Goal: Task Accomplishment & Management: Use online tool/utility

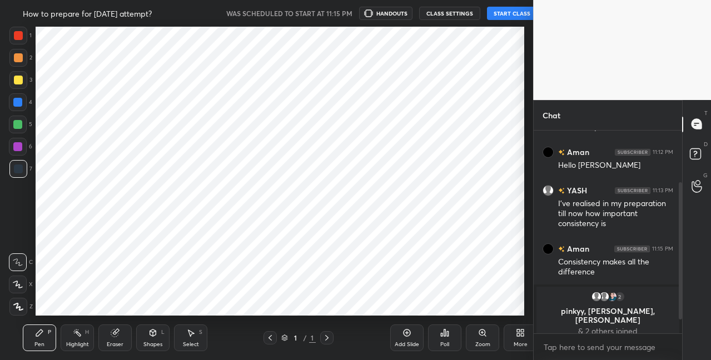
scroll to position [55318, 55101]
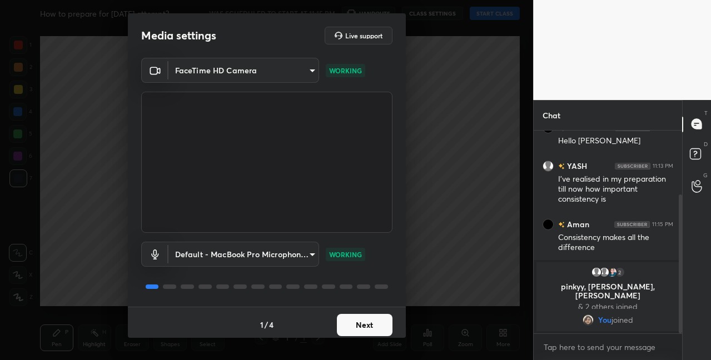
click at [361, 332] on button "Next" at bounding box center [365, 325] width 56 height 22
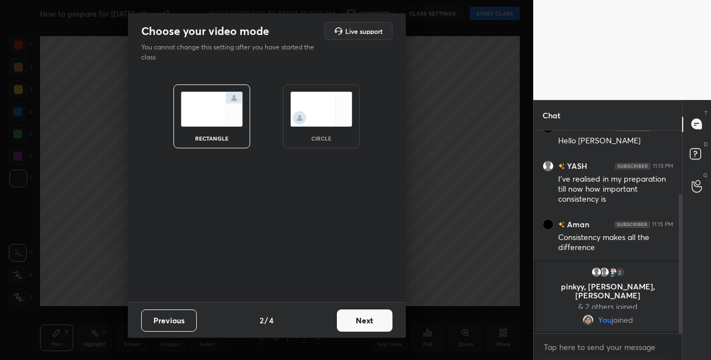
click at [358, 320] on button "Next" at bounding box center [365, 321] width 56 height 22
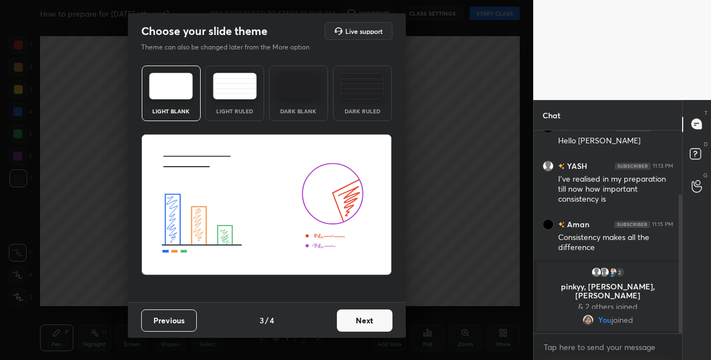
click at [358, 320] on button "Next" at bounding box center [365, 321] width 56 height 22
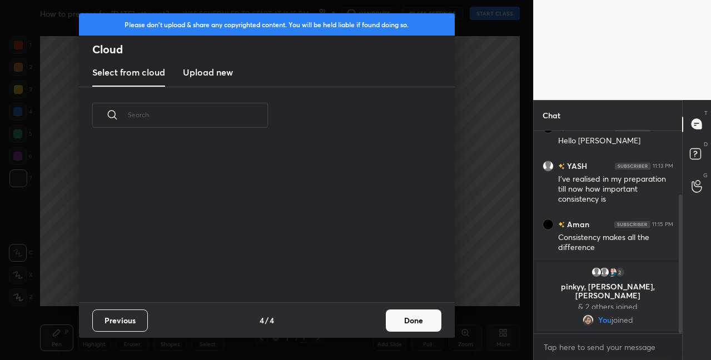
scroll to position [158, 357]
click at [425, 321] on button "Done" at bounding box center [414, 321] width 56 height 22
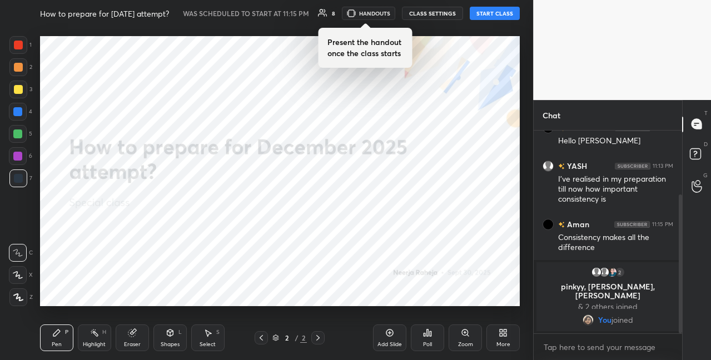
click at [507, 18] on button "START CLASS" at bounding box center [495, 13] width 50 height 13
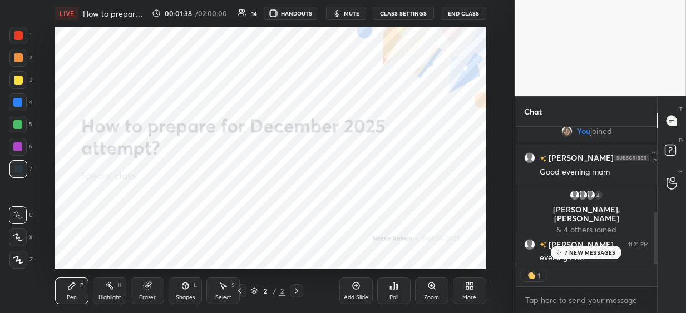
scroll to position [313, 0]
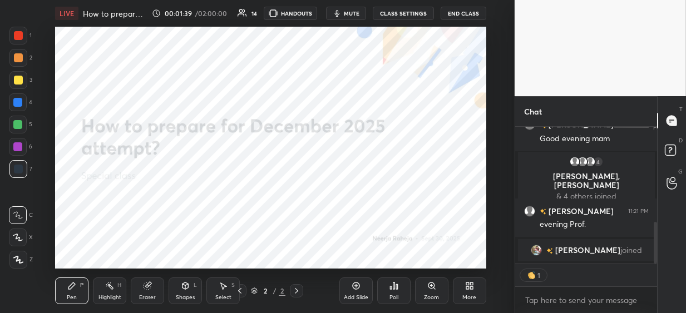
click at [464, 291] on div "More" at bounding box center [469, 290] width 33 height 27
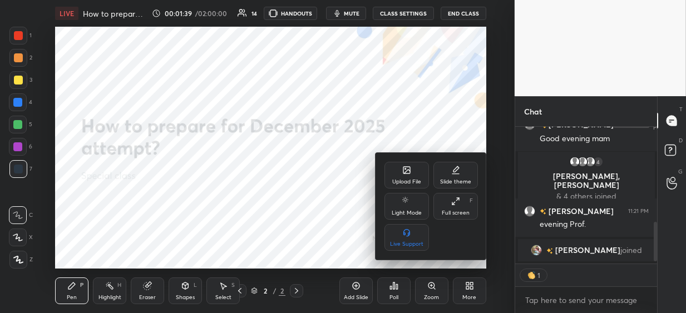
scroll to position [370, 0]
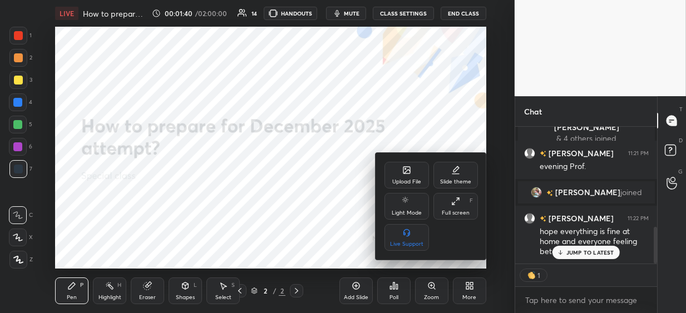
click at [390, 180] on div "Upload File" at bounding box center [406, 175] width 44 height 27
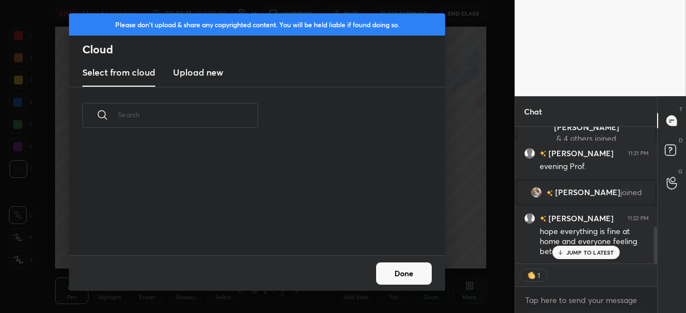
scroll to position [111, 357]
click at [194, 70] on h3 "Upload new" at bounding box center [198, 72] width 50 height 13
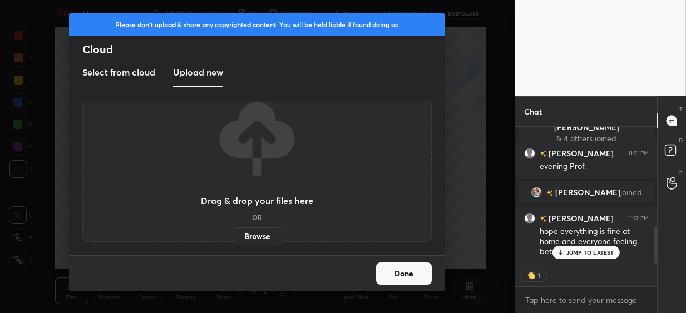
click at [250, 236] on label "Browse" at bounding box center [256, 236] width 49 height 18
click at [232, 236] on input "Browse" at bounding box center [232, 236] width 0 height 18
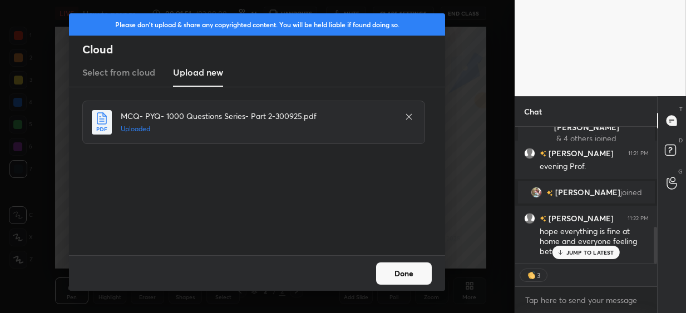
click at [401, 272] on button "Done" at bounding box center [404, 273] width 56 height 22
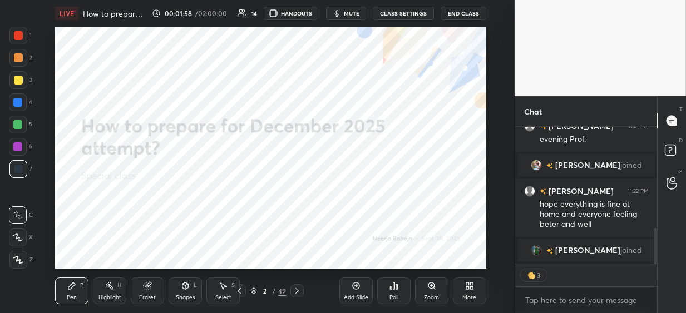
scroll to position [375, 0]
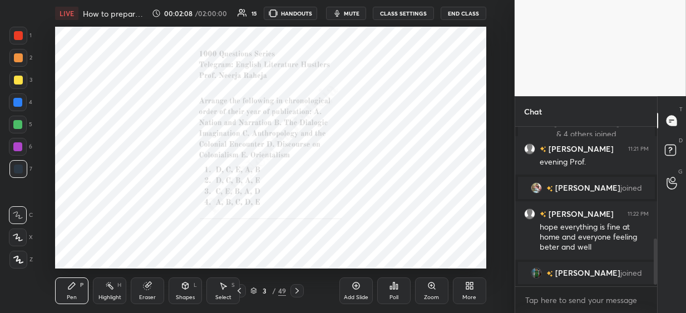
click at [532, 305] on body "1 2 3 4 5 6 7 C X Z C X Z E E Erase all H H LIVE How to prepare for December 20…" at bounding box center [343, 156] width 686 height 313
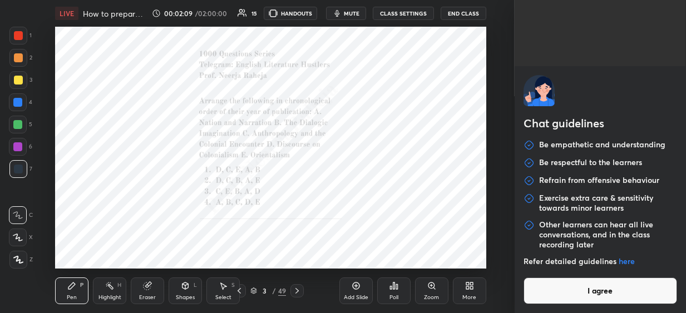
click at [552, 291] on button "I agree" at bounding box center [599, 290] width 153 height 27
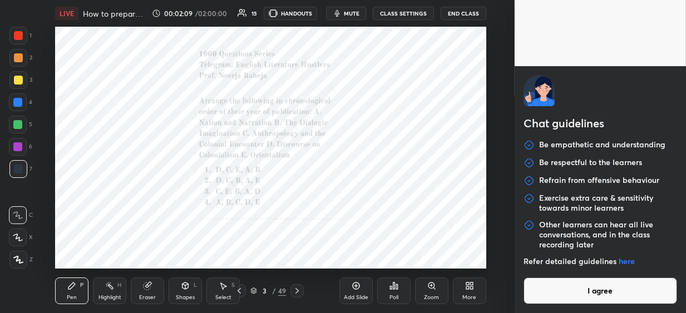
type textarea "x"
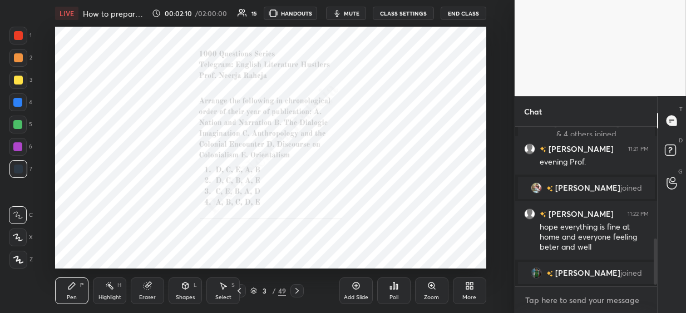
click at [538, 297] on textarea at bounding box center [586, 300] width 124 height 18
paste textarea "D, C, B, A, E"
type textarea "D, C, B, A, E"
type textarea "x"
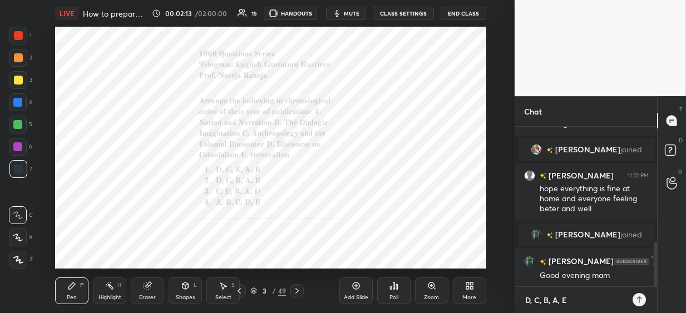
type textarea "D, C, B, A, E"
type textarea "x"
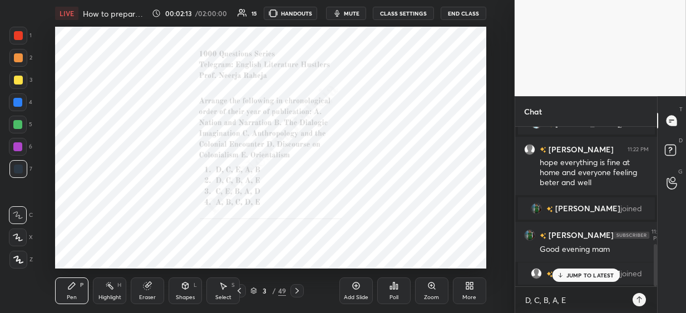
click at [391, 292] on div "Poll" at bounding box center [393, 290] width 33 height 27
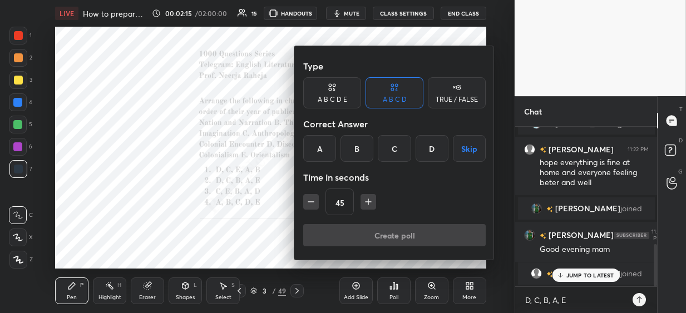
click at [352, 152] on div "B" at bounding box center [356, 148] width 33 height 27
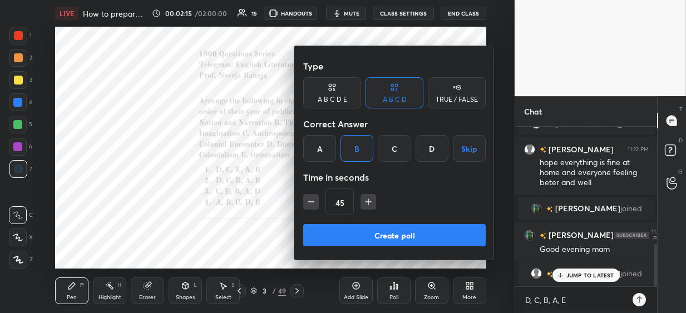
click at [364, 199] on icon "button" at bounding box center [368, 201] width 11 height 11
type input "60"
click at [356, 236] on button "Create poll" at bounding box center [394, 235] width 182 height 22
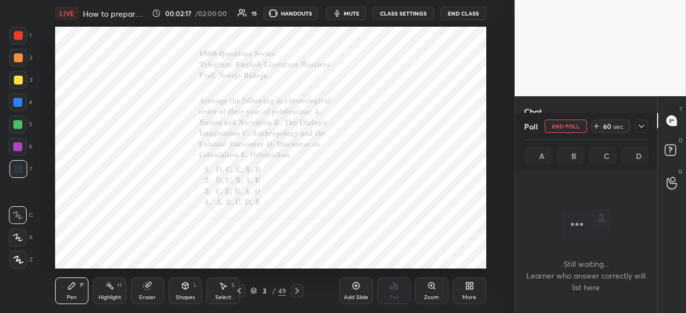
scroll to position [98, 138]
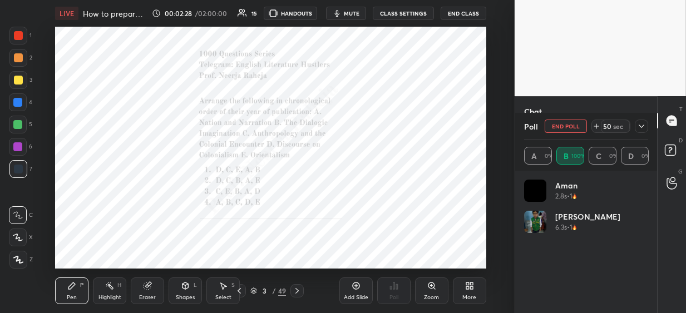
click at [339, 16] on icon "button" at bounding box center [336, 13] width 5 height 7
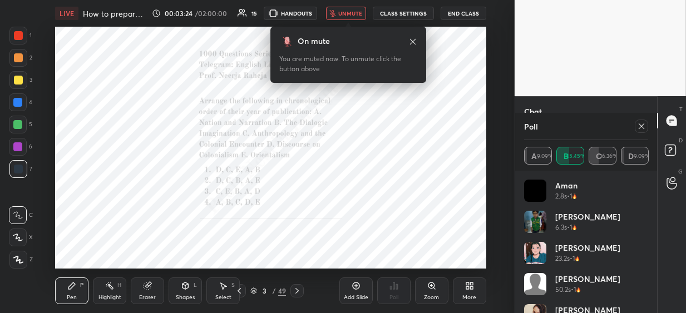
scroll to position [556, 0]
click at [340, 16] on span "unmute" at bounding box center [350, 13] width 24 height 8
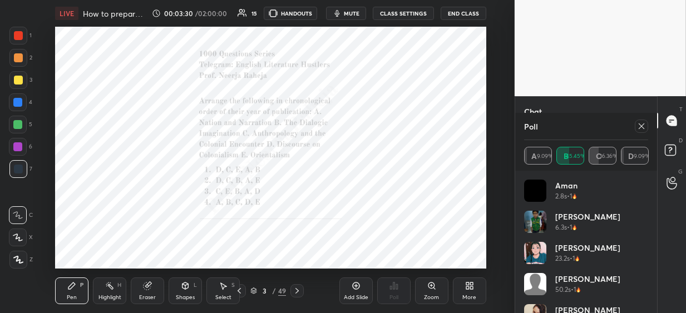
scroll to position [596, 0]
drag, startPoint x: 641, startPoint y: 126, endPoint x: 626, endPoint y: 145, distance: 23.4
click at [639, 127] on icon at bounding box center [641, 126] width 9 height 9
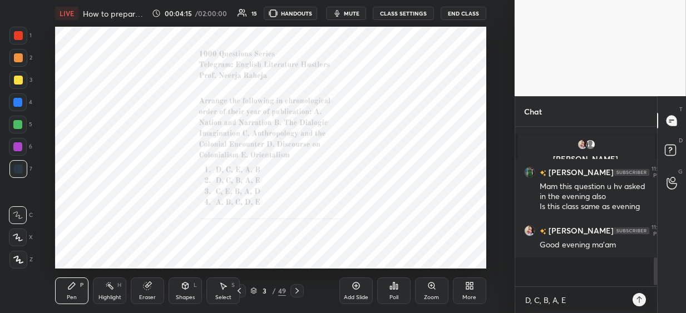
scroll to position [153, 138]
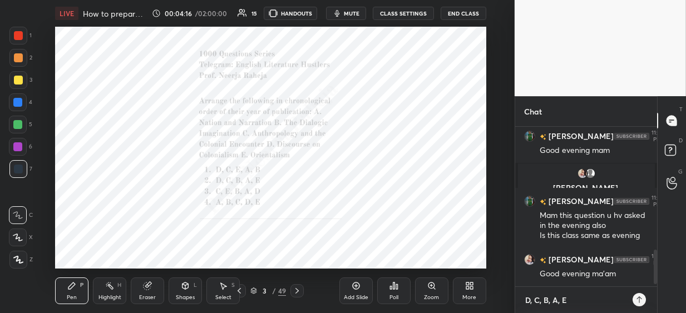
type textarea "x"
click at [576, 302] on textarea "D, C, B, A, E" at bounding box center [575, 300] width 102 height 18
type textarea "D, C, B, A, E-"
type textarea "x"
type textarea "D, C, B, A, E-"
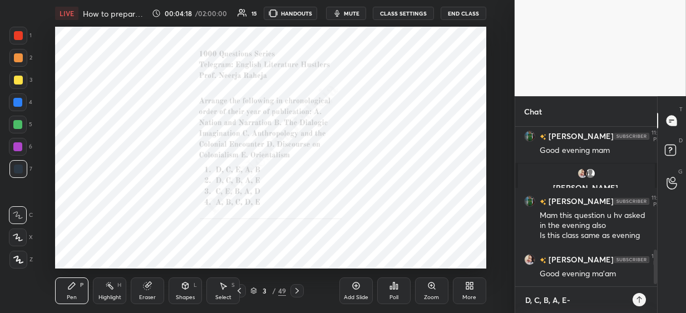
type textarea "x"
paste textarea "D (1942), C (1972), B (1975 in English), E (1978), A (1990)"
type textarea "D, C, B, A, E- D (1942), C (1972), B (1975 in English), E (1978), A (1990)"
type textarea "x"
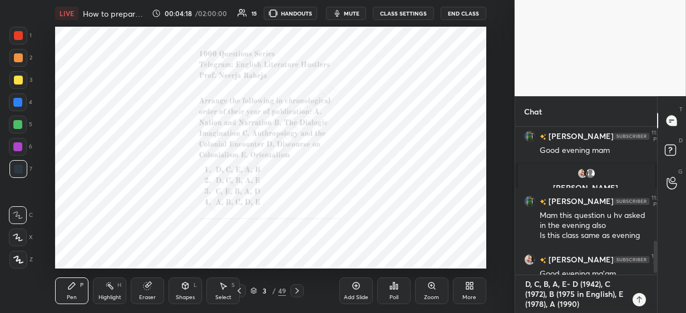
scroll to position [3, 4]
type textarea "D, C, B, A, E- D (1942), C (1972), B (1975 in English), E (1978), A (1990)"
drag, startPoint x: 19, startPoint y: 238, endPoint x: 35, endPoint y: 232, distance: 16.5
click at [20, 239] on icon at bounding box center [18, 238] width 10 height 8
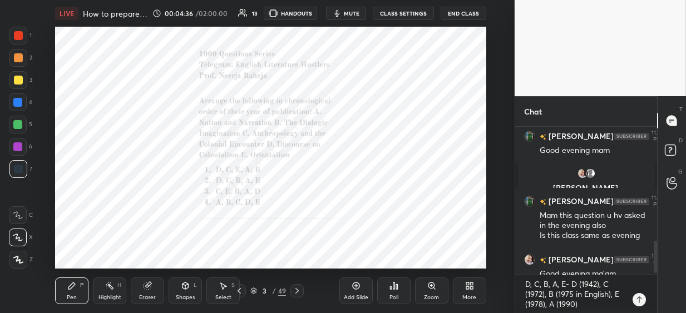
drag, startPoint x: 18, startPoint y: 145, endPoint x: 27, endPoint y: 139, distance: 11.3
click at [18, 145] on div at bounding box center [17, 146] width 9 height 9
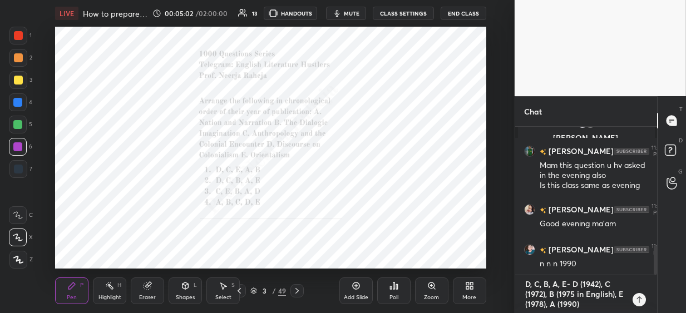
type textarea "x"
drag, startPoint x: 569, startPoint y: 300, endPoint x: 504, endPoint y: 262, distance: 75.1
click at [508, 276] on div "1 2 3 4 5 6 7 C X Z C X Z E E Erase all H H LIVE How to prepare for December 20…" at bounding box center [343, 156] width 686 height 313
type textarea "x"
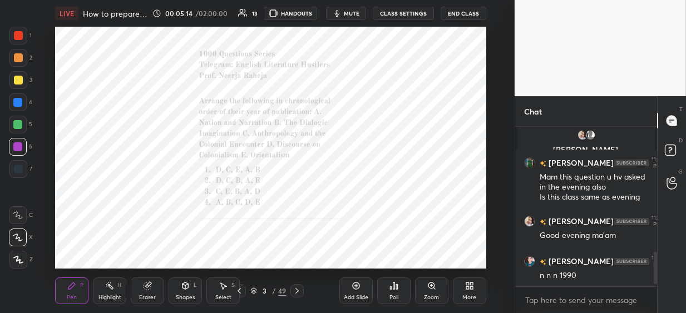
click at [297, 290] on icon at bounding box center [296, 291] width 3 height 6
click at [393, 290] on div "Poll" at bounding box center [393, 290] width 33 height 27
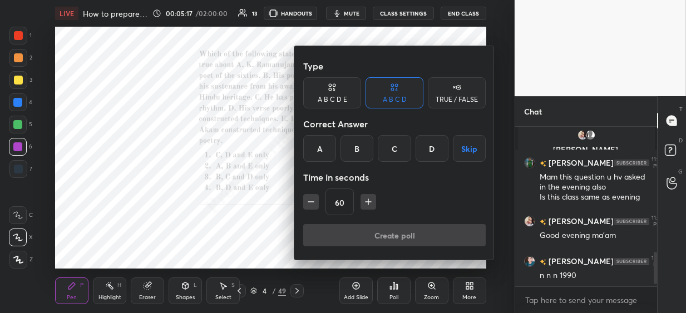
drag, startPoint x: 358, startPoint y: 147, endPoint x: 360, endPoint y: 157, distance: 10.3
click at [359, 148] on div "B" at bounding box center [356, 148] width 33 height 27
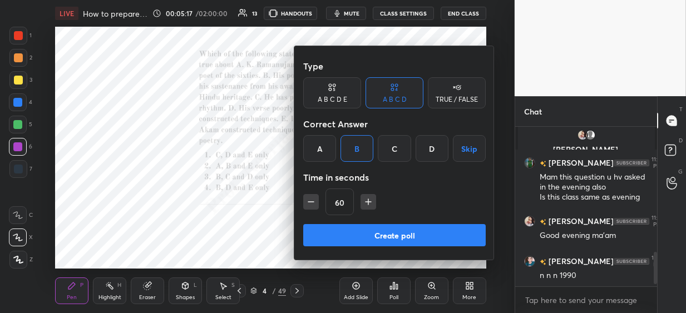
click at [356, 235] on button "Create poll" at bounding box center [394, 235] width 182 height 22
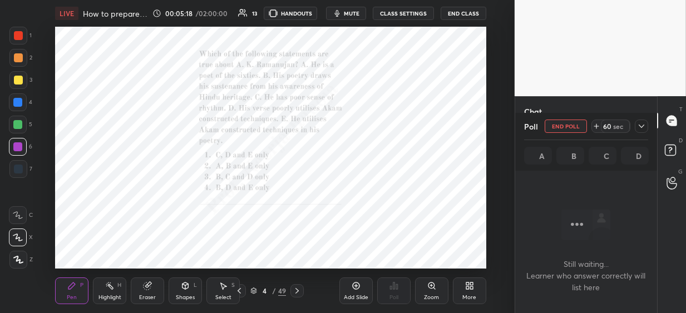
scroll to position [3, 4]
drag, startPoint x: 431, startPoint y: 287, endPoint x: 432, endPoint y: 277, distance: 10.1
click at [432, 288] on icon at bounding box center [431, 285] width 6 height 6
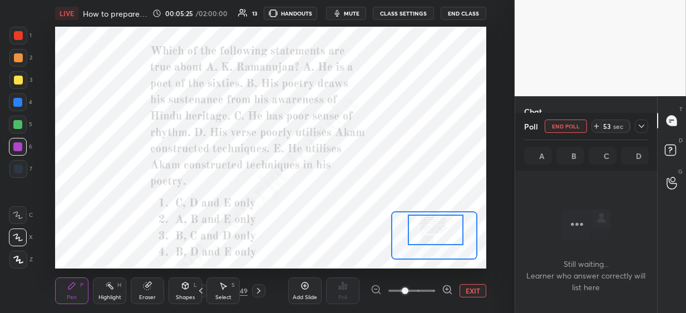
drag, startPoint x: 429, startPoint y: 239, endPoint x: 432, endPoint y: 234, distance: 5.7
click at [430, 235] on div at bounding box center [436, 230] width 56 height 31
click at [640, 127] on icon at bounding box center [641, 126] width 9 height 9
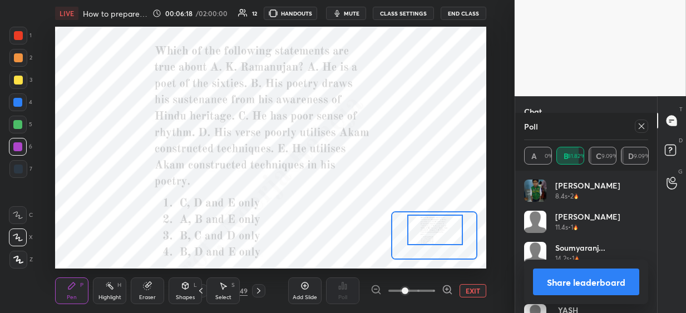
scroll to position [130, 121]
click at [641, 127] on icon at bounding box center [641, 126] width 6 height 6
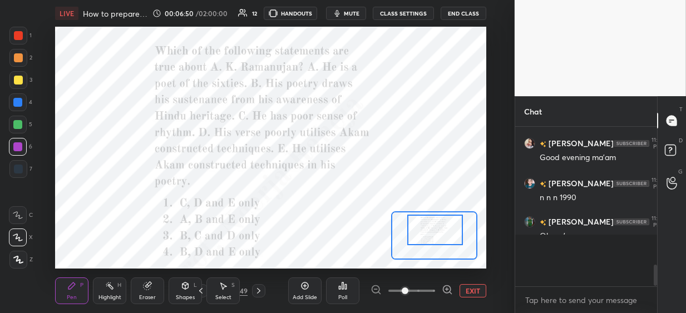
scroll to position [621, 0]
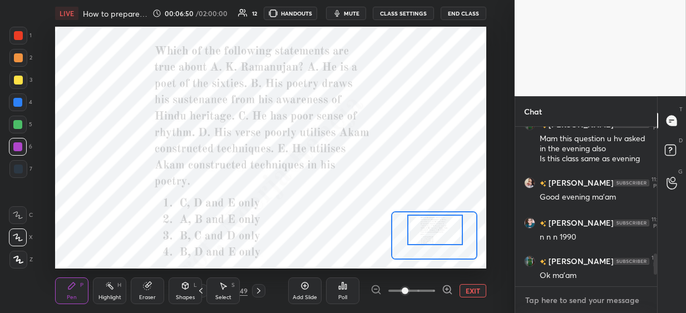
type textarea "x"
click at [547, 299] on textarea at bounding box center [586, 300] width 124 height 18
paste textarea "Advancement (1605), Novum Organum (1620), History of Henry VII (1622), De Augme…"
type textarea "Advancement (1605), Novum Organum (1620), History of Henry VII (1622), De Augme…"
type textarea "x"
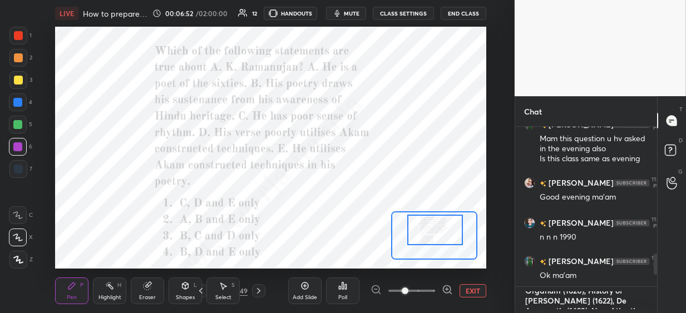
scroll to position [3, 4]
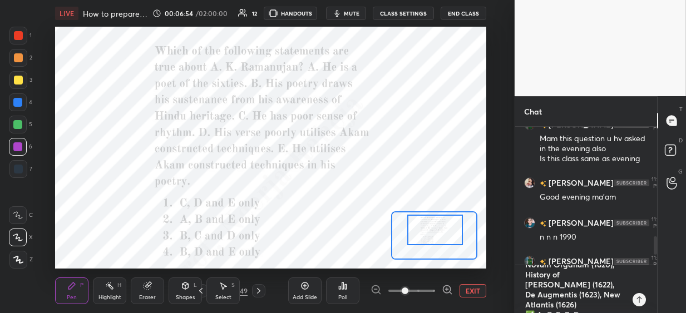
type textarea "Advancement (1605), Novum Organum (1620), History of Henry VII (1622), De Augme…"
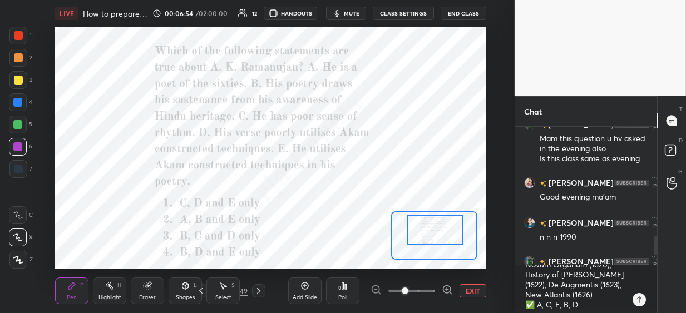
click at [260, 291] on icon at bounding box center [258, 291] width 3 height 6
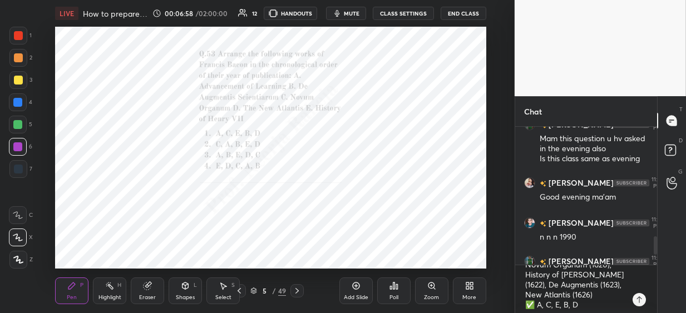
click at [396, 289] on icon at bounding box center [397, 286] width 2 height 5
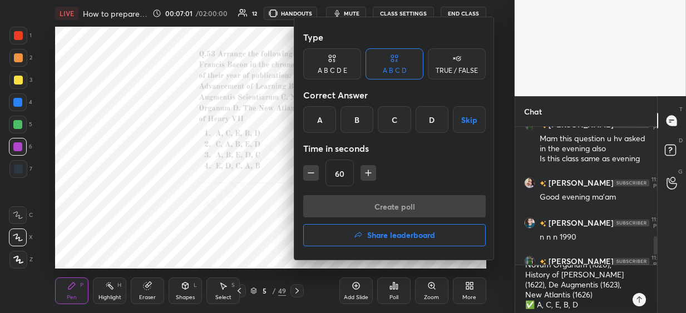
click at [324, 122] on div "A" at bounding box center [319, 119] width 33 height 27
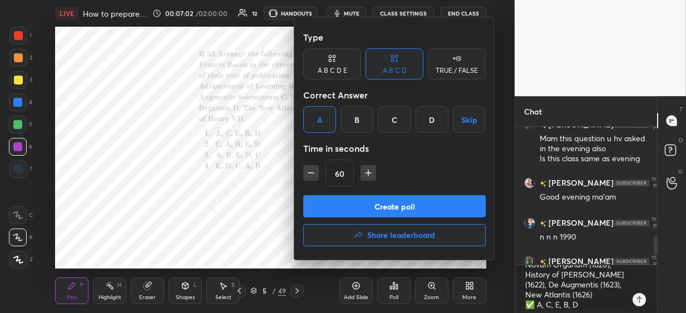
drag, startPoint x: 332, startPoint y: 206, endPoint x: 334, endPoint y: 201, distance: 5.8
click at [332, 205] on button "Create poll" at bounding box center [394, 206] width 182 height 22
type textarea "x"
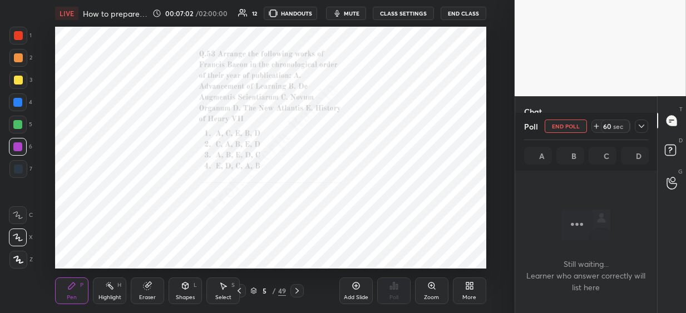
scroll to position [4, 4]
click at [639, 126] on icon at bounding box center [641, 126] width 9 height 9
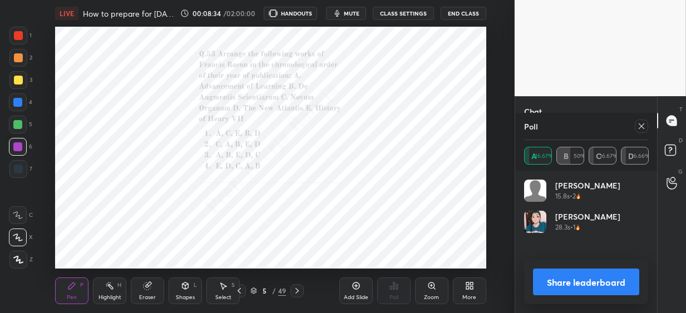
scroll to position [242, 471]
click at [640, 127] on icon at bounding box center [641, 126] width 6 height 6
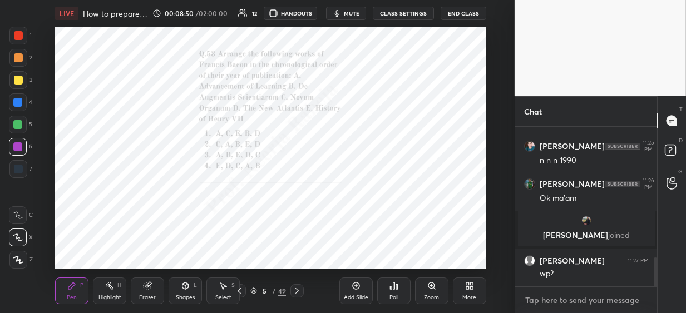
type textarea "x"
click at [548, 303] on textarea at bounding box center [586, 300] width 124 height 18
paste textarea "Advancement (1605), Novum Organum (1620), History of [PERSON_NAME] (1622), De A…"
type textarea "Advancement (1605), Novum Organum (1620), History of [PERSON_NAME] (1622), De A…"
type textarea "x"
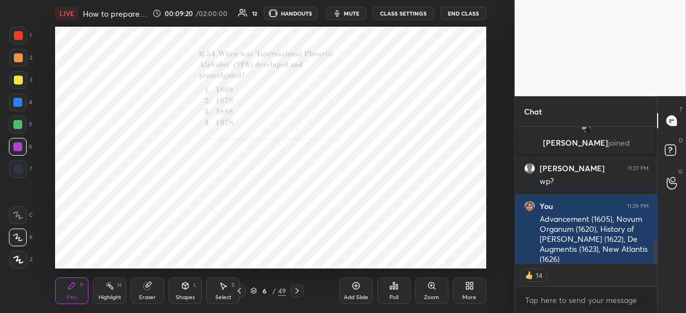
click at [399, 287] on div "Poll" at bounding box center [393, 290] width 33 height 27
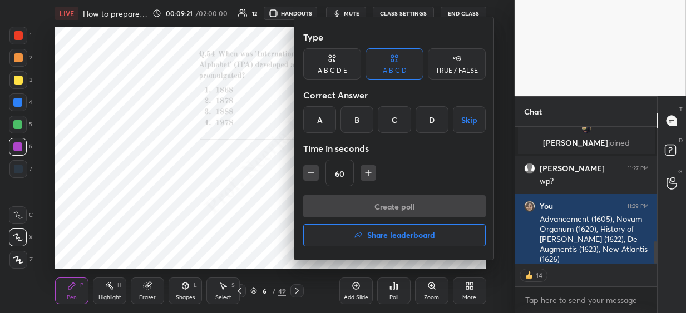
click at [396, 124] on div "C" at bounding box center [394, 119] width 33 height 27
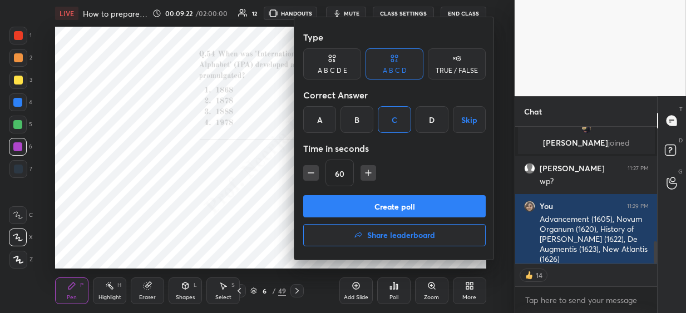
click at [365, 201] on button "Create poll" at bounding box center [394, 206] width 182 height 22
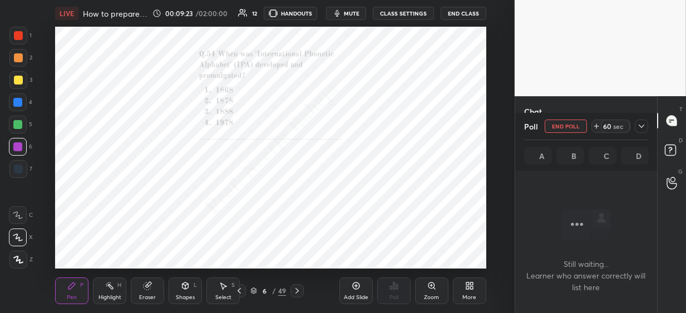
click at [346, 11] on span "mute" at bounding box center [352, 13] width 16 height 8
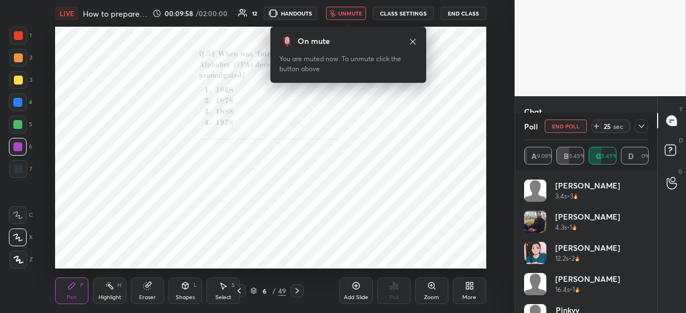
click at [343, 12] on span "unmute" at bounding box center [350, 13] width 24 height 8
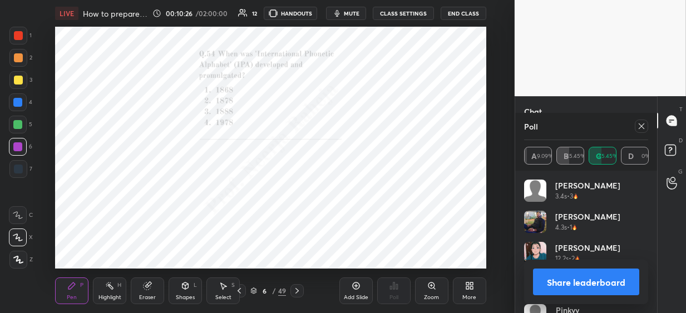
scroll to position [952, 0]
click at [642, 128] on icon at bounding box center [641, 126] width 9 height 9
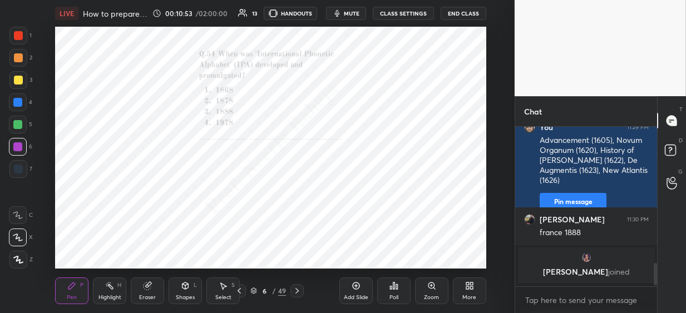
scroll to position [895, 0]
type textarea "x"
click at [553, 302] on textarea at bounding box center [586, 300] width 124 height 18
paste textarea "A-III, B-IV, C-I, D-II"
type textarea "A-III, B-IV, C-I, D-II"
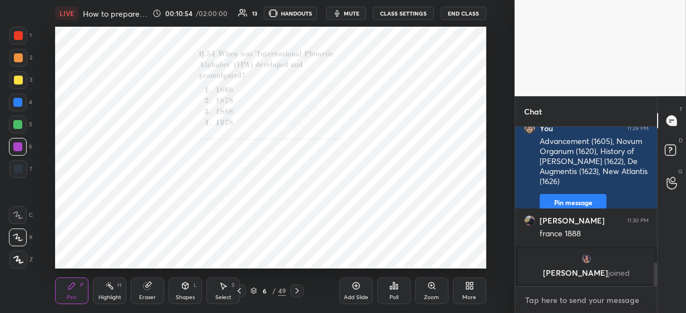
type textarea "x"
type textarea "A-III, B-IV, C-I, D-II"
click at [390, 296] on div "Poll" at bounding box center [393, 298] width 9 height 6
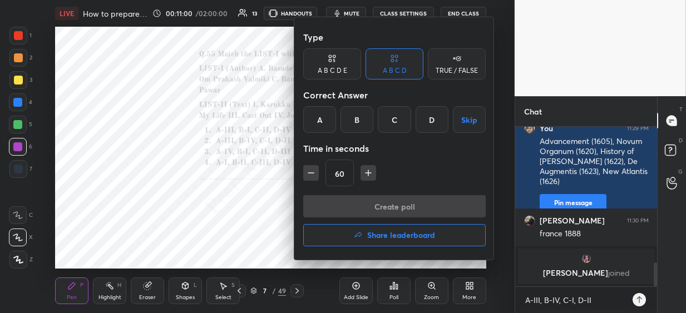
click at [366, 117] on div "B" at bounding box center [356, 119] width 33 height 27
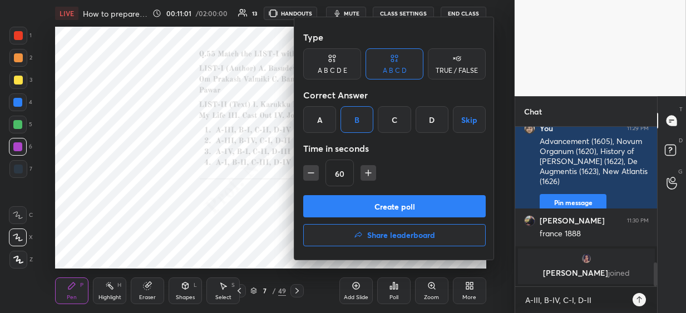
click at [368, 204] on button "Create poll" at bounding box center [394, 206] width 182 height 22
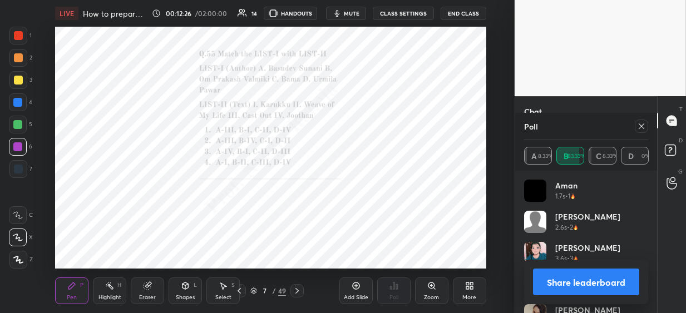
scroll to position [952, 0]
click at [638, 128] on icon at bounding box center [641, 126] width 9 height 9
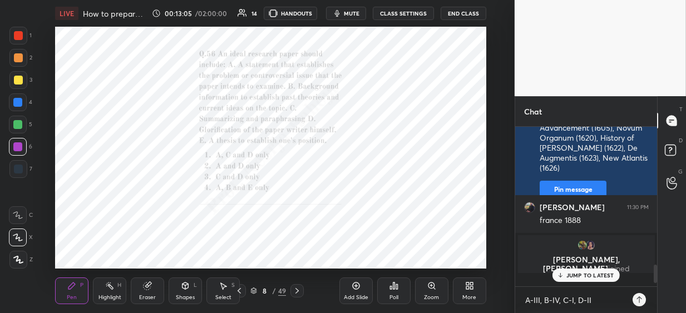
scroll to position [153, 138]
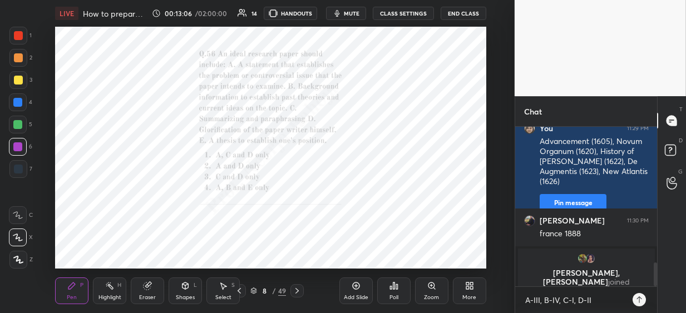
click at [393, 289] on icon at bounding box center [393, 285] width 9 height 9
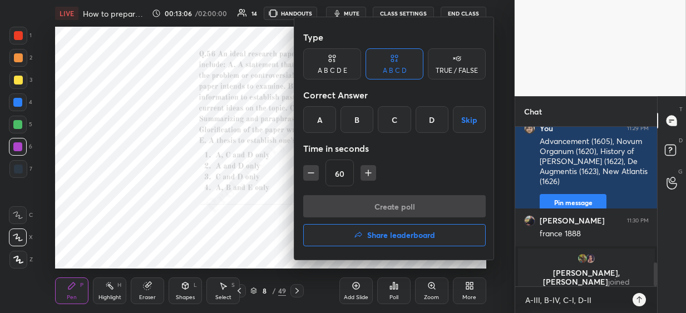
drag, startPoint x: 429, startPoint y: 121, endPoint x: 427, endPoint y: 139, distance: 17.9
click at [429, 121] on div "D" at bounding box center [431, 119] width 33 height 27
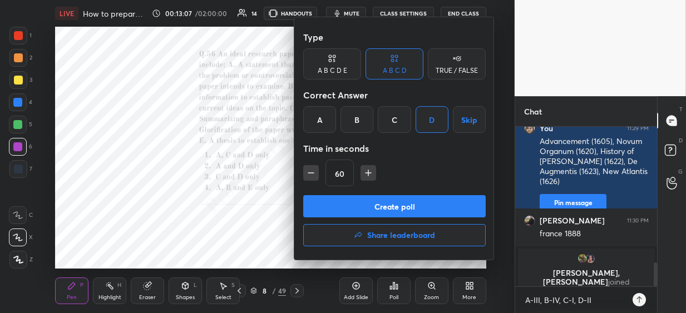
click at [386, 210] on button "Create poll" at bounding box center [394, 206] width 182 height 22
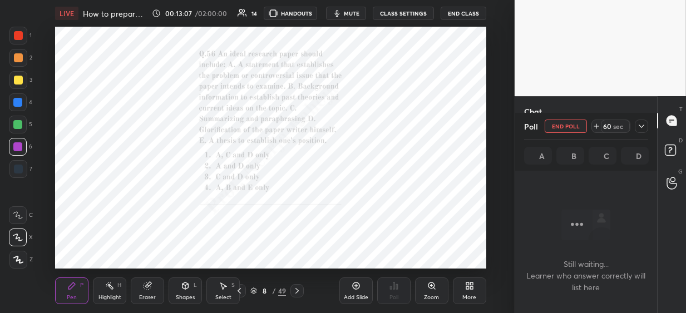
scroll to position [3, 4]
click at [22, 102] on div at bounding box center [17, 102] width 9 height 9
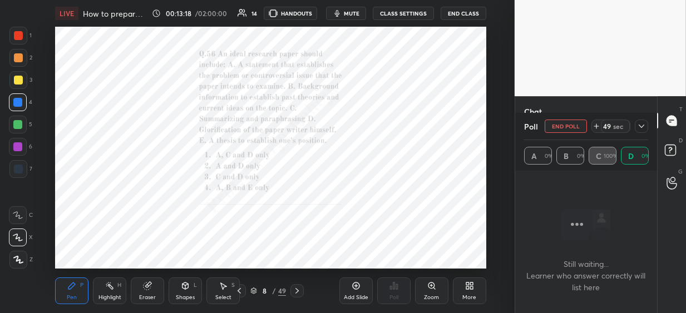
drag, startPoint x: 17, startPoint y: 258, endPoint x: 28, endPoint y: 249, distance: 14.7
click at [18, 257] on icon at bounding box center [18, 259] width 9 height 7
click at [430, 293] on div "Zoom" at bounding box center [431, 290] width 33 height 27
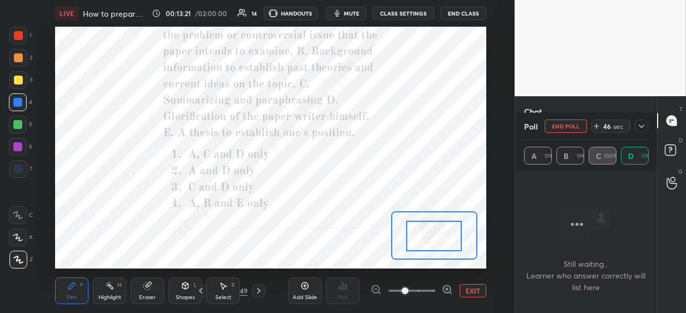
drag, startPoint x: 427, startPoint y: 244, endPoint x: 428, endPoint y: 234, distance: 10.1
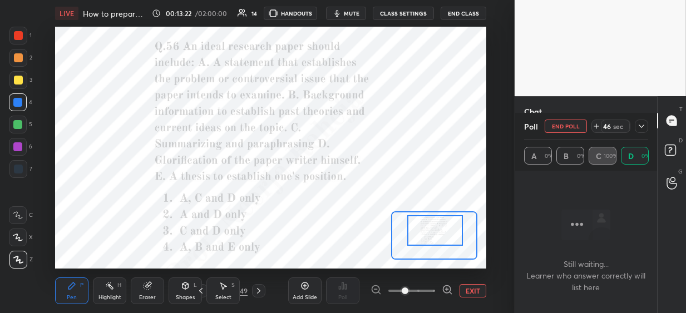
click at [429, 232] on div at bounding box center [435, 230] width 56 height 31
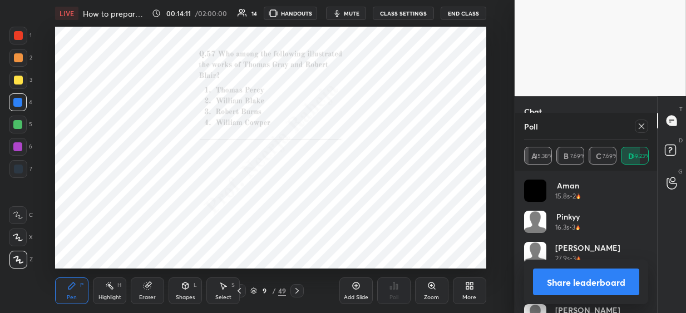
click at [644, 127] on icon at bounding box center [641, 126] width 9 height 9
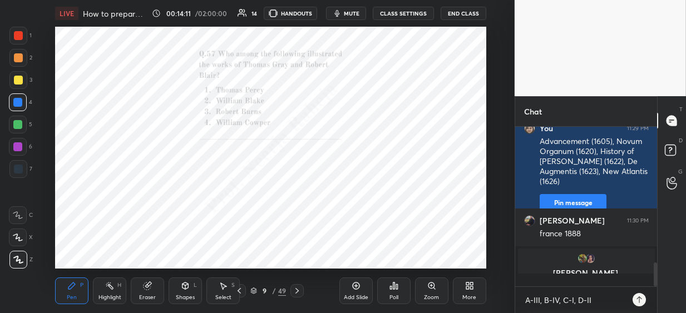
click at [394, 295] on div "Poll" at bounding box center [393, 298] width 9 height 6
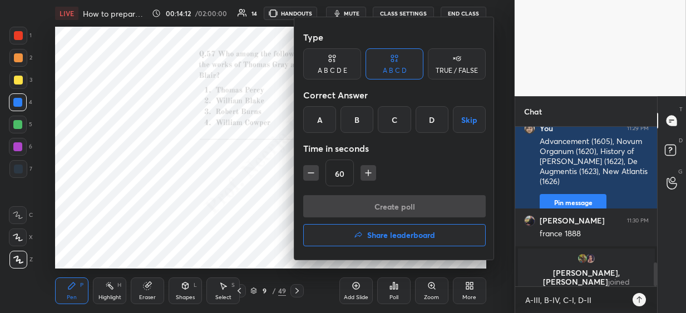
click at [348, 123] on div "B" at bounding box center [356, 119] width 33 height 27
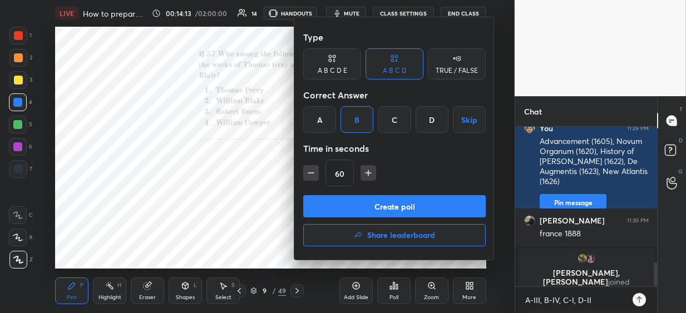
drag, startPoint x: 348, startPoint y: 207, endPoint x: 358, endPoint y: 195, distance: 15.4
click at [347, 207] on button "Create poll" at bounding box center [394, 206] width 182 height 22
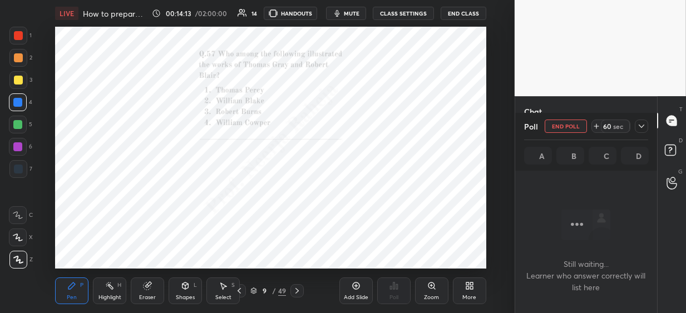
scroll to position [4, 4]
click at [433, 292] on div "Zoom" at bounding box center [431, 290] width 33 height 27
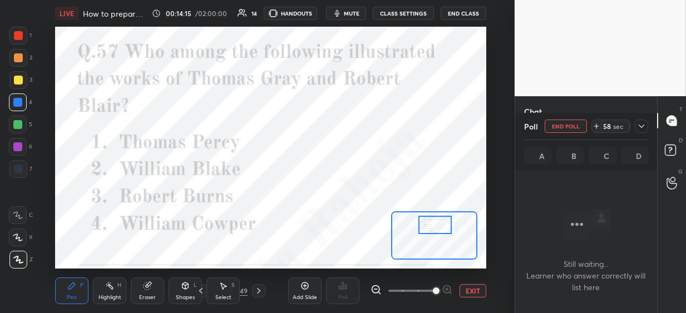
drag, startPoint x: 419, startPoint y: 236, endPoint x: 419, endPoint y: 228, distance: 8.4
click at [419, 227] on div at bounding box center [434, 225] width 33 height 18
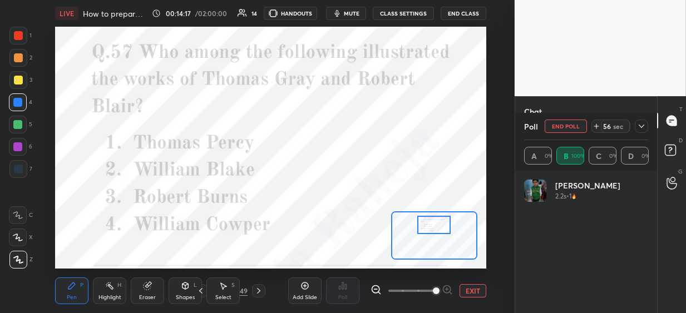
scroll to position [130, 121]
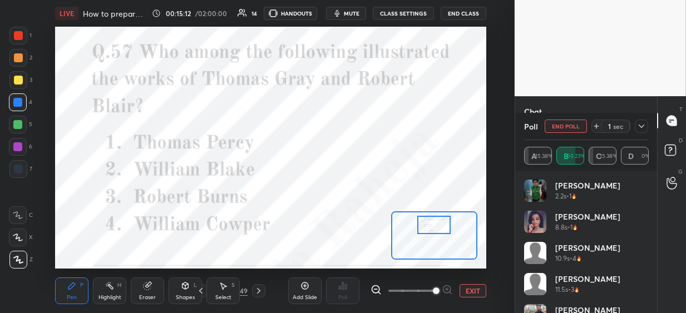
drag, startPoint x: 19, startPoint y: 126, endPoint x: 27, endPoint y: 123, distance: 8.1
click at [20, 125] on div at bounding box center [17, 124] width 9 height 9
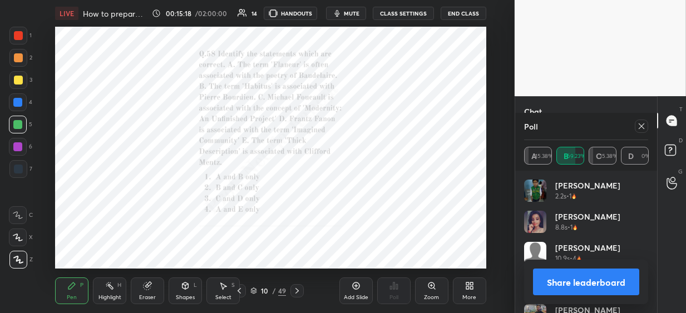
drag, startPoint x: 637, startPoint y: 126, endPoint x: 579, endPoint y: 154, distance: 64.7
click at [637, 127] on icon at bounding box center [641, 126] width 9 height 9
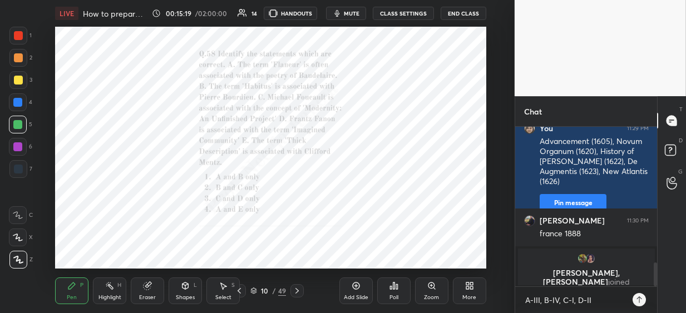
scroll to position [3, 4]
click at [394, 290] on div "Poll" at bounding box center [393, 290] width 33 height 27
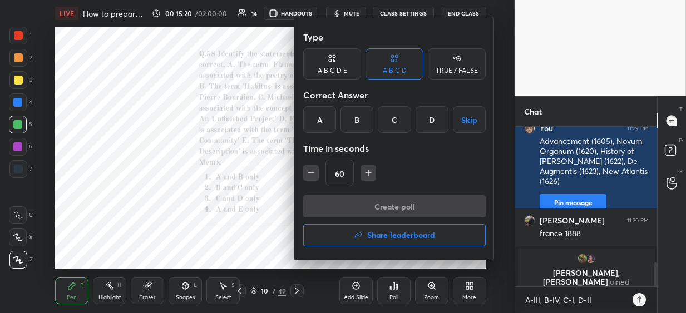
click at [323, 125] on div "A" at bounding box center [319, 119] width 33 height 27
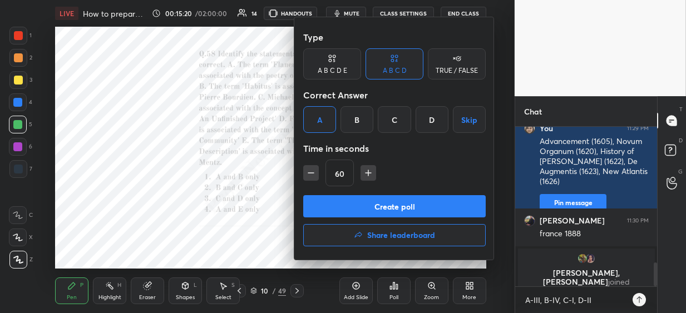
drag, startPoint x: 329, startPoint y: 207, endPoint x: 334, endPoint y: 199, distance: 9.9
click at [329, 206] on button "Create poll" at bounding box center [394, 206] width 182 height 22
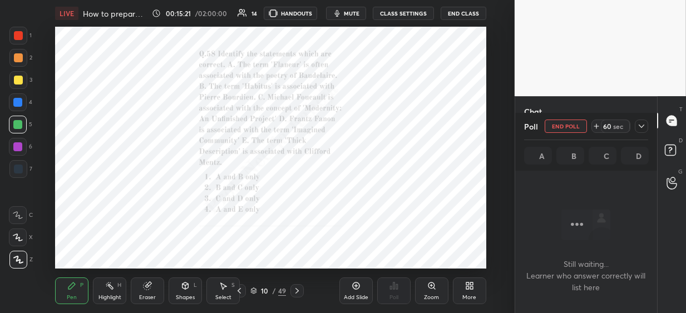
scroll to position [6, 138]
click at [433, 291] on div "Zoom" at bounding box center [431, 290] width 33 height 27
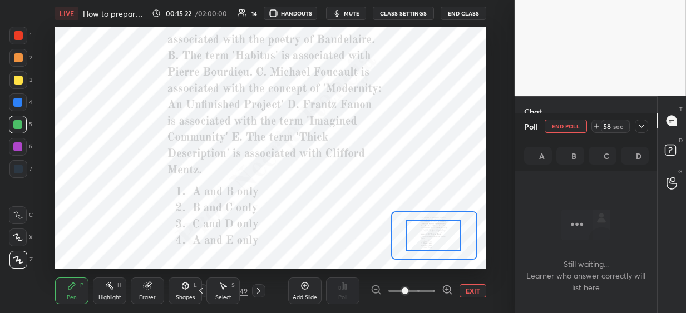
drag, startPoint x: 429, startPoint y: 242, endPoint x: 430, endPoint y: 236, distance: 6.1
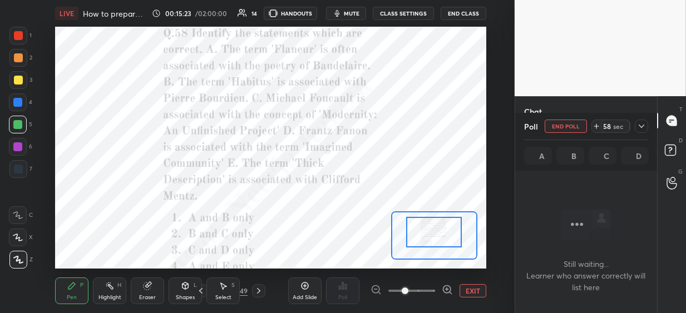
click at [430, 239] on div at bounding box center [434, 232] width 56 height 31
click at [377, 290] on div at bounding box center [411, 290] width 82 height 13
click at [376, 290] on div at bounding box center [411, 290] width 82 height 13
drag, startPoint x: 375, startPoint y: 291, endPoint x: 394, endPoint y: 287, distance: 18.7
click at [375, 290] on div at bounding box center [411, 290] width 82 height 13
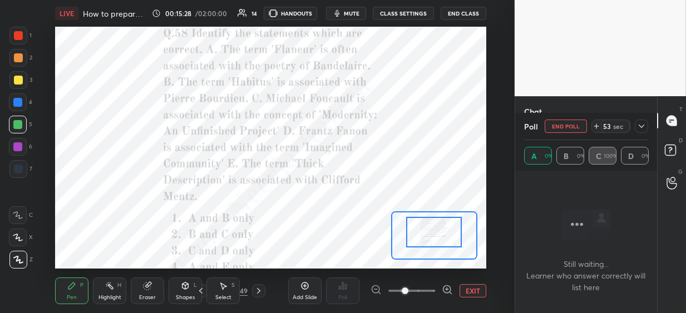
click at [472, 291] on button "EXIT" at bounding box center [472, 290] width 27 height 13
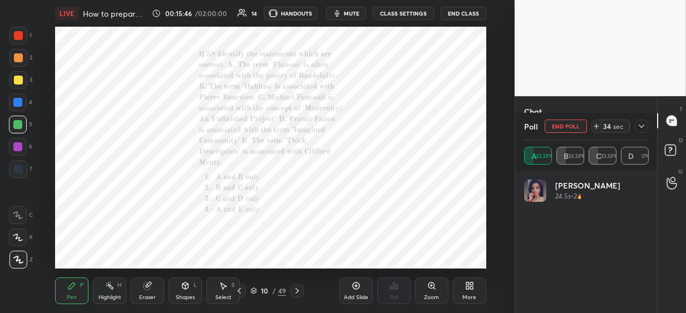
scroll to position [3, 4]
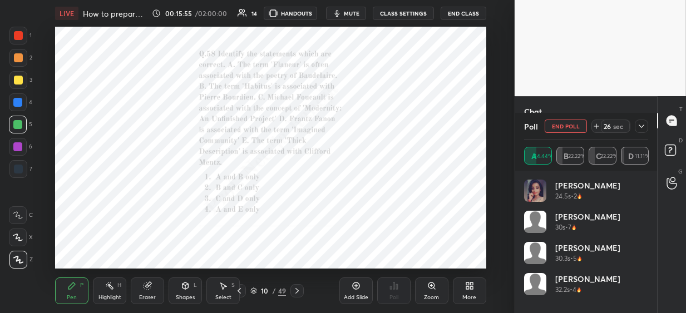
click at [639, 128] on icon at bounding box center [641, 126] width 9 height 9
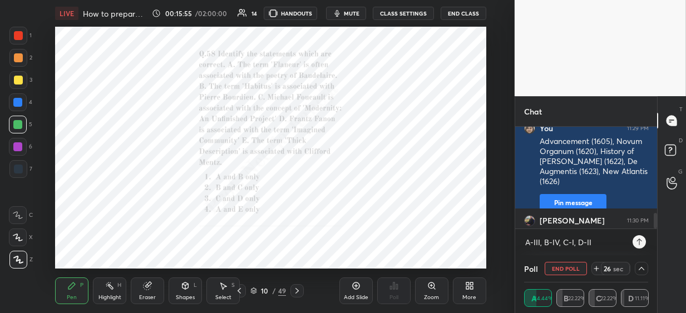
scroll to position [0, 4]
type textarea "x"
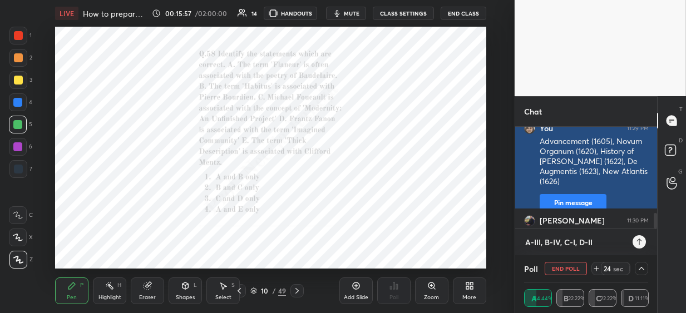
drag, startPoint x: 594, startPoint y: 241, endPoint x: 536, endPoint y: 206, distance: 67.6
click at [509, 240] on div "1 2 3 4 5 6 7 C X Z C X Z E E Erase all H H LIVE How to prepare for [DATE] atte…" at bounding box center [343, 156] width 686 height 313
type textarea "x"
paste textarea "[PERSON_NAME] → Flâneur; [PERSON_NAME] → Habitus; [PERSON_NAME] (not [PERSON_NA…"
type textarea "[PERSON_NAME] → Flâneur; [PERSON_NAME] → Habitus; [PERSON_NAME] (not [PERSON_NA…"
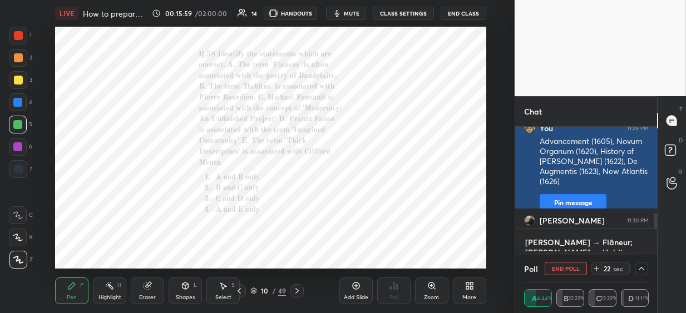
type textarea "x"
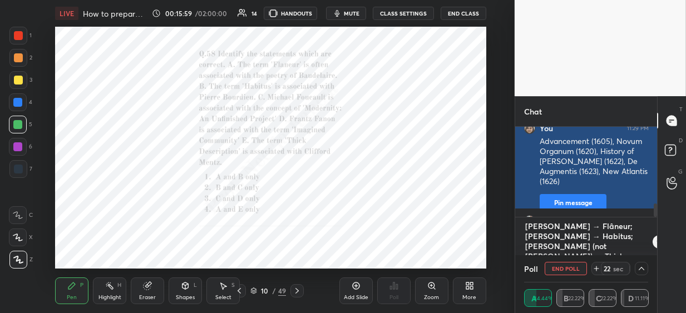
scroll to position [9, 0]
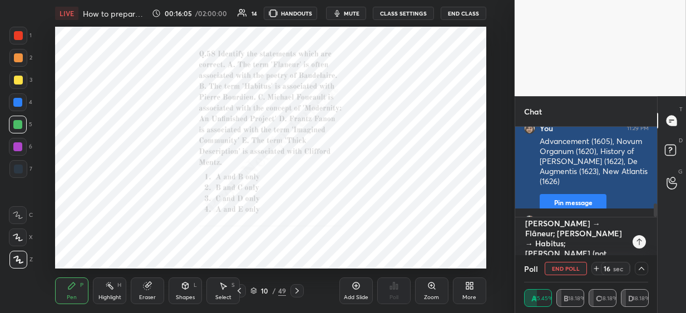
type textarea "[PERSON_NAME] → Flâneur; [PERSON_NAME] → Habitus; [PERSON_NAME] (not [PERSON_NA…"
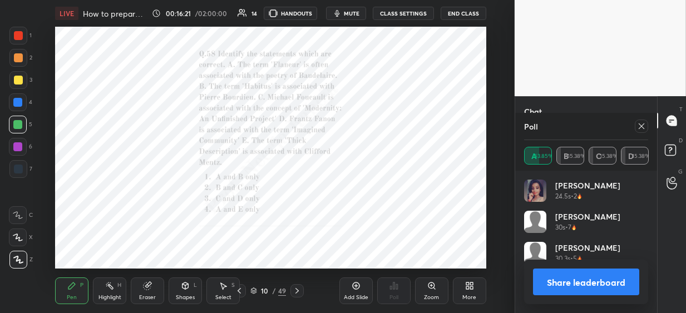
scroll to position [130, 121]
drag, startPoint x: 641, startPoint y: 128, endPoint x: 620, endPoint y: 159, distance: 37.6
click at [641, 129] on icon at bounding box center [641, 126] width 9 height 9
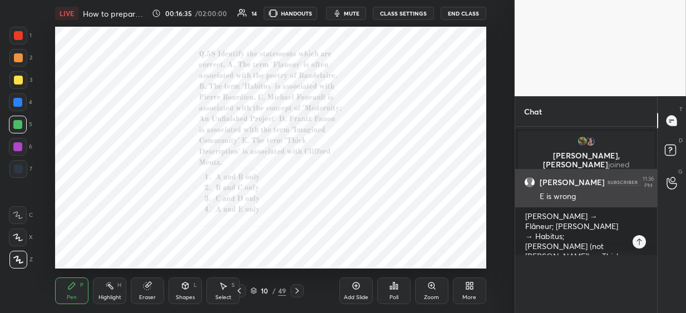
scroll to position [0, 4]
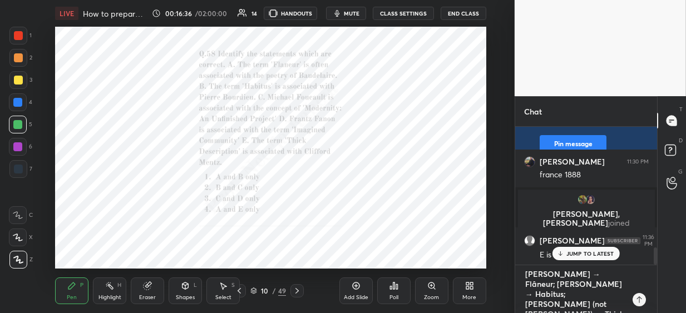
type textarea "x"
drag, startPoint x: 602, startPoint y: 307, endPoint x: 514, endPoint y: 271, distance: 95.0
click at [514, 271] on div "Chat [PERSON_NAME] 11:22 PM hope everything is fine at home and everyone feelin…" at bounding box center [585, 204] width 142 height 217
type textarea "x"
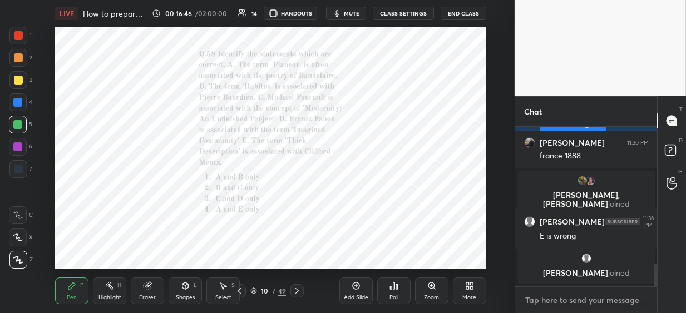
type textarea "x"
click at [539, 297] on textarea at bounding box center [586, 300] width 124 height 18
paste textarea "B, E, C, D, A"
type textarea "B, E, C, D, A"
type textarea "x"
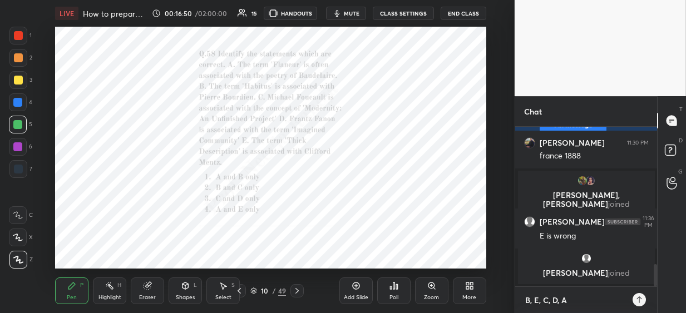
type textarea "B, E, C, D, A"
click at [399, 286] on div "Poll" at bounding box center [393, 290] width 33 height 27
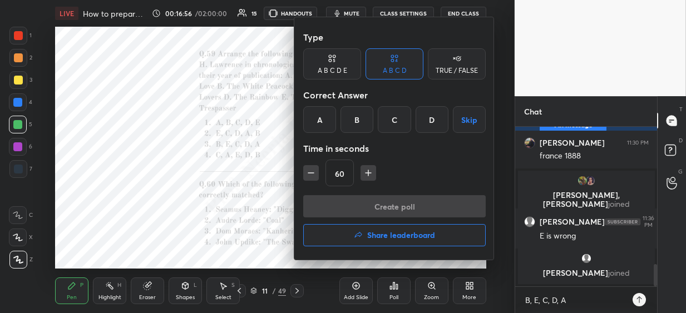
click at [394, 123] on div "C" at bounding box center [394, 119] width 33 height 27
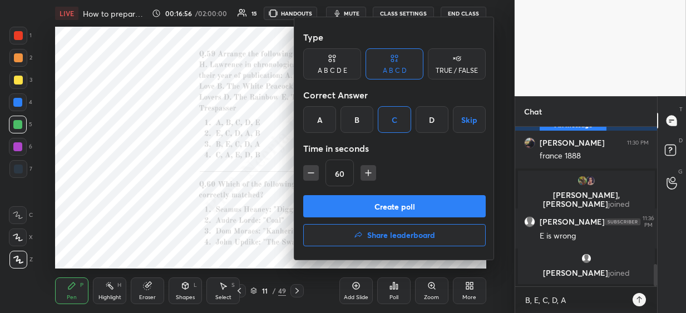
click at [365, 210] on button "Create poll" at bounding box center [394, 206] width 182 height 22
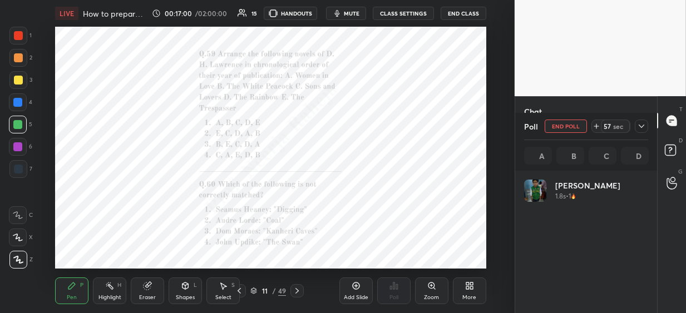
click at [428, 291] on div "Zoom" at bounding box center [431, 290] width 33 height 27
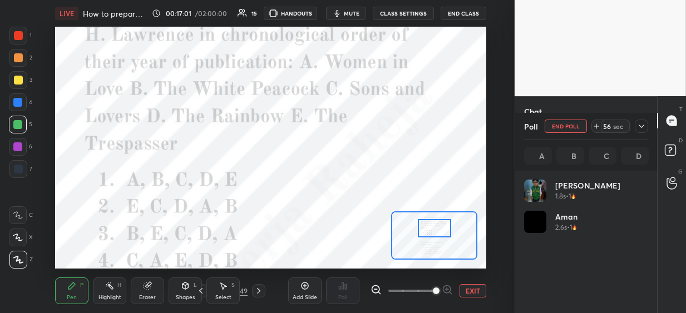
drag, startPoint x: 427, startPoint y: 241, endPoint x: 428, endPoint y: 235, distance: 6.8
click at [428, 235] on div at bounding box center [434, 228] width 33 height 18
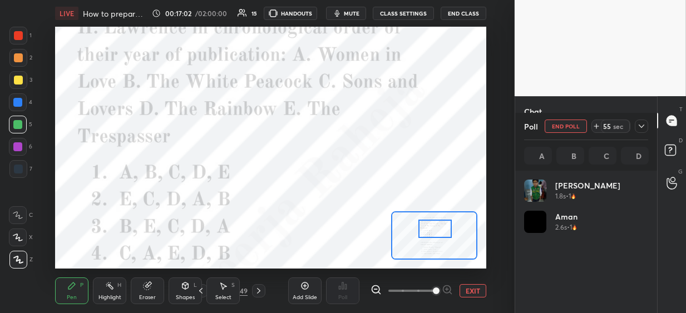
click at [374, 287] on icon at bounding box center [375, 289] width 11 height 11
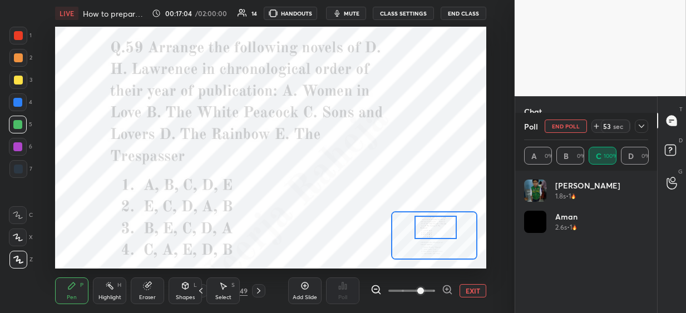
click at [425, 232] on div at bounding box center [435, 227] width 42 height 23
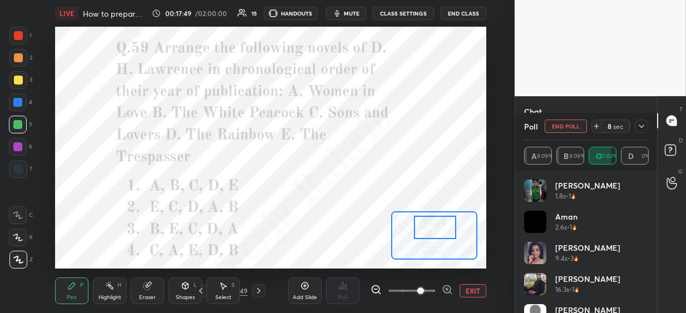
click at [639, 122] on icon at bounding box center [641, 126] width 9 height 9
click at [639, 123] on div "Chat" at bounding box center [586, 111] width 142 height 30
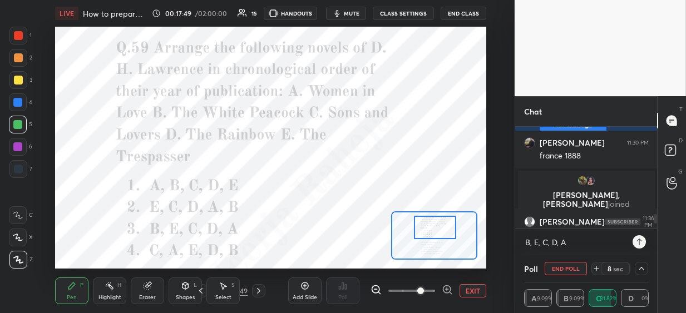
scroll to position [0, 4]
type textarea "x"
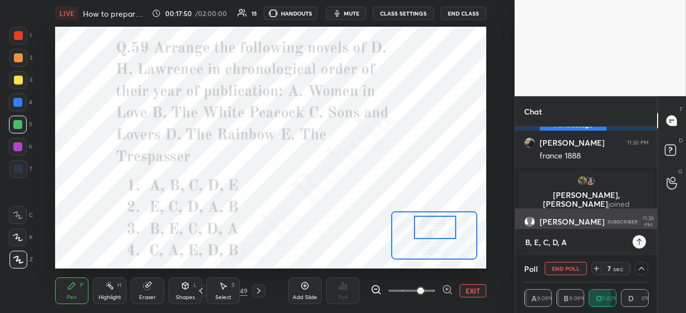
drag, startPoint x: 570, startPoint y: 245, endPoint x: 527, endPoint y: 214, distance: 53.1
click at [498, 244] on div "1 2 3 4 5 6 7 C X Z C X Z E E Erase all H H LIVE How to prepare for [DATE] atte…" at bounding box center [343, 156] width 686 height 313
type textarea "x"
paste textarea "White Peacock (1911), Trespasser (1912), Sons and Lovers (1913), Rainbow (1915)…"
type textarea "White Peacock (1911), Trespasser (1912), Sons and Lovers (1913), Rainbow (1915)…"
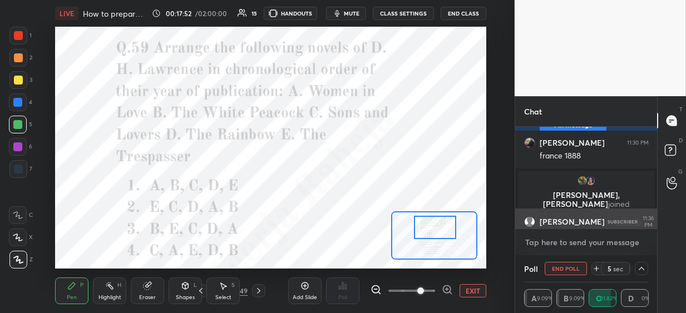
type textarea "x"
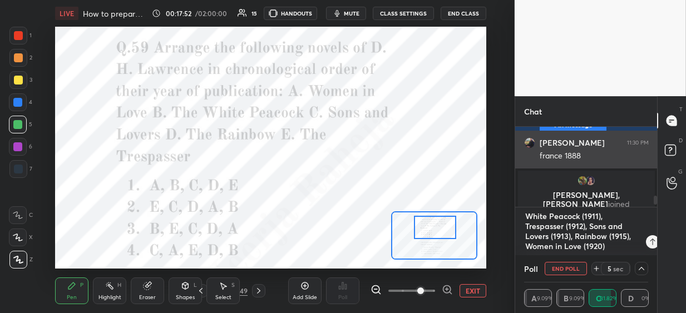
scroll to position [6, 138]
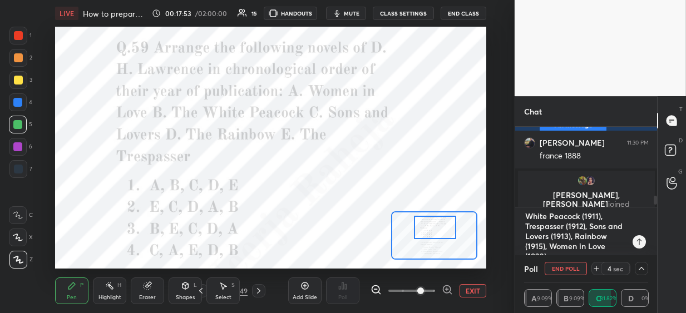
type textarea "x"
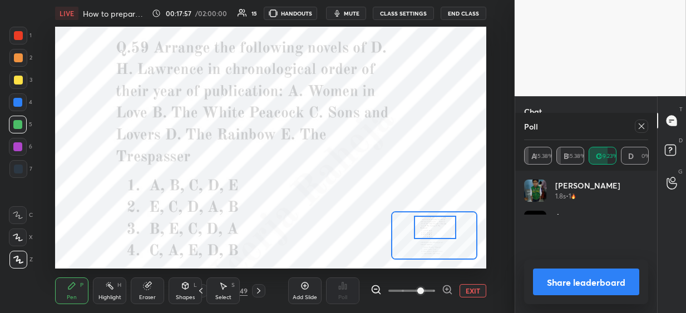
scroll to position [130, 121]
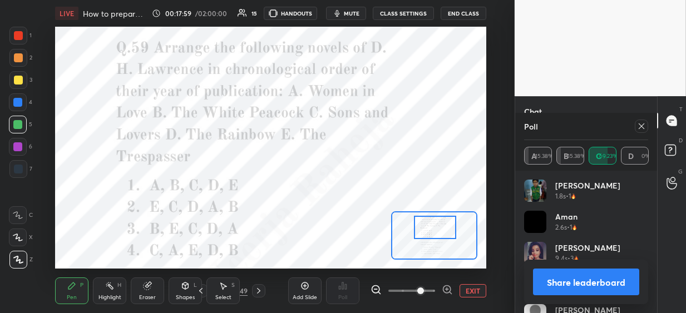
click at [642, 126] on icon at bounding box center [641, 126] width 9 height 9
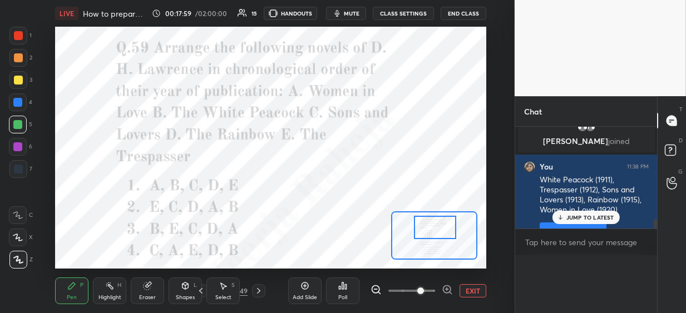
scroll to position [150, 138]
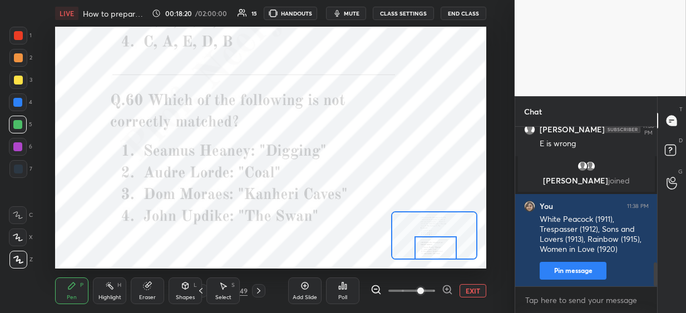
drag, startPoint x: 430, startPoint y: 230, endPoint x: 432, endPoint y: 252, distance: 22.9
click at [431, 252] on div at bounding box center [435, 247] width 42 height 23
click at [348, 291] on div "Poll" at bounding box center [342, 290] width 33 height 27
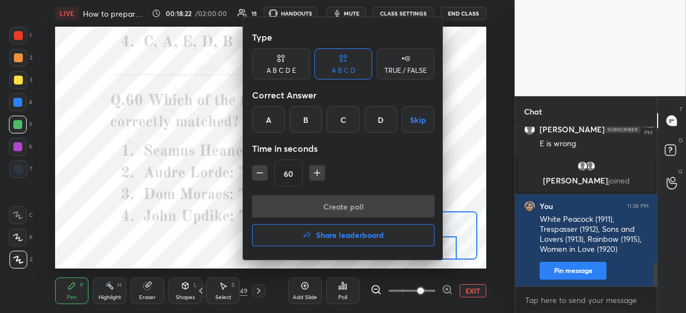
click at [376, 121] on div "D" at bounding box center [380, 119] width 33 height 27
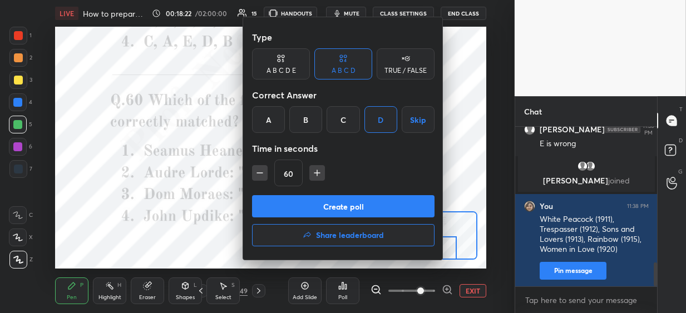
drag, startPoint x: 341, startPoint y: 207, endPoint x: 326, endPoint y: 183, distance: 28.2
click at [340, 206] on button "Create poll" at bounding box center [343, 206] width 182 height 22
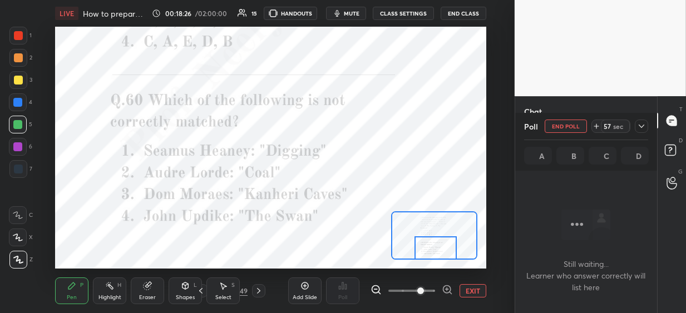
click at [20, 103] on div at bounding box center [17, 102] width 9 height 9
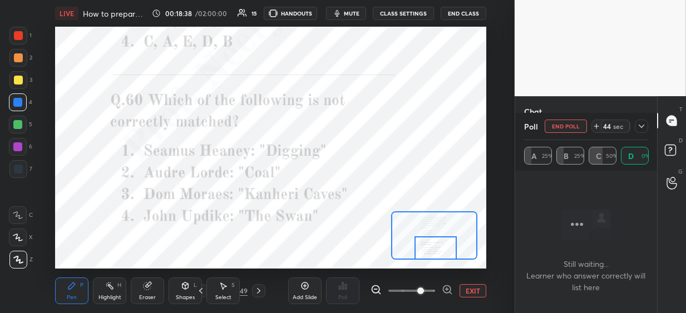
click at [642, 128] on icon at bounding box center [641, 126] width 9 height 9
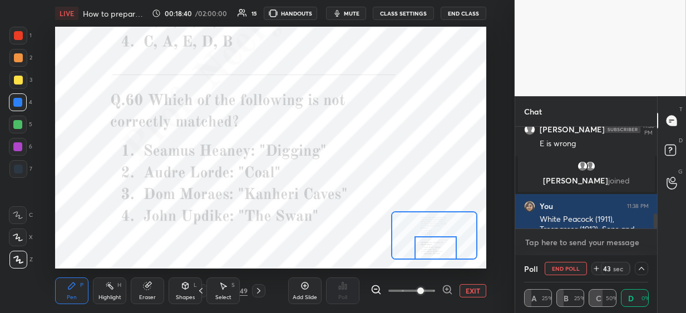
type textarea "x"
click at [548, 244] on textarea at bounding box center [586, 243] width 124 height 18
paste textarea "A-II, B-I, C-IV, D-III"
type textarea "A-II, B-I, C-IV, D-III"
type textarea "x"
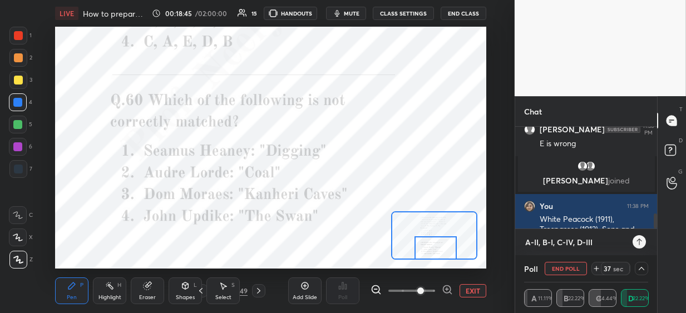
type textarea "A-II, B-I, C-IV, D-III"
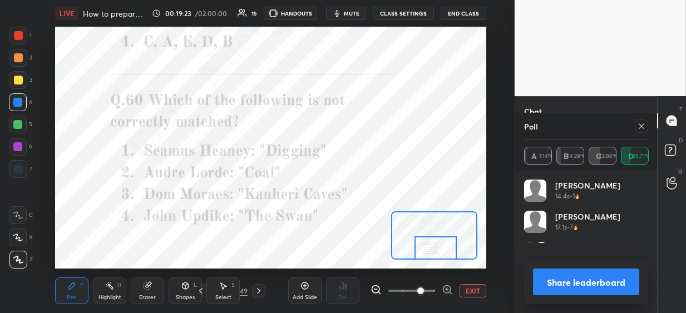
scroll to position [130, 121]
click at [638, 126] on icon at bounding box center [641, 126] width 9 height 9
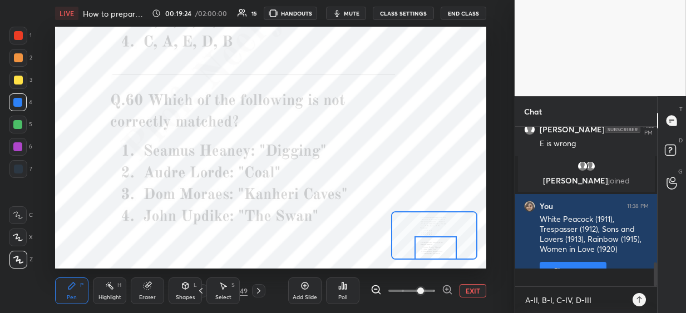
scroll to position [3, 4]
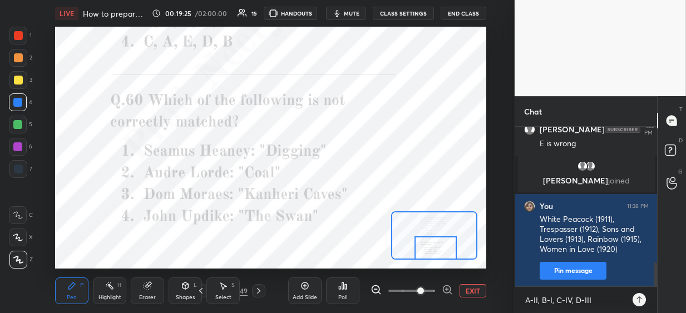
drag, startPoint x: 258, startPoint y: 289, endPoint x: 267, endPoint y: 289, distance: 8.9
click at [259, 289] on icon at bounding box center [258, 290] width 9 height 9
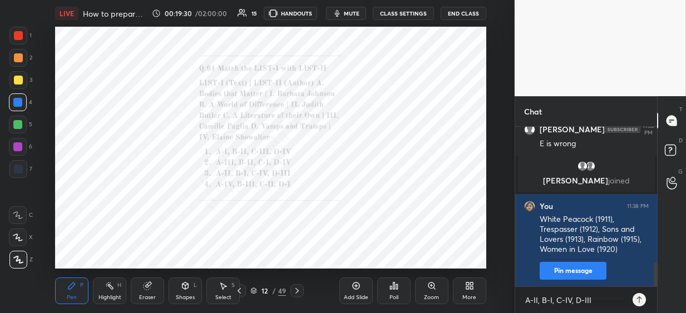
click at [395, 289] on icon at bounding box center [393, 285] width 9 height 9
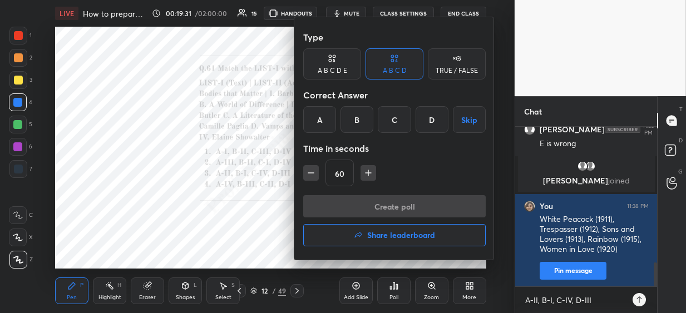
drag, startPoint x: 394, startPoint y: 123, endPoint x: 387, endPoint y: 158, distance: 35.7
click at [393, 125] on div "C" at bounding box center [394, 119] width 33 height 27
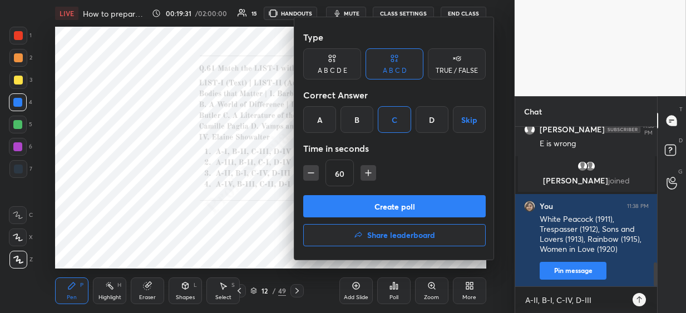
click at [369, 210] on button "Create poll" at bounding box center [394, 206] width 182 height 22
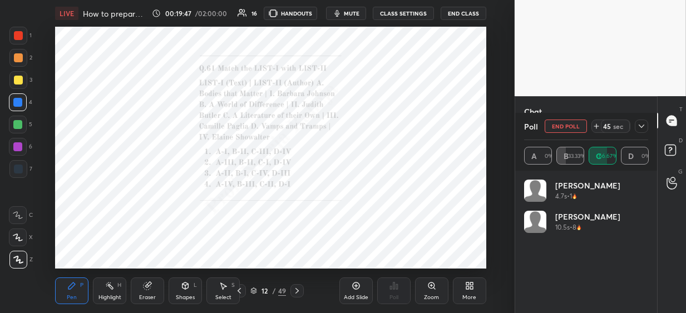
click at [642, 126] on icon at bounding box center [641, 126] width 6 height 3
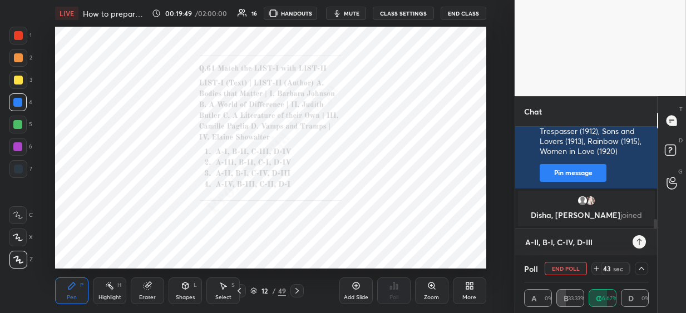
type textarea "x"
click at [457, 225] on div "1 2 3 4 5 6 7 C X Z C X Z E E Erase all H H LIVE How to prepare for [DATE] atte…" at bounding box center [343, 156] width 686 height 313
type textarea "x"
paste textarea "Bodies that Matter – [PERSON_NAME]; A World of Difference – [PERSON_NAME]; A Li…"
type textarea "Bodies that Matter – [PERSON_NAME]; A World of Difference – [PERSON_NAME]; A Li…"
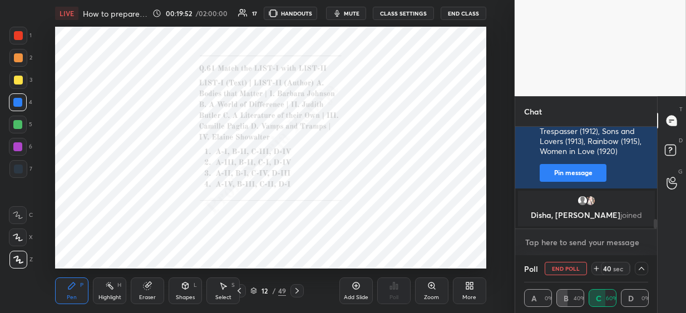
type textarea "x"
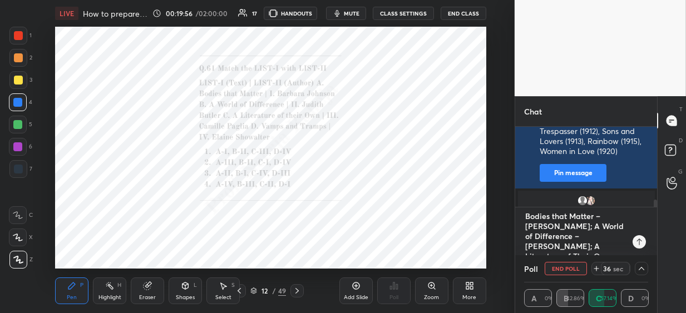
type textarea "Bodies that Matter – [PERSON_NAME]; A World of Difference – [PERSON_NAME]; A Li…"
type textarea "x"
click at [615, 245] on textarea "Bodies that Matter – [PERSON_NAME]; A World of Difference – [PERSON_NAME]; A Li…" at bounding box center [575, 231] width 102 height 48
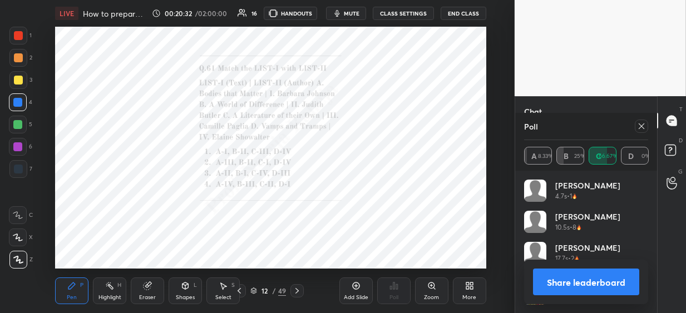
scroll to position [130, 121]
click at [637, 128] on icon at bounding box center [641, 126] width 9 height 9
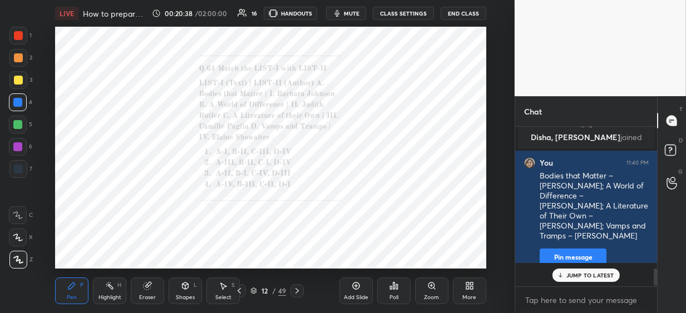
scroll to position [156, 138]
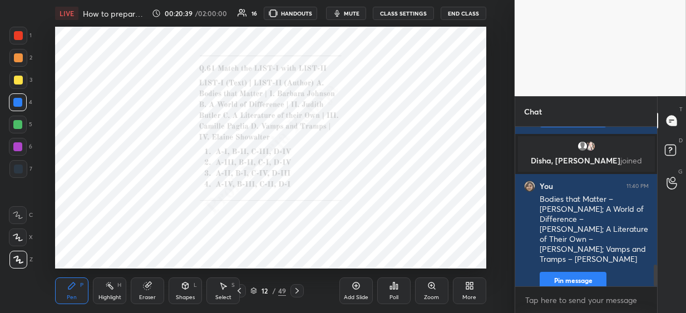
click at [296, 289] on icon at bounding box center [296, 290] width 9 height 9
click at [395, 290] on icon at bounding box center [393, 285] width 9 height 9
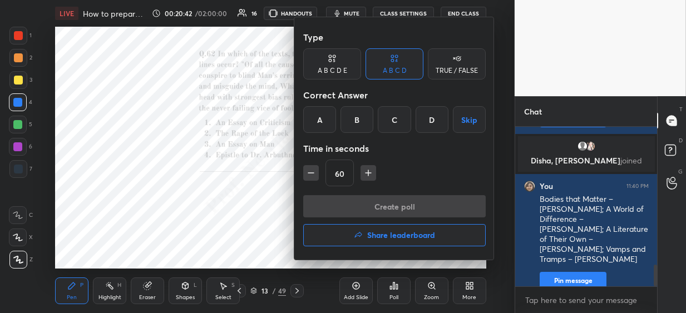
click at [319, 127] on div "A" at bounding box center [319, 119] width 33 height 27
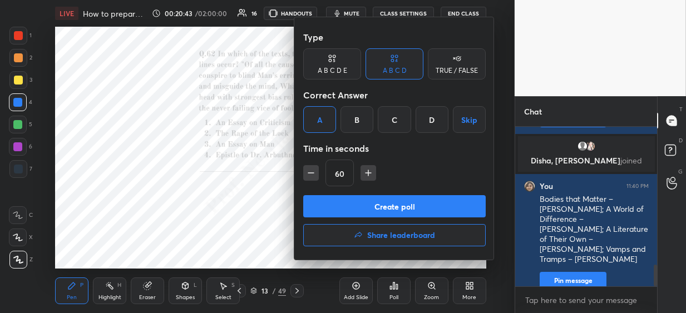
click at [339, 209] on button "Create poll" at bounding box center [394, 206] width 182 height 22
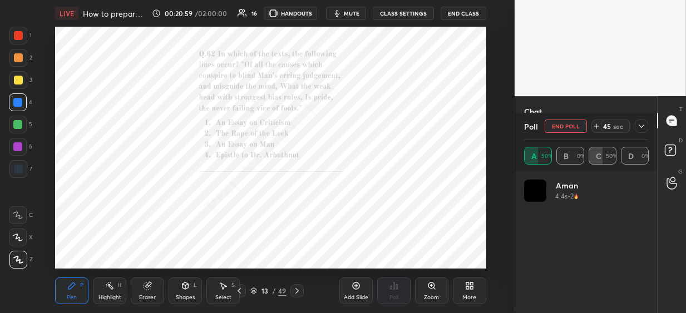
click at [19, 36] on div at bounding box center [18, 35] width 9 height 9
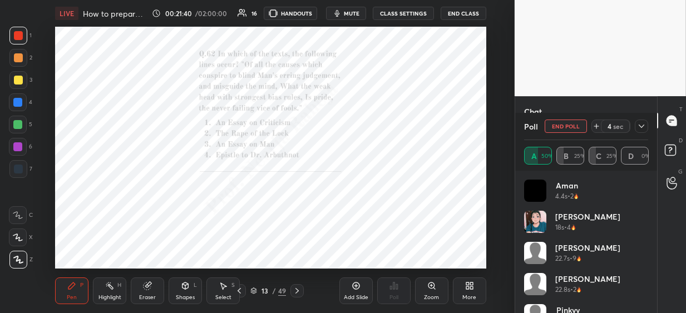
click at [643, 128] on icon at bounding box center [641, 126] width 9 height 9
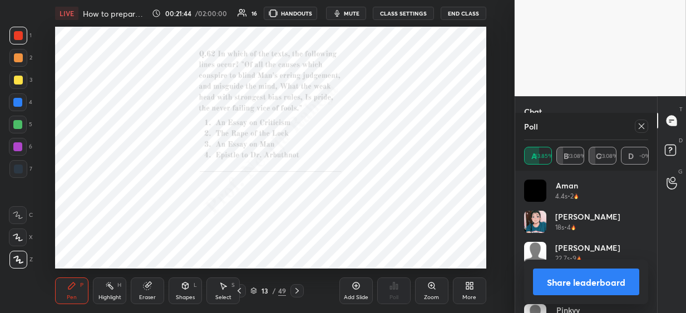
scroll to position [130, 121]
click at [641, 120] on div at bounding box center [640, 126] width 13 height 13
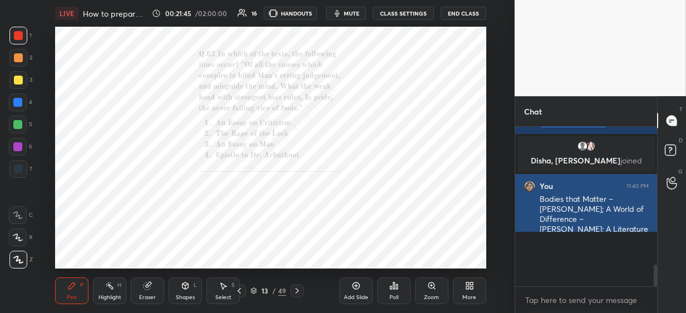
scroll to position [54, 138]
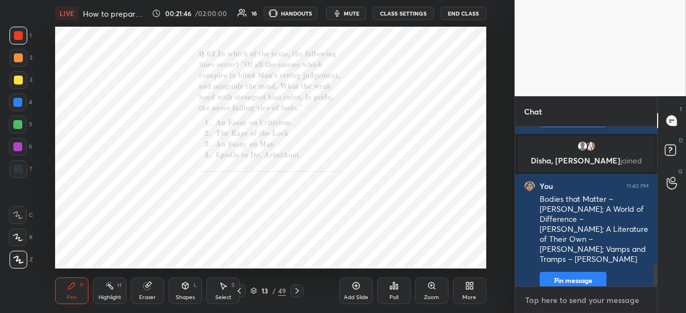
type textarea "x"
click at [541, 297] on textarea at bounding box center [586, 300] width 124 height 18
paste textarea "B, D, C, A, E"
type textarea "B, D, C, A, E"
type textarea "x"
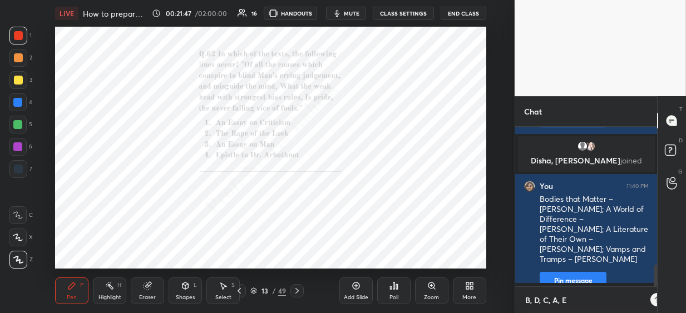
scroll to position [63, 138]
type textarea "B, D, C, A, E"
drag, startPoint x: 296, startPoint y: 289, endPoint x: 311, endPoint y: 283, distance: 16.0
click at [296, 288] on icon at bounding box center [296, 290] width 9 height 9
click at [391, 290] on div "Poll" at bounding box center [393, 290] width 33 height 27
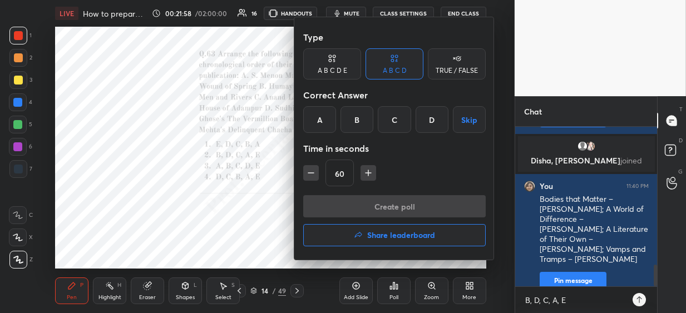
drag, startPoint x: 350, startPoint y: 126, endPoint x: 349, endPoint y: 151, distance: 25.1
click at [350, 126] on div "B" at bounding box center [356, 119] width 33 height 27
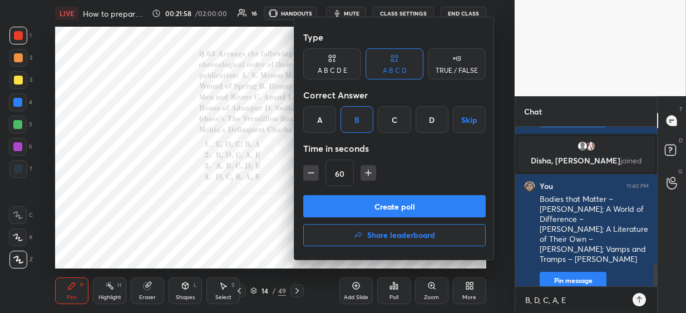
drag, startPoint x: 342, startPoint y: 206, endPoint x: 330, endPoint y: 194, distance: 16.9
click at [340, 206] on button "Create poll" at bounding box center [394, 206] width 182 height 22
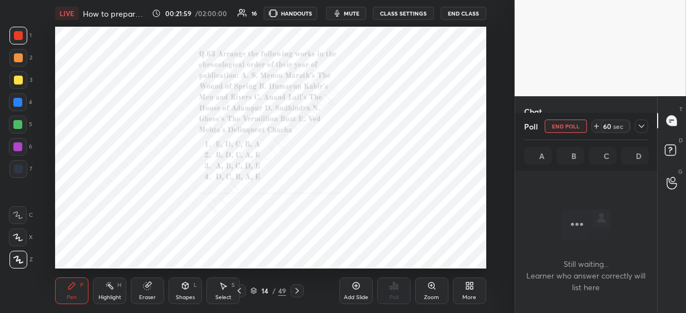
scroll to position [4, 4]
drag, startPoint x: 640, startPoint y: 126, endPoint x: 628, endPoint y: 168, distance: 44.5
click at [638, 127] on icon at bounding box center [641, 126] width 9 height 9
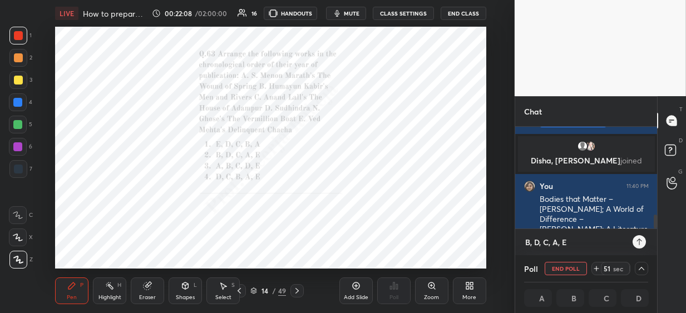
type textarea "x"
drag, startPoint x: 574, startPoint y: 244, endPoint x: 508, endPoint y: 224, distance: 69.7
click at [497, 239] on div "1 2 3 4 5 6 7 C X Z C X Z E E Erase all H H LIVE How to prepare for [DATE] atte…" at bounding box center [343, 156] width 686 height 313
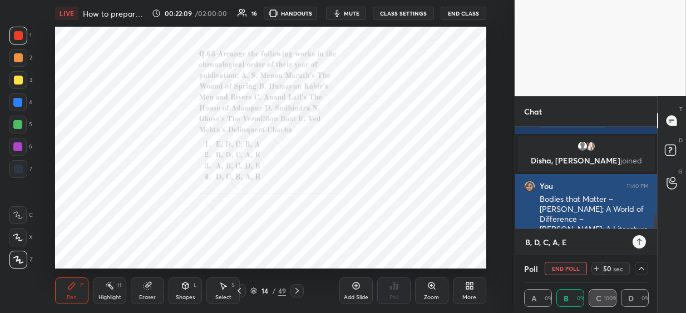
type textarea "x"
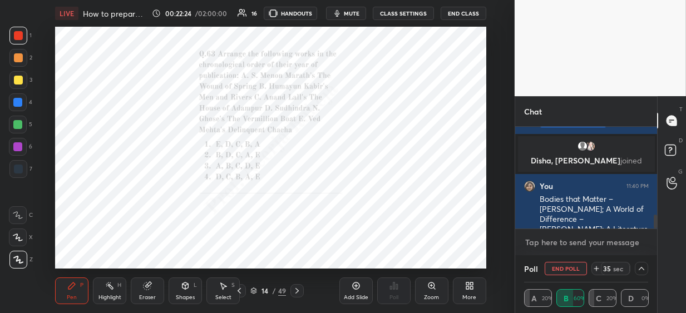
type textarea "x"
click at [561, 244] on textarea at bounding box center [586, 243] width 124 height 18
paste textarea "[PERSON_NAME] Boat (1933), Men and Rivers (1946), [GEOGRAPHIC_DATA] (1956), Wou…"
type textarea "[PERSON_NAME] Boat (1933), Men and Rivers (1946), [GEOGRAPHIC_DATA] (1956), Wou…"
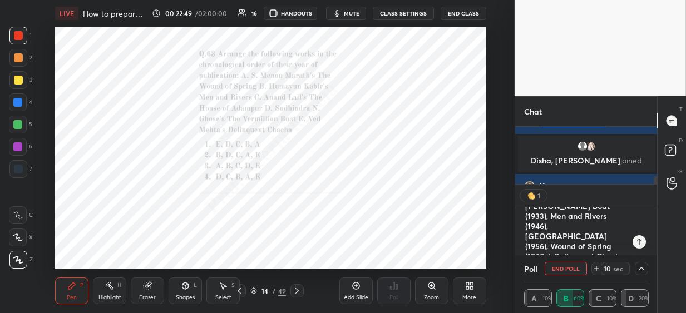
scroll to position [3, 4]
type textarea "x"
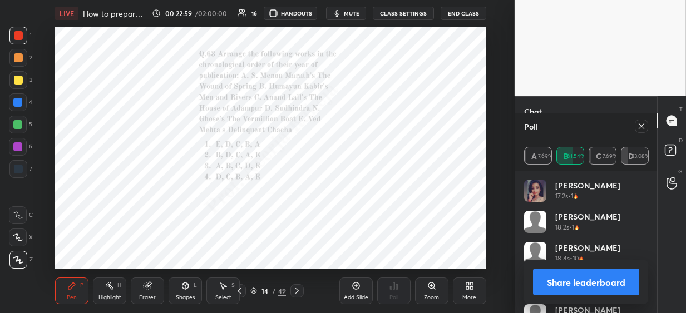
scroll to position [130, 121]
type textarea "[PERSON_NAME] Boat (1933), Men and Rivers (1946), [GEOGRAPHIC_DATA] (1956), Wou…"
click at [639, 126] on icon at bounding box center [641, 126] width 9 height 9
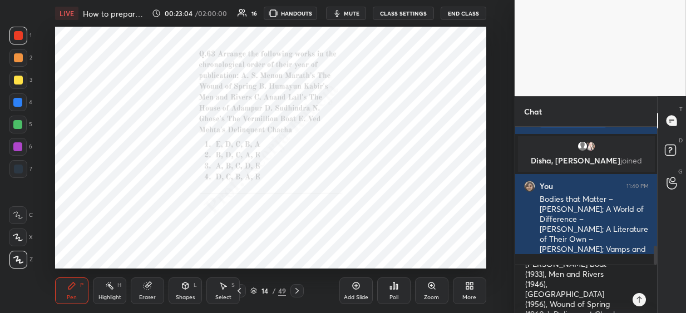
scroll to position [1033, 0]
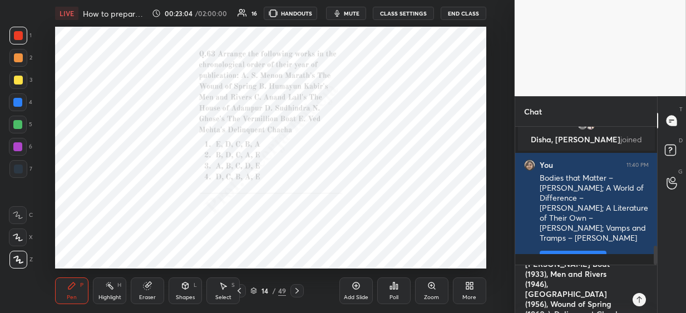
type textarea "x"
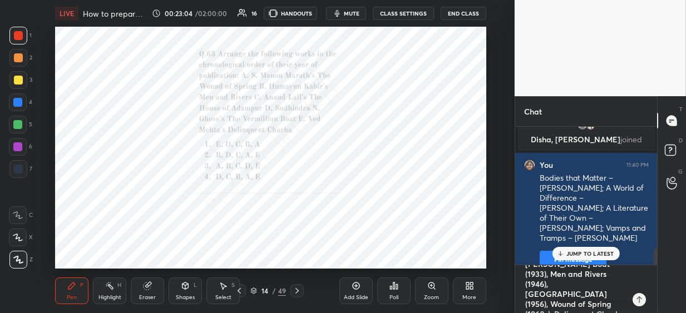
click at [584, 305] on textarea "[PERSON_NAME] Boat (1933), Men and Rivers (1946), [GEOGRAPHIC_DATA] (1956), Wou…" at bounding box center [575, 289] width 102 height 48
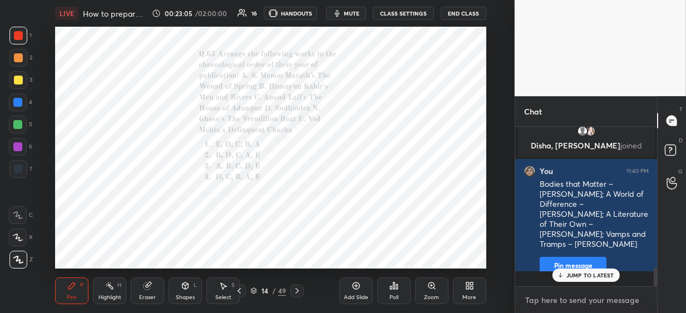
scroll to position [0, 0]
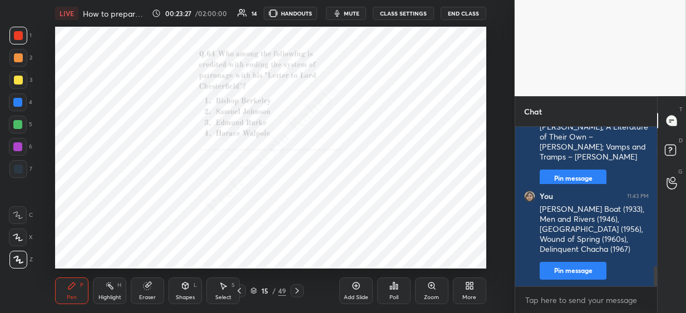
click at [393, 290] on icon at bounding box center [393, 285] width 9 height 9
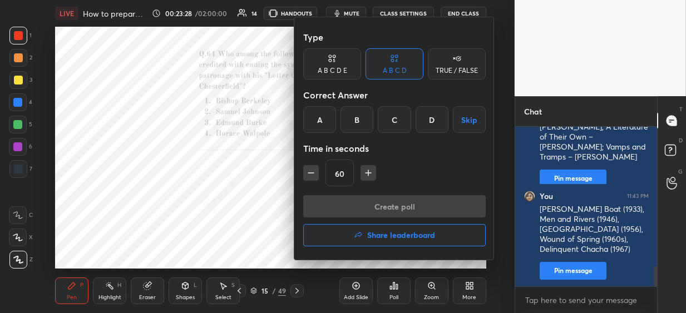
drag, startPoint x: 350, startPoint y: 123, endPoint x: 354, endPoint y: 151, distance: 27.5
click at [351, 127] on div "B" at bounding box center [356, 119] width 33 height 27
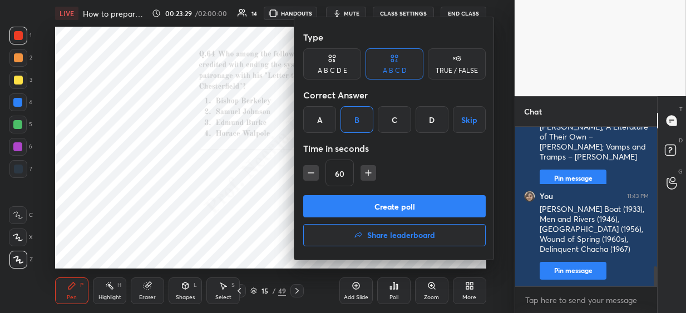
click at [338, 205] on button "Create poll" at bounding box center [394, 206] width 182 height 22
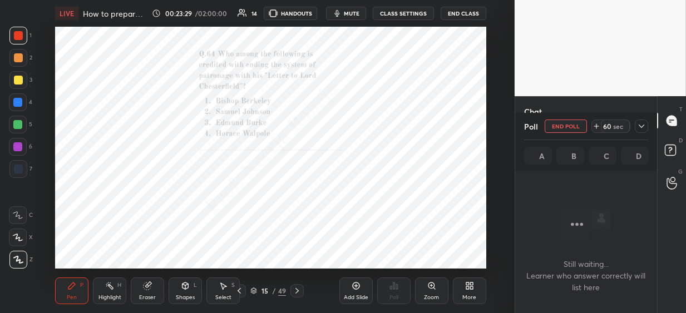
scroll to position [98, 138]
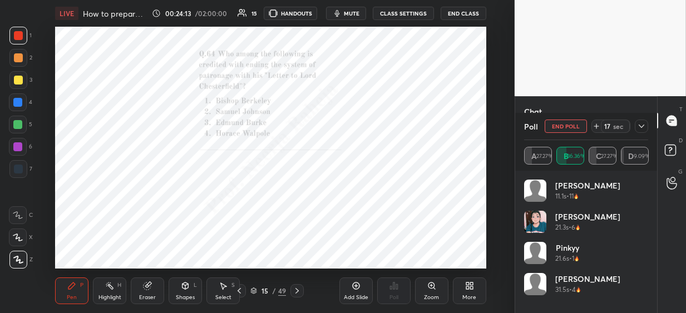
click at [641, 125] on icon at bounding box center [641, 126] width 9 height 9
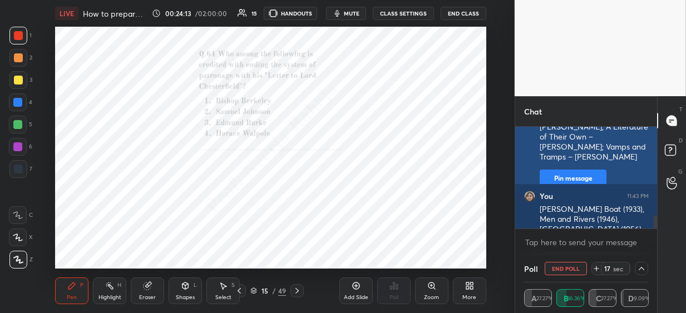
scroll to position [0, 4]
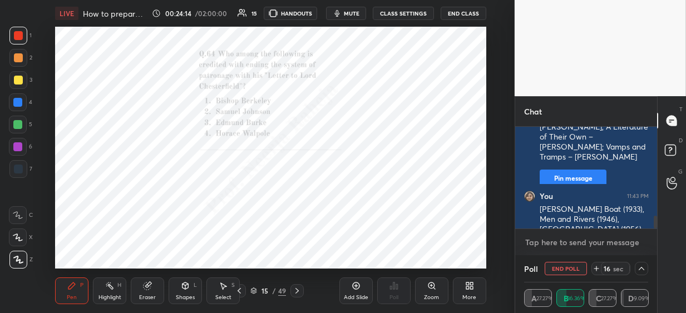
type textarea "x"
click at [541, 245] on textarea at bounding box center [586, 243] width 124 height 18
paste textarea "B and E only"
type textarea "B and E only"
type textarea "x"
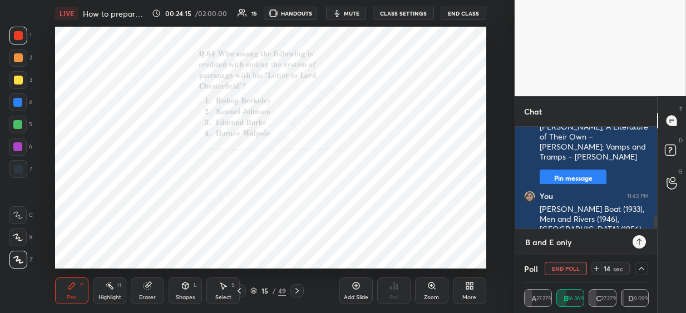
scroll to position [6, 138]
type textarea "B and E only"
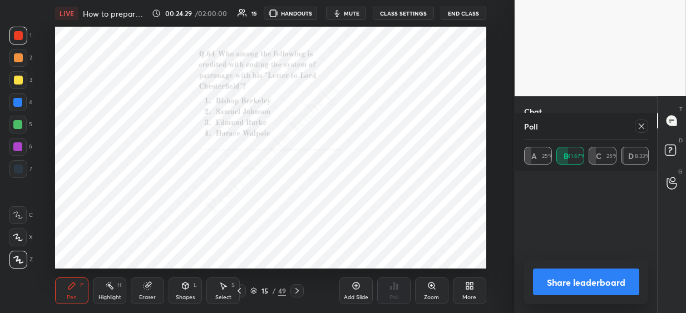
scroll to position [130, 121]
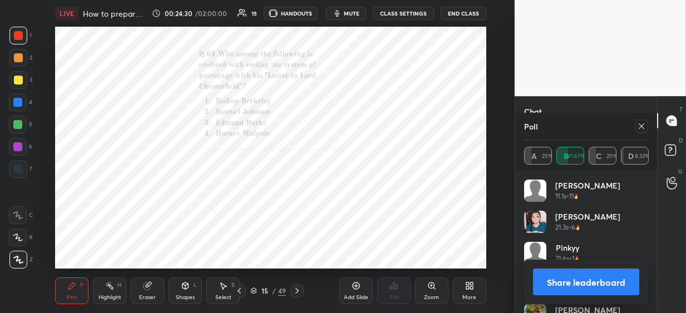
click at [299, 291] on icon at bounding box center [296, 290] width 9 height 9
click at [641, 126] on icon at bounding box center [641, 126] width 9 height 9
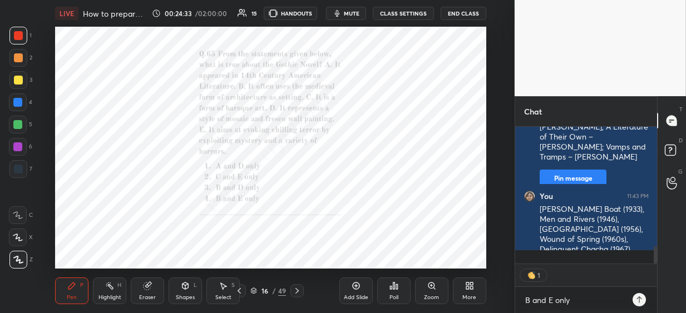
scroll to position [3, 4]
click at [396, 289] on icon at bounding box center [393, 285] width 9 height 9
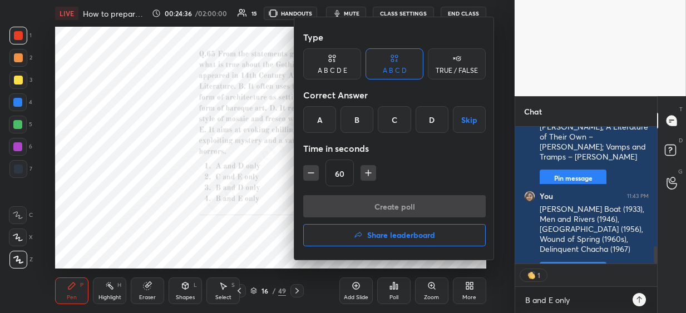
click at [428, 122] on div "D" at bounding box center [431, 119] width 33 height 27
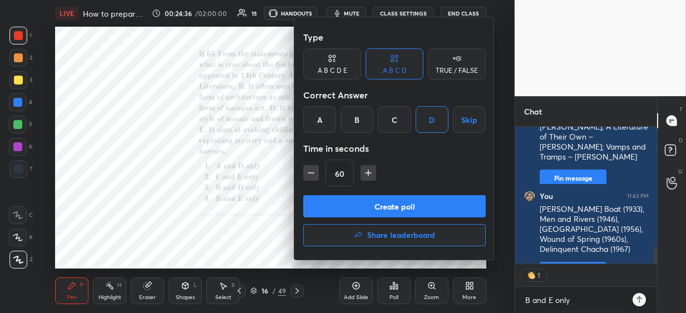
drag, startPoint x: 384, startPoint y: 205, endPoint x: 381, endPoint y: 172, distance: 32.3
click at [384, 202] on button "Create poll" at bounding box center [394, 206] width 182 height 22
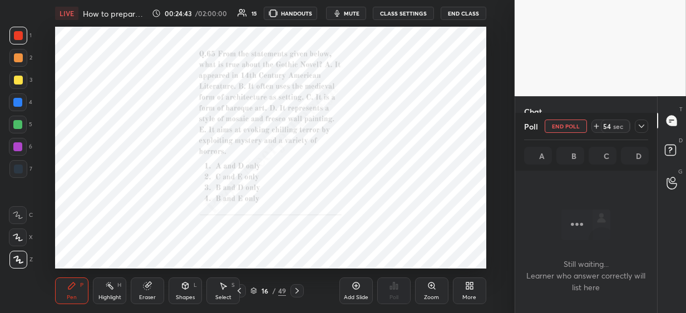
drag, startPoint x: 21, startPoint y: 105, endPoint x: 48, endPoint y: 94, distance: 29.4
click at [22, 104] on div at bounding box center [18, 102] width 18 height 18
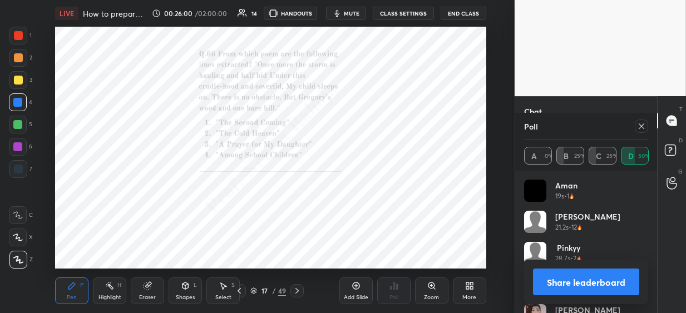
drag, startPoint x: 641, startPoint y: 126, endPoint x: 599, endPoint y: 171, distance: 61.8
click at [640, 127] on icon at bounding box center [641, 126] width 9 height 9
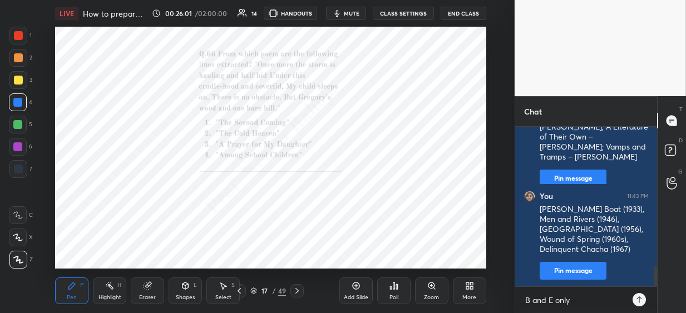
scroll to position [63, 138]
click at [393, 291] on div "Poll" at bounding box center [393, 290] width 33 height 27
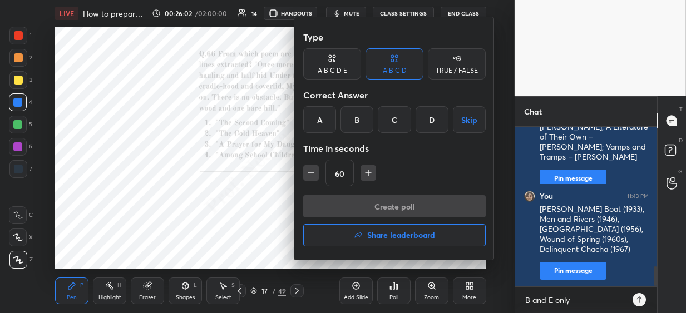
click at [395, 125] on div "C" at bounding box center [394, 119] width 33 height 27
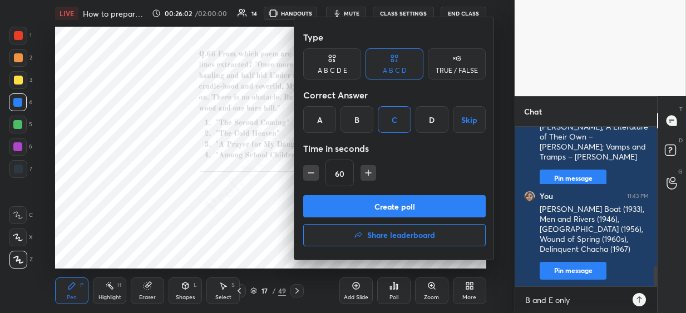
click at [374, 204] on button "Create poll" at bounding box center [394, 206] width 182 height 22
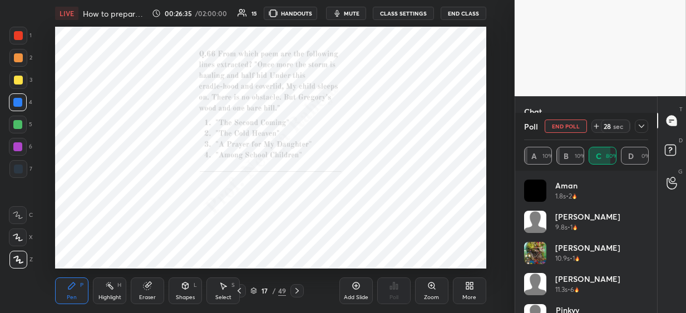
scroll to position [1252, 0]
click at [433, 287] on icon at bounding box center [431, 285] width 9 height 9
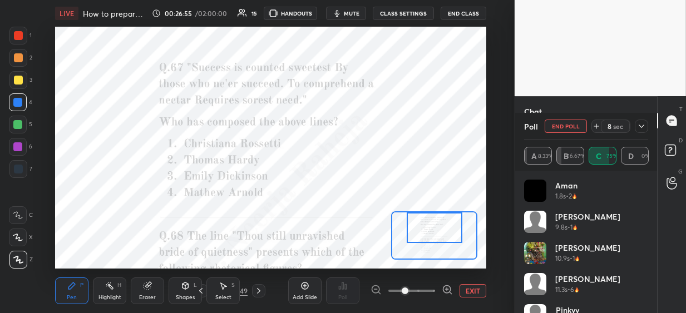
drag, startPoint x: 434, startPoint y: 245, endPoint x: 434, endPoint y: 239, distance: 6.7
click at [434, 232] on div at bounding box center [434, 227] width 56 height 31
drag, startPoint x: 446, startPoint y: 291, endPoint x: 445, endPoint y: 286, distance: 5.7
click at [445, 290] on icon at bounding box center [447, 289] width 11 height 11
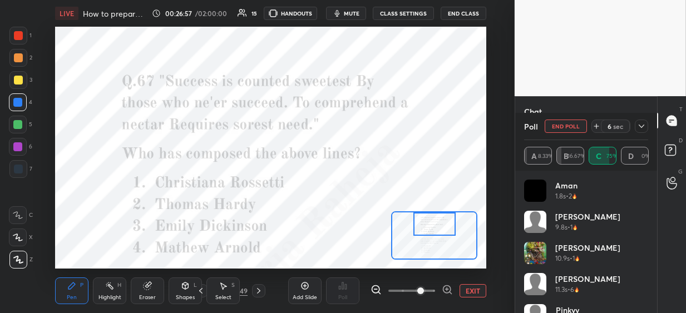
click at [434, 228] on div at bounding box center [434, 223] width 42 height 23
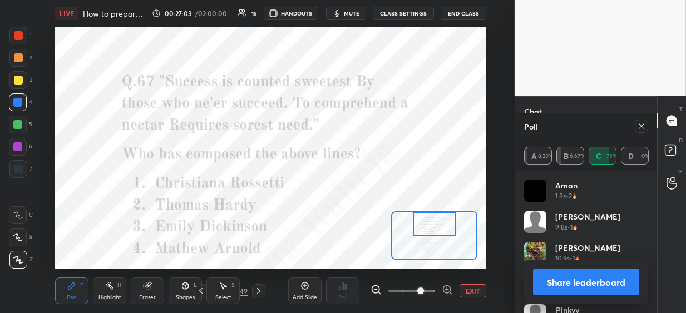
drag, startPoint x: 643, startPoint y: 127, endPoint x: 598, endPoint y: 162, distance: 57.0
click at [642, 127] on icon at bounding box center [641, 126] width 9 height 9
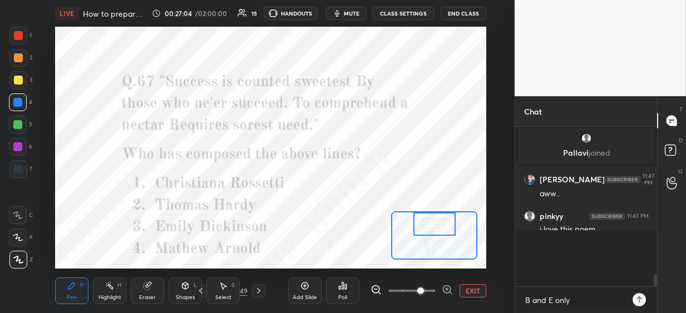
scroll to position [1204, 0]
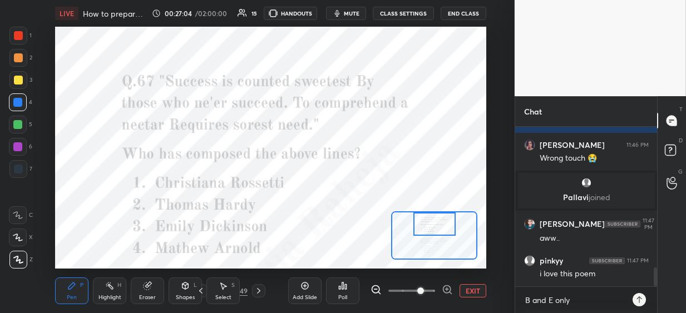
click at [345, 288] on icon at bounding box center [346, 286] width 2 height 5
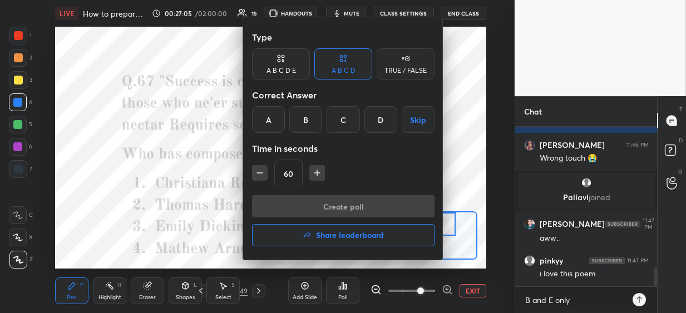
drag, startPoint x: 346, startPoint y: 125, endPoint x: 345, endPoint y: 156, distance: 31.7
click at [346, 125] on div "C" at bounding box center [342, 119] width 33 height 27
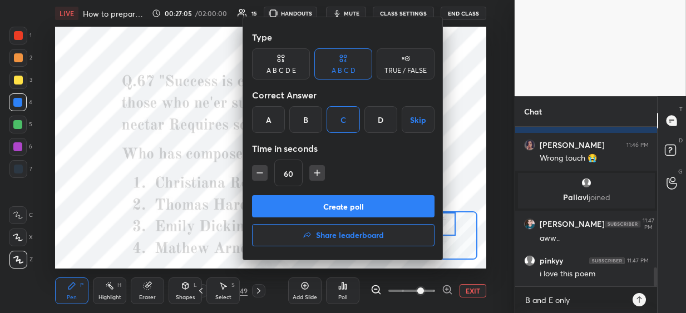
drag, startPoint x: 329, startPoint y: 214, endPoint x: 328, endPoint y: 199, distance: 14.5
click at [328, 212] on button "Create poll" at bounding box center [343, 206] width 182 height 22
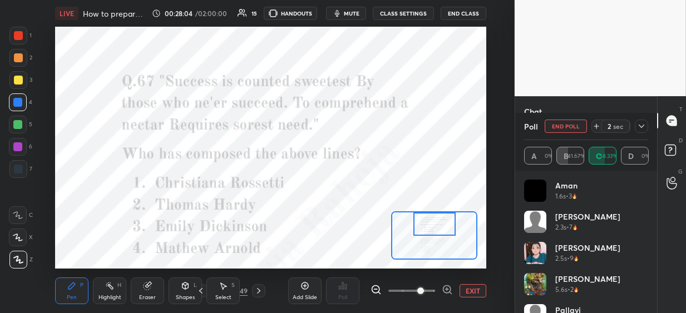
scroll to position [1290, 0]
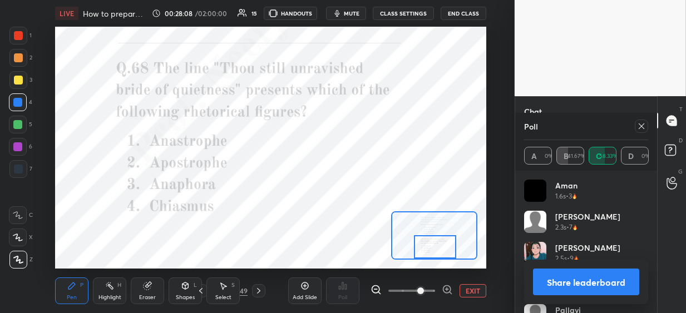
drag, startPoint x: 419, startPoint y: 222, endPoint x: 423, endPoint y: 234, distance: 11.6
click at [418, 244] on div at bounding box center [435, 246] width 42 height 23
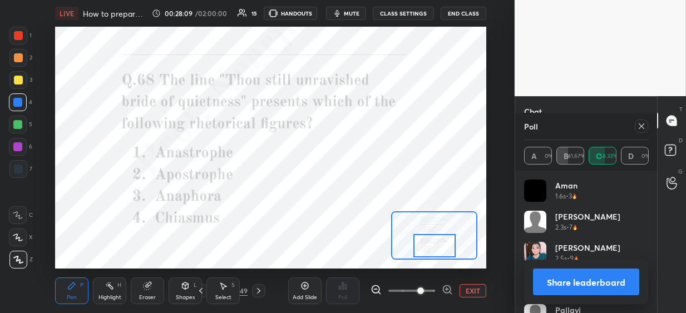
click at [638, 127] on icon at bounding box center [641, 126] width 9 height 9
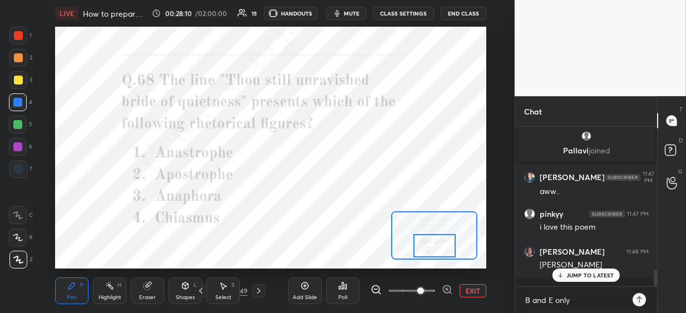
scroll to position [156, 138]
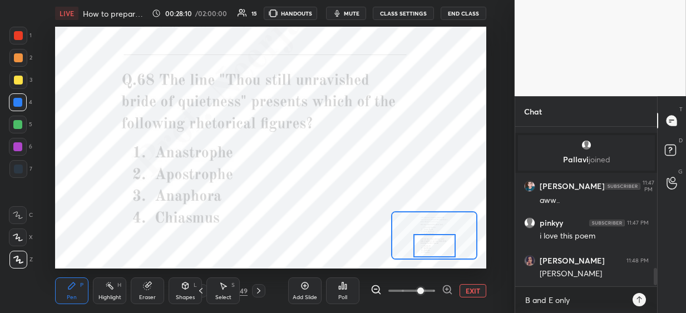
click at [341, 286] on icon at bounding box center [342, 285] width 2 height 7
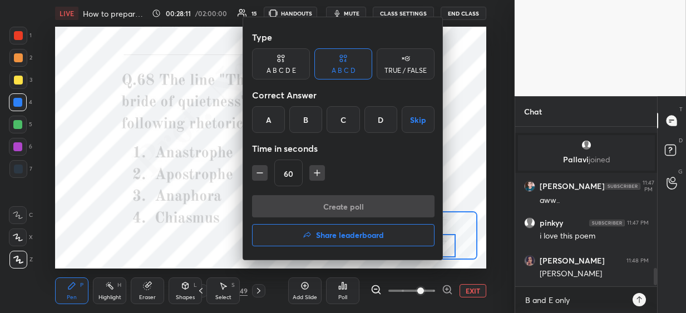
drag, startPoint x: 296, startPoint y: 121, endPoint x: 305, endPoint y: 144, distance: 25.2
click at [296, 122] on div "B" at bounding box center [305, 119] width 33 height 27
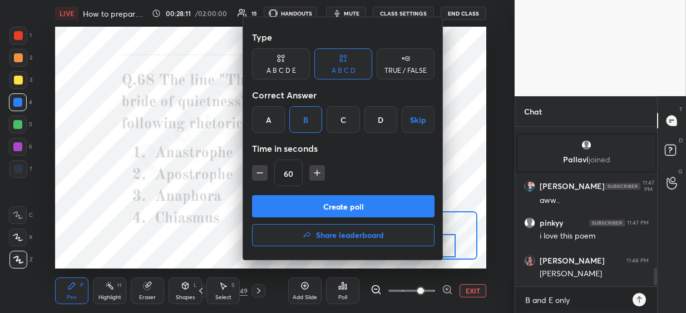
click at [304, 210] on button "Create poll" at bounding box center [343, 206] width 182 height 22
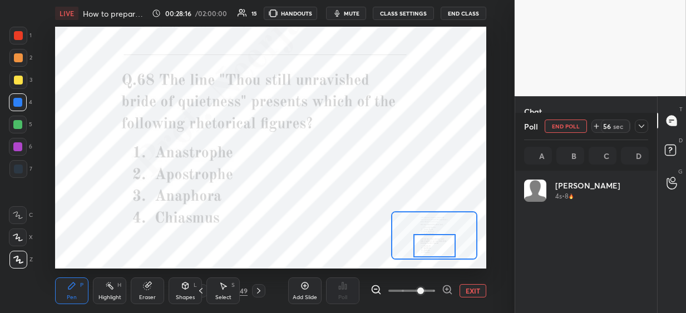
scroll to position [130, 121]
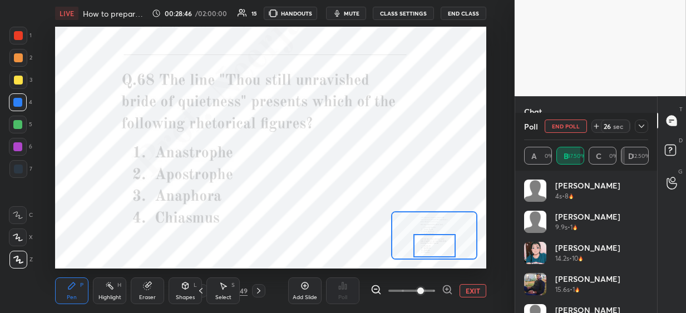
click at [20, 146] on div at bounding box center [17, 146] width 9 height 9
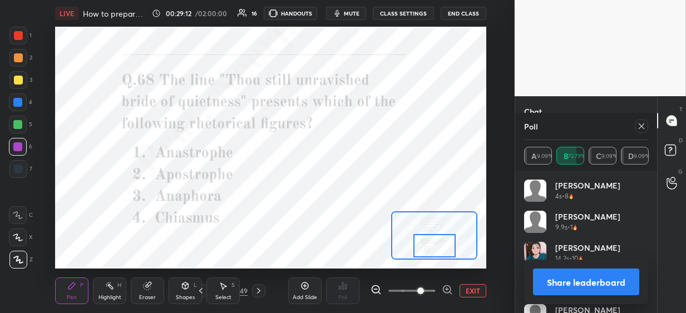
click at [260, 292] on icon at bounding box center [258, 290] width 9 height 9
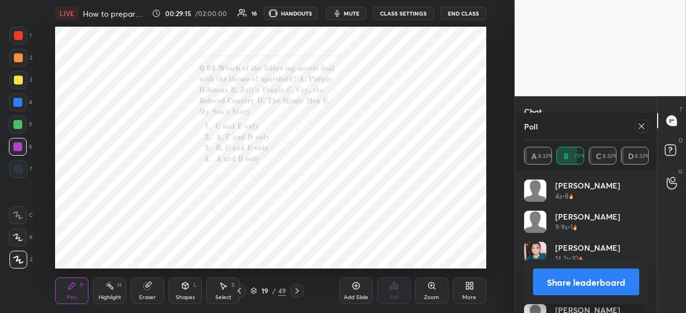
drag, startPoint x: 642, startPoint y: 125, endPoint x: 613, endPoint y: 142, distance: 33.2
click at [639, 126] on icon at bounding box center [641, 126] width 9 height 9
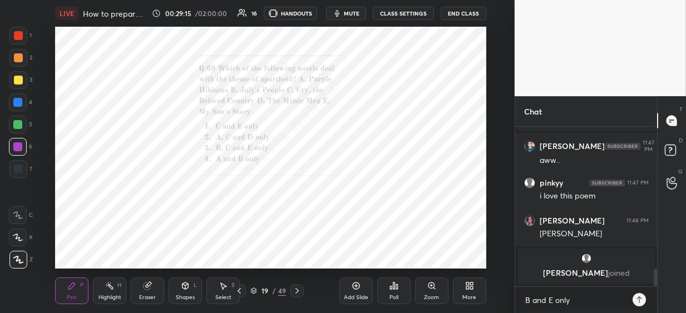
scroll to position [156, 138]
click at [396, 285] on icon at bounding box center [397, 286] width 2 height 5
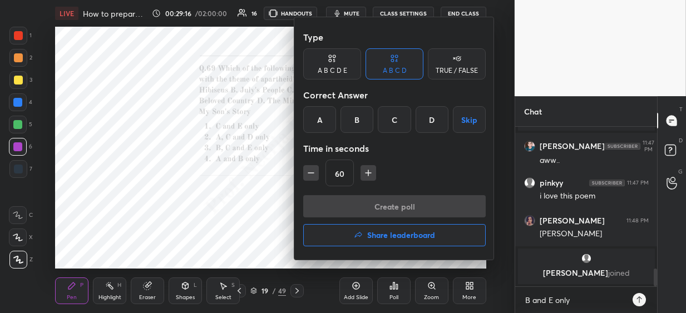
click at [396, 125] on div "C" at bounding box center [394, 119] width 33 height 27
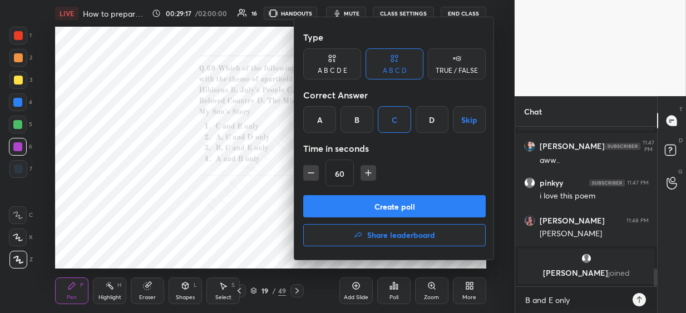
click at [373, 209] on button "Create poll" at bounding box center [394, 206] width 182 height 22
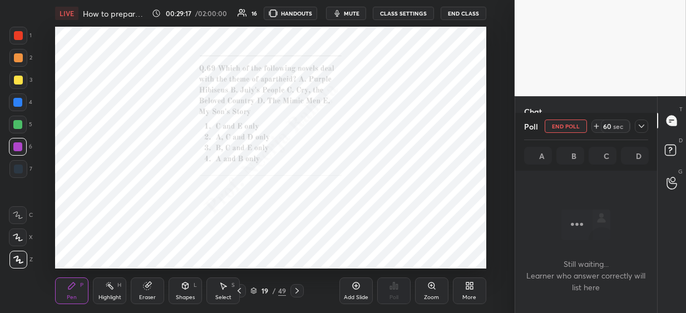
scroll to position [4, 4]
click at [431, 290] on div "Zoom" at bounding box center [431, 290] width 33 height 27
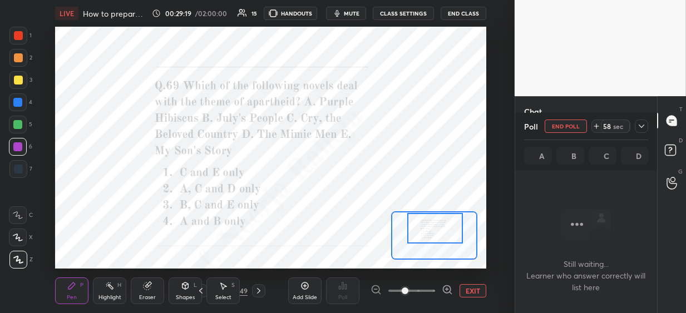
click at [430, 234] on div at bounding box center [435, 228] width 56 height 31
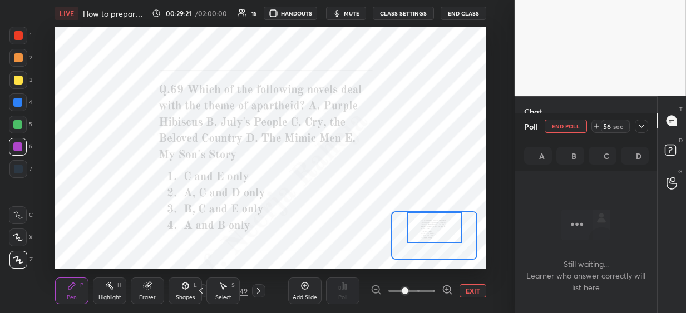
drag, startPoint x: 444, startPoint y: 289, endPoint x: 445, endPoint y: 277, distance: 11.1
click at [444, 288] on icon at bounding box center [447, 289] width 11 height 11
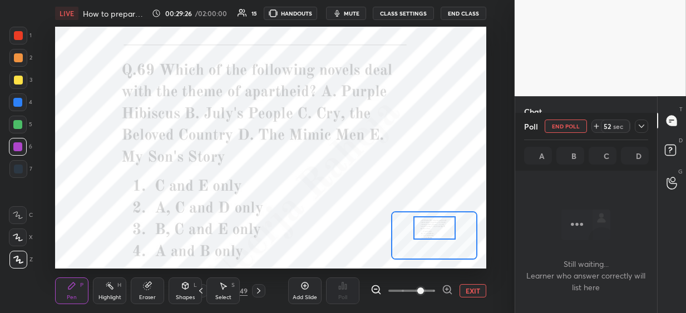
scroll to position [1356, 0]
click at [26, 37] on div at bounding box center [18, 36] width 18 height 18
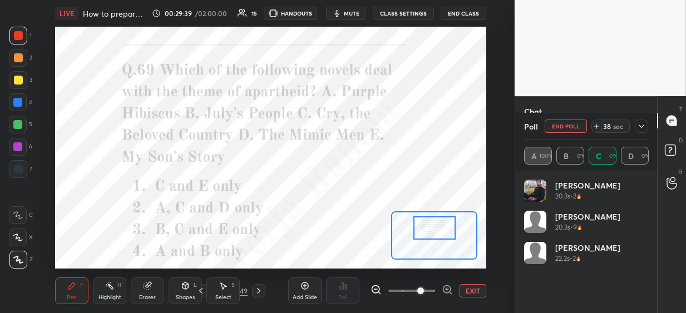
scroll to position [130, 121]
click at [639, 126] on icon at bounding box center [641, 126] width 9 height 9
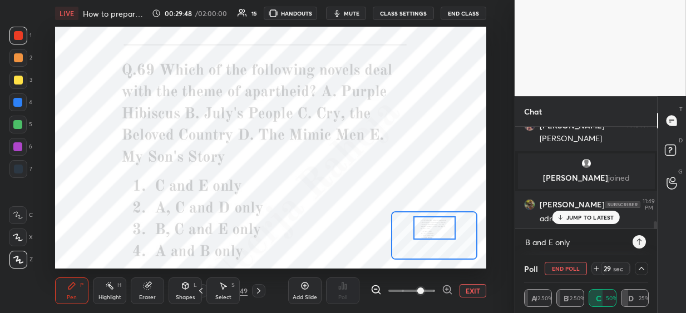
scroll to position [3, 4]
type textarea "x"
drag, startPoint x: 580, startPoint y: 240, endPoint x: 510, endPoint y: 237, distance: 69.5
click at [510, 238] on div "1 2 3 4 5 6 7 C X Z C X Z E E Erase all H H LIVE How to prepare for [DATE] atte…" at bounding box center [343, 156] width 686 height 313
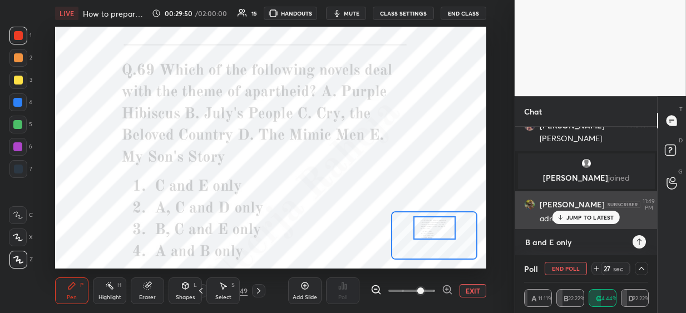
type textarea "x"
paste textarea "Apartheid novels: July’s People ([PERSON_NAME]), Cry, the Beloved Country ([PER…"
type textarea "Apartheid novels: July’s People ([PERSON_NAME]), Cry, the Beloved Country ([PER…"
type textarea "x"
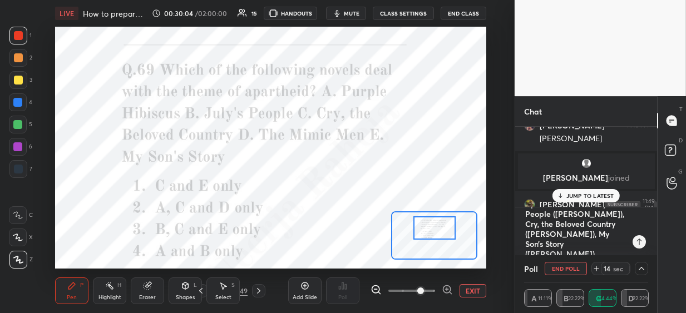
type textarea "Apartheid novels: July’s People ([PERSON_NAME]), Cry, the Beloved Country ([PER…"
type textarea "x"
click at [598, 239] on textarea "Apartheid novels: July’s People ([PERSON_NAME]), Cry, the Beloved Country ([PER…" at bounding box center [575, 231] width 102 height 48
click at [606, 219] on textarea "Apartheid novels: July’s People ([PERSON_NAME]), Cry, the Beloved Country ([PER…" at bounding box center [575, 231] width 102 height 48
type textarea "x"
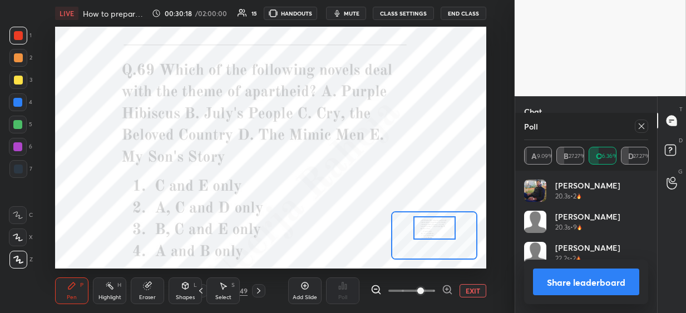
scroll to position [130, 121]
click at [641, 126] on icon at bounding box center [641, 126] width 9 height 9
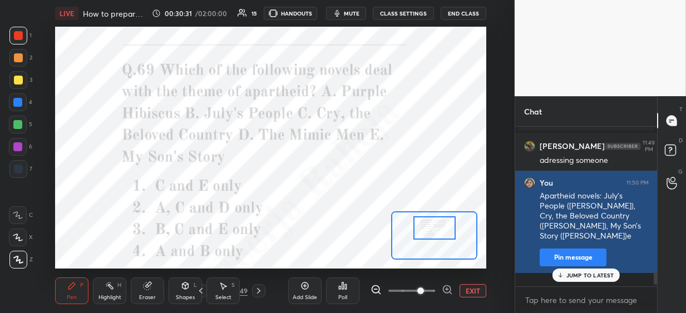
scroll to position [150, 138]
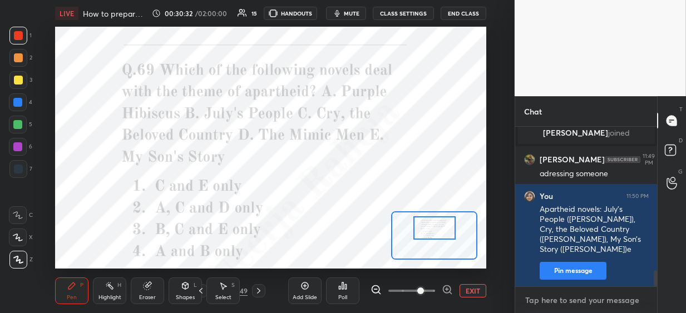
type textarea "x"
click at [529, 300] on textarea at bounding box center [586, 300] width 124 height 18
paste textarea "A-III, B-I, C-II, D-IV"
type textarea "A-III, B-I, C-II, D-IV"
type textarea "x"
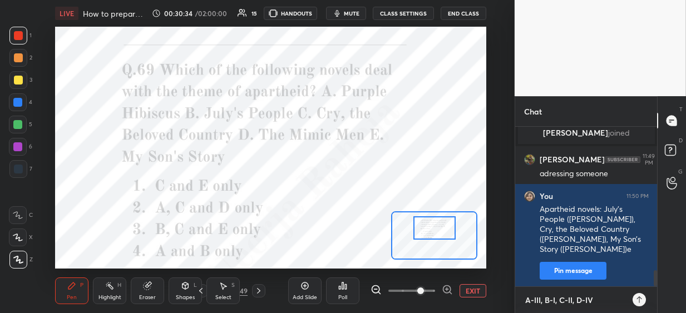
type textarea "A-III, B-I, C-II, D-IV"
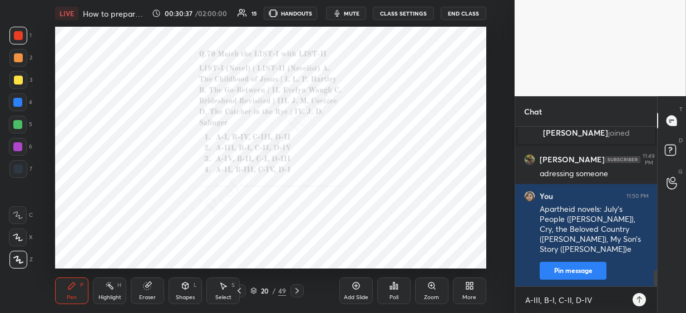
click at [396, 287] on icon at bounding box center [397, 286] width 2 height 5
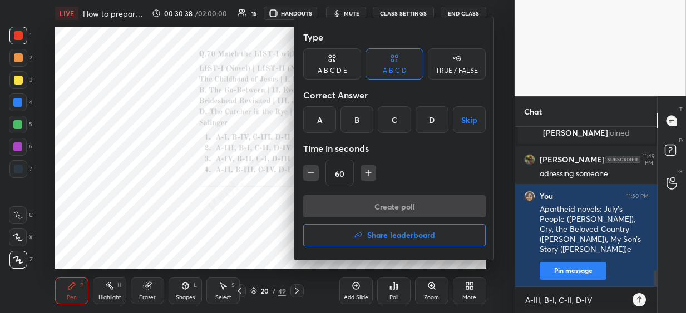
click at [354, 120] on div "B" at bounding box center [356, 119] width 33 height 27
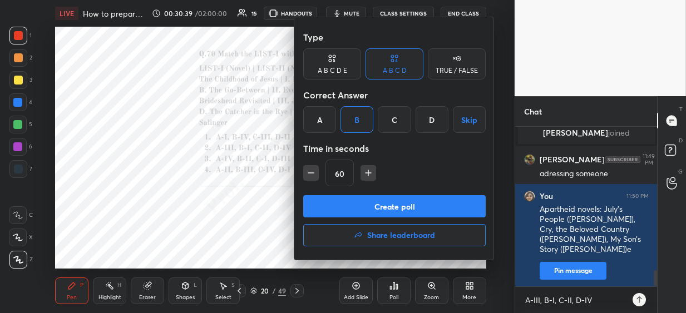
drag, startPoint x: 331, startPoint y: 205, endPoint x: 337, endPoint y: 206, distance: 6.1
click at [331, 205] on button "Create poll" at bounding box center [394, 206] width 182 height 22
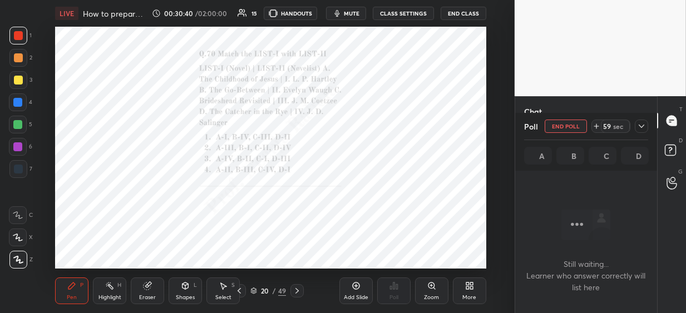
click at [639, 126] on icon at bounding box center [641, 126] width 9 height 9
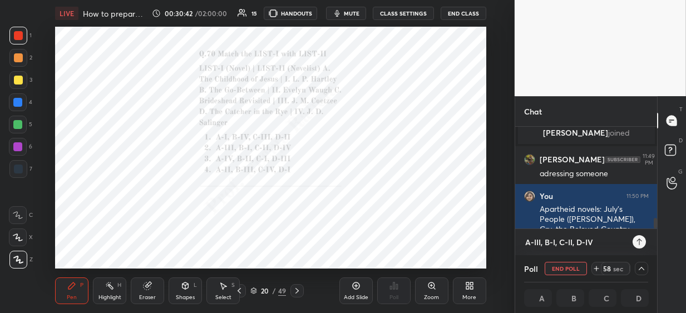
type textarea "x"
drag, startPoint x: 598, startPoint y: 243, endPoint x: 525, endPoint y: 229, distance: 73.7
click at [515, 243] on div "A-III, B-I, C-II, D-IV x" at bounding box center [586, 242] width 142 height 26
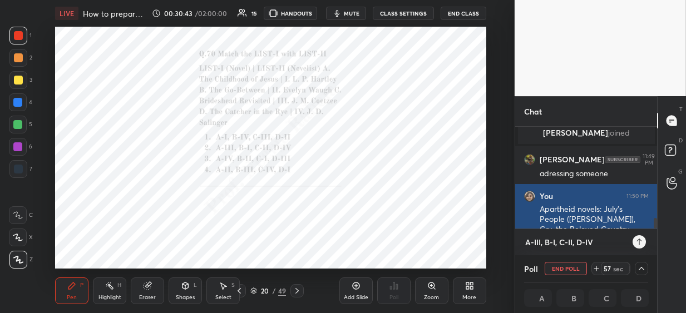
type textarea "x"
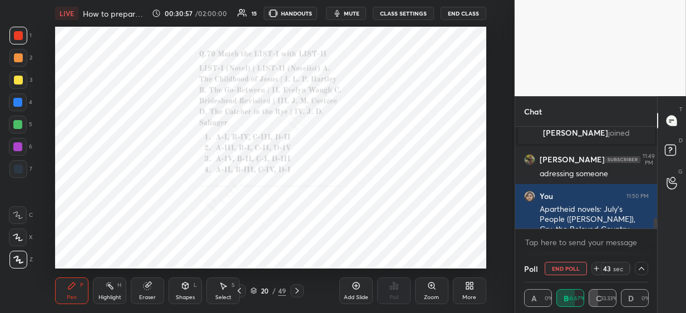
click at [22, 104] on div at bounding box center [17, 102] width 9 height 9
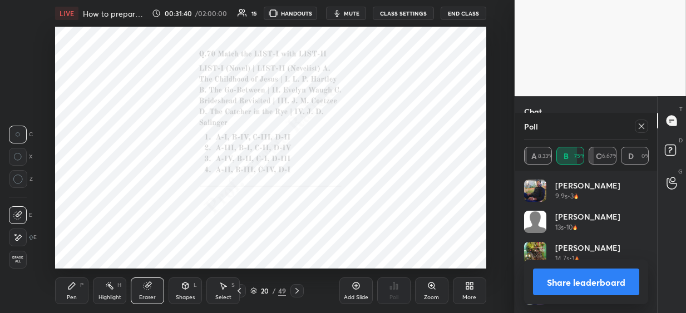
scroll to position [130, 121]
drag, startPoint x: 637, startPoint y: 125, endPoint x: 616, endPoint y: 168, distance: 48.0
click at [635, 126] on div at bounding box center [640, 126] width 13 height 13
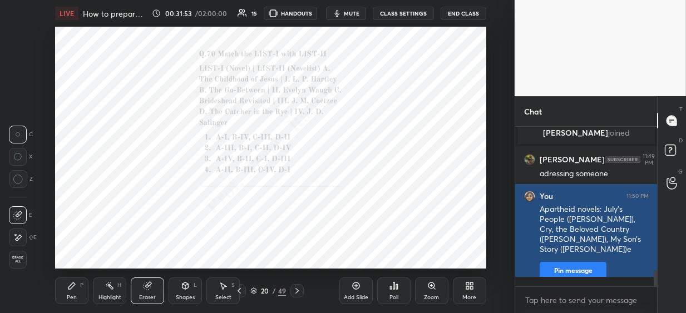
scroll to position [3, 4]
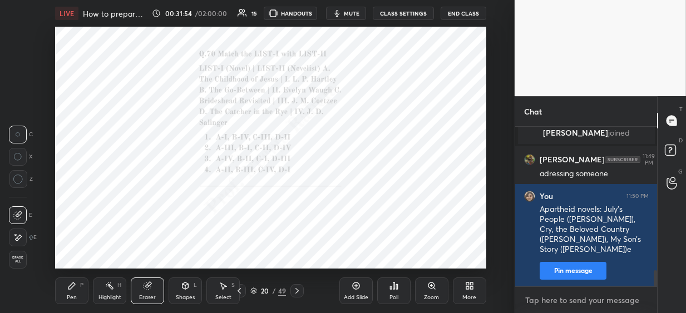
type textarea "x"
click at [562, 304] on textarea at bounding box center [586, 300] width 124 height 18
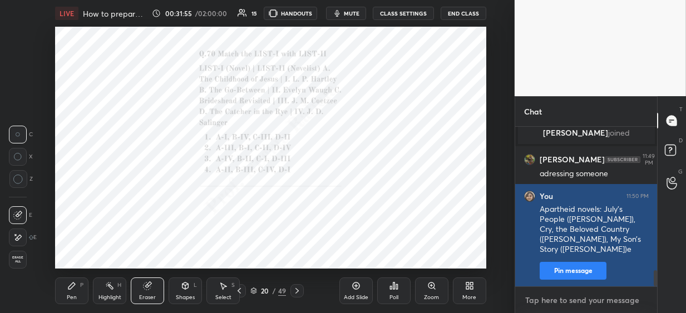
paste textarea "The Childhood of [DEMOGRAPHIC_DATA][PERSON_NAME]; The Go-Between – [PERSON_NAME…"
type textarea "The Childhood of [DEMOGRAPHIC_DATA][PERSON_NAME]; The Go-Between – [PERSON_NAME…"
type textarea "x"
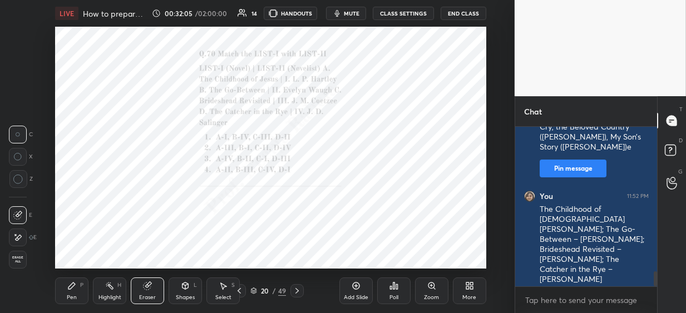
click at [68, 292] on div "Pen P" at bounding box center [71, 290] width 33 height 27
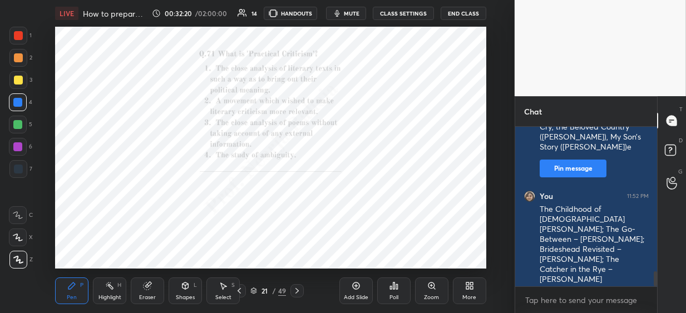
click at [395, 289] on icon at bounding box center [393, 285] width 9 height 9
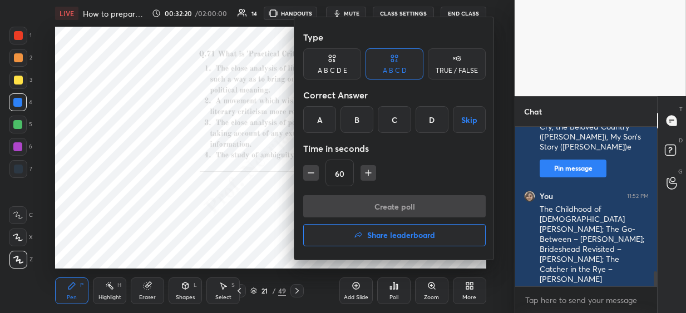
click at [398, 123] on div "C" at bounding box center [394, 119] width 33 height 27
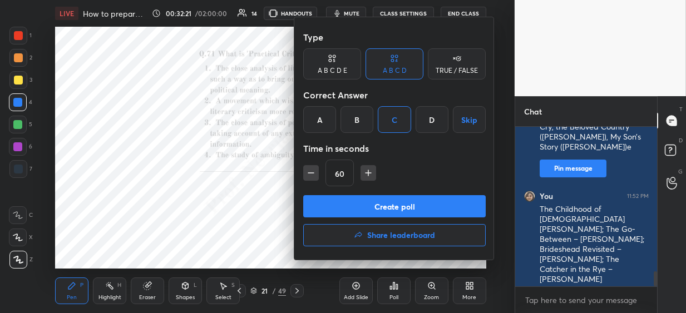
click at [380, 202] on button "Create poll" at bounding box center [394, 206] width 182 height 22
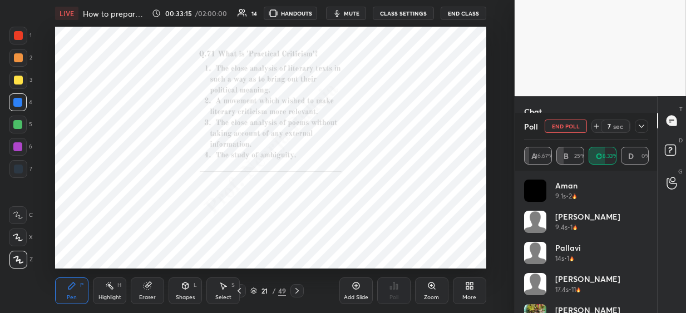
scroll to position [1674, 0]
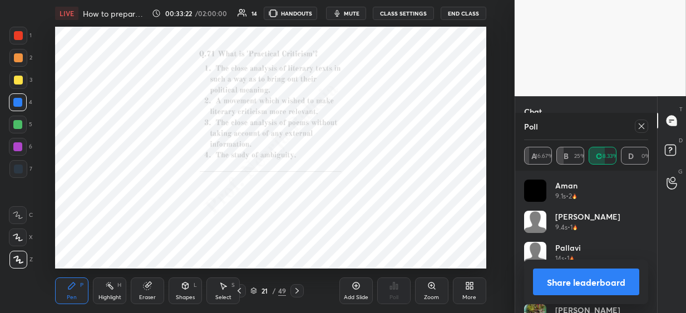
drag, startPoint x: 300, startPoint y: 291, endPoint x: 306, endPoint y: 285, distance: 8.7
click at [298, 291] on icon at bounding box center [296, 290] width 9 height 9
click at [639, 128] on icon at bounding box center [641, 126] width 9 height 9
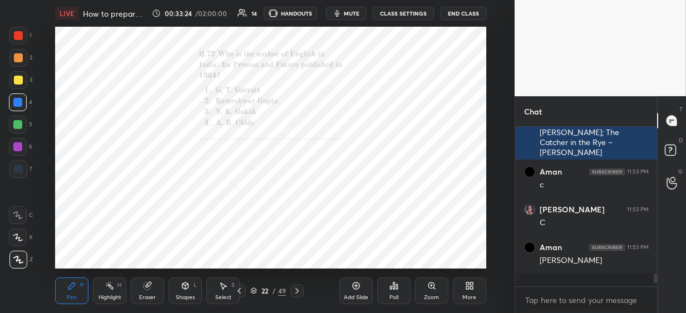
scroll to position [1622, 0]
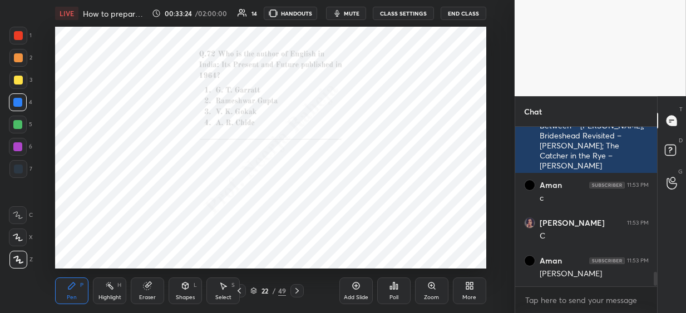
click at [398, 286] on icon at bounding box center [393, 285] width 9 height 9
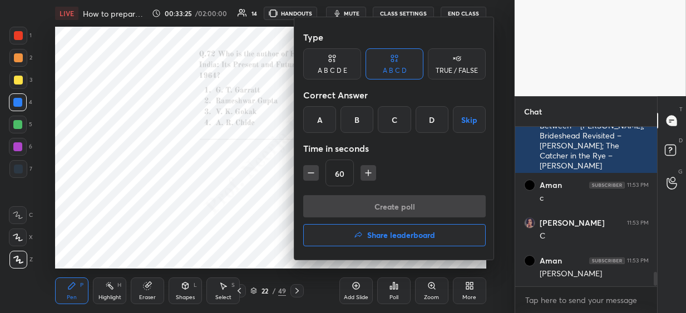
drag, startPoint x: 399, startPoint y: 121, endPoint x: 399, endPoint y: 163, distance: 42.8
click at [399, 121] on div "C" at bounding box center [394, 119] width 33 height 27
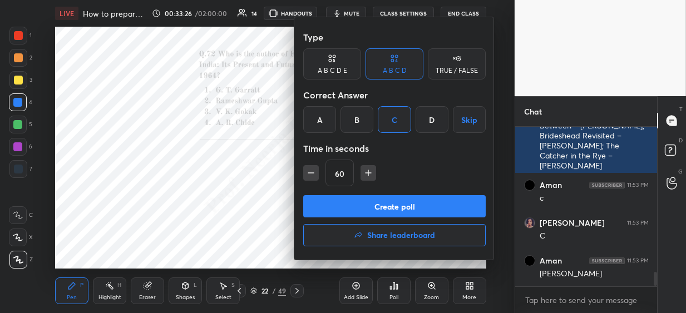
click at [383, 203] on button "Create poll" at bounding box center [394, 206] width 182 height 22
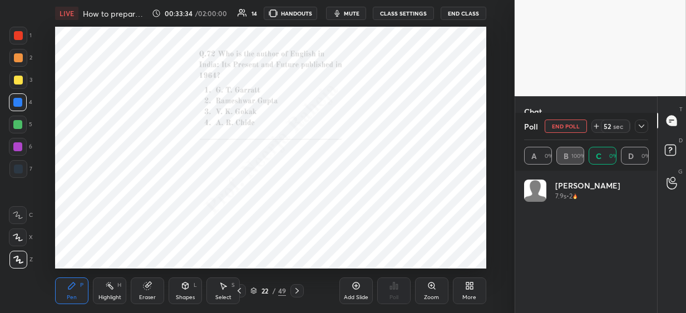
scroll to position [3, 4]
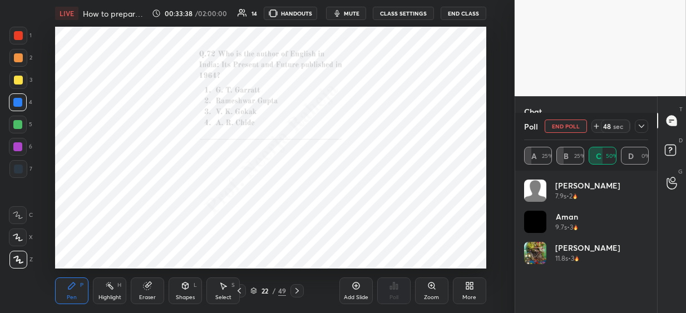
click at [19, 34] on div at bounding box center [18, 35] width 9 height 9
click at [33, 52] on div "1 2 3 4 5 6 7 C X Z C X Z E E Erase all H H" at bounding box center [18, 148] width 36 height 242
click at [75, 88] on div "Setting up your live class Poll for secs No correct answer Start poll" at bounding box center [271, 148] width 470 height 242
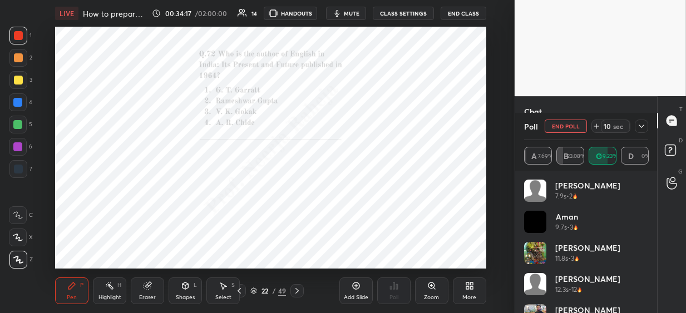
click at [642, 127] on icon at bounding box center [641, 126] width 6 height 3
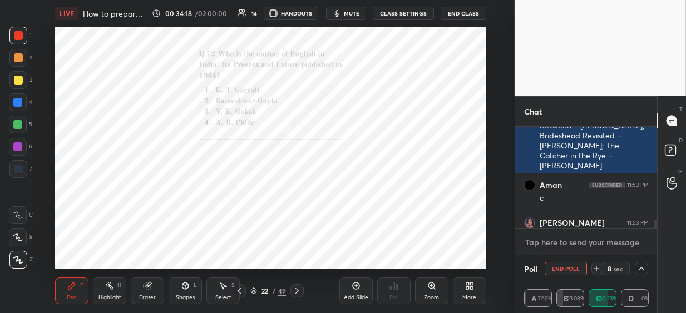
type textarea "x"
click at [542, 245] on textarea at bounding box center [586, 243] width 124 height 18
paste textarea "A-IV, B-II, C-I, D-III"
type textarea "A-IV, B-II, C-I, D-III"
type textarea "x"
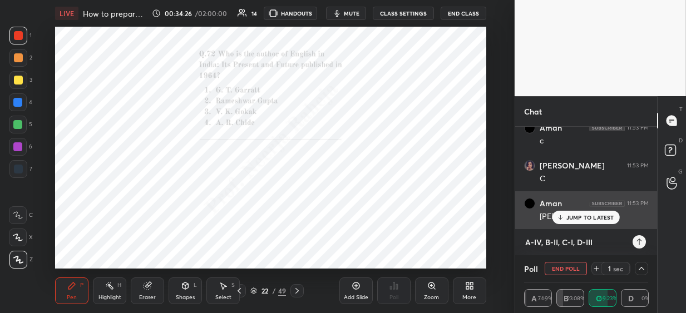
type textarea "A-IV, B-II, C-I, D-III"
click at [573, 215] on p "JUMP TO LATEST" at bounding box center [590, 217] width 48 height 7
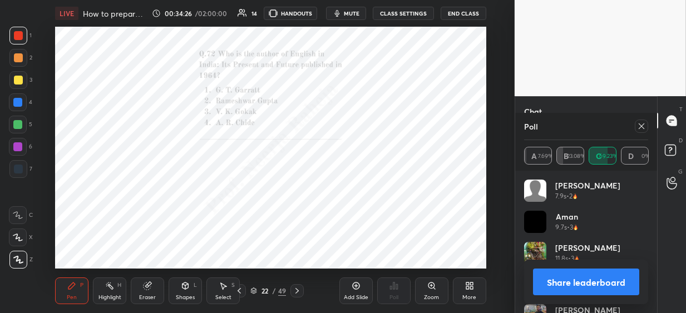
scroll to position [130, 121]
drag, startPoint x: 641, startPoint y: 127, endPoint x: 633, endPoint y: 140, distance: 15.0
click at [640, 128] on icon at bounding box center [641, 126] width 6 height 6
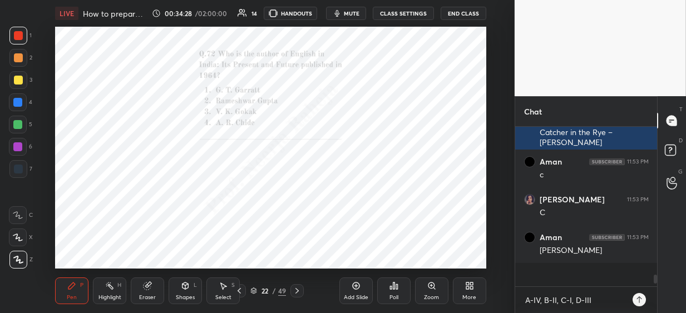
scroll to position [156, 138]
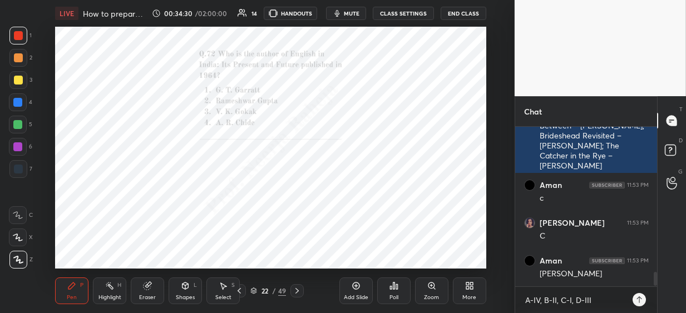
drag, startPoint x: 298, startPoint y: 292, endPoint x: 310, endPoint y: 286, distance: 13.7
click at [299, 292] on icon at bounding box center [296, 290] width 9 height 9
click at [379, 264] on div "Add Slide Poll Zoom More" at bounding box center [412, 291] width 147 height 62
click at [401, 287] on div "Poll" at bounding box center [393, 290] width 33 height 27
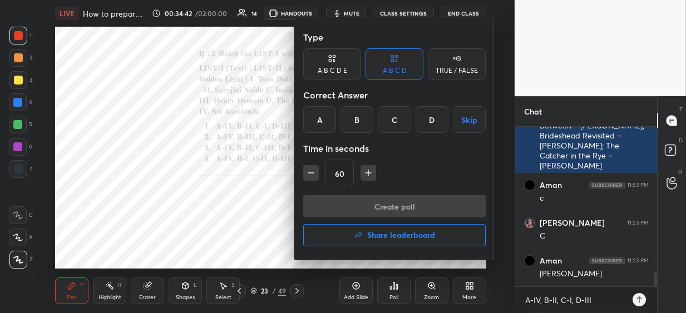
drag, startPoint x: 314, startPoint y: 120, endPoint x: 323, endPoint y: 152, distance: 33.5
click at [314, 123] on div "A" at bounding box center [319, 119] width 33 height 27
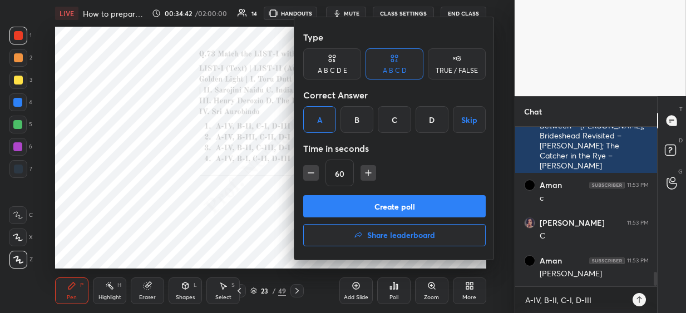
click at [320, 210] on button "Create poll" at bounding box center [394, 206] width 182 height 22
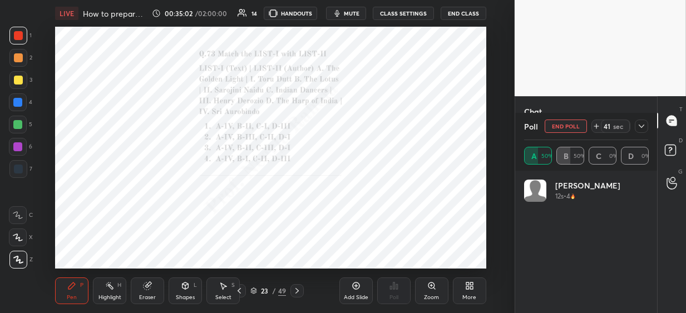
drag, startPoint x: 23, startPoint y: 100, endPoint x: 40, endPoint y: 91, distance: 19.2
click at [24, 100] on div at bounding box center [18, 102] width 18 height 18
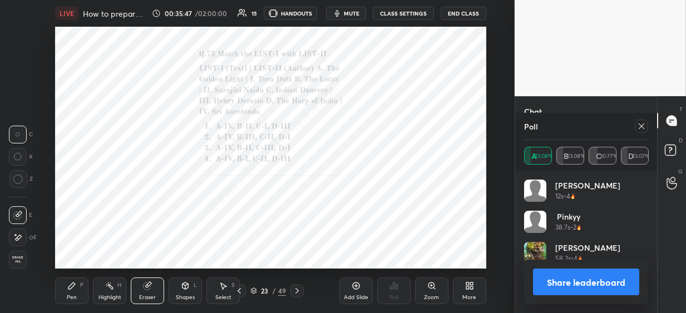
drag, startPoint x: 70, startPoint y: 289, endPoint x: 77, endPoint y: 275, distance: 15.7
click at [71, 286] on icon at bounding box center [71, 285] width 7 height 7
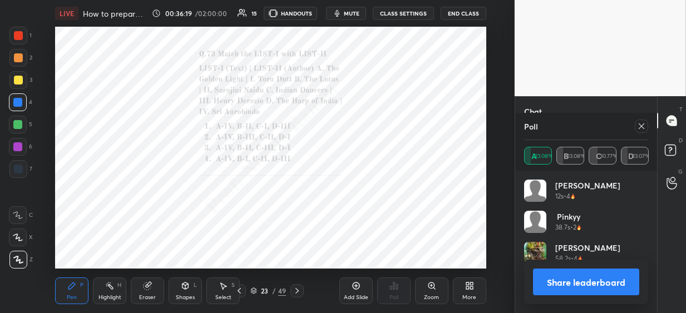
drag, startPoint x: 642, startPoint y: 129, endPoint x: 617, endPoint y: 165, distance: 43.6
click at [642, 129] on icon at bounding box center [641, 126] width 9 height 9
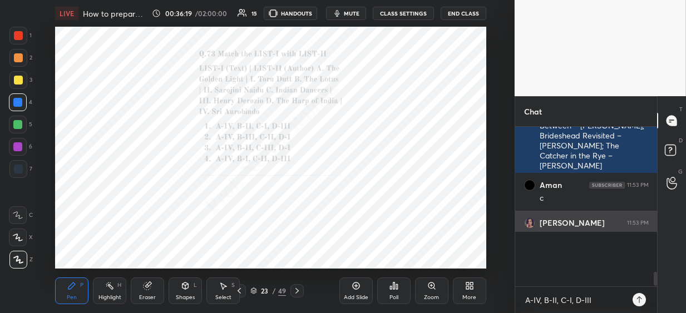
scroll to position [54, 138]
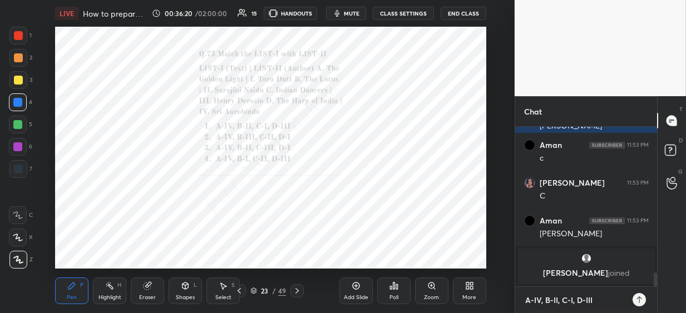
drag, startPoint x: 603, startPoint y: 300, endPoint x: 466, endPoint y: 305, distance: 136.9
click at [472, 304] on div "1 2 3 4 5 6 7 C X Z C X Z E E Erase all H H LIVE How to prepare for [DATE] atte…" at bounding box center [343, 156] width 686 height 313
click at [465, 282] on div "More" at bounding box center [469, 290] width 33 height 27
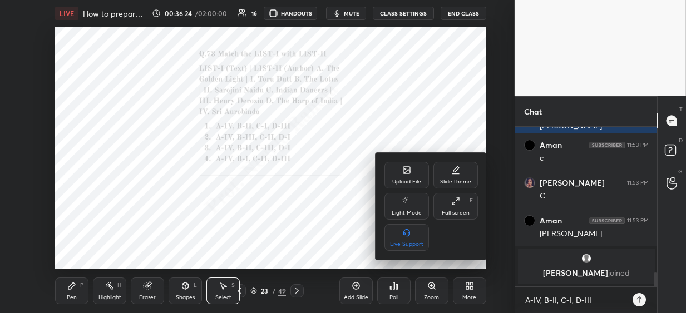
drag, startPoint x: 596, startPoint y: 300, endPoint x: 573, endPoint y: 301, distance: 22.3
click at [574, 301] on div at bounding box center [343, 156] width 686 height 313
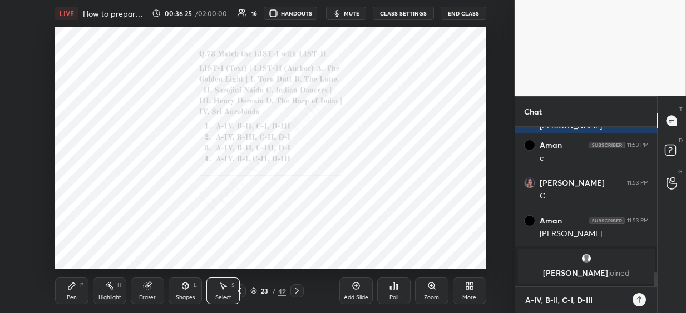
type textarea "x"
drag, startPoint x: 593, startPoint y: 300, endPoint x: 518, endPoint y: 284, distance: 76.8
click at [514, 300] on div "Chat You 11:50 PM Apartheid novels: July’s People ([PERSON_NAME]), Cry, the Bel…" at bounding box center [585, 204] width 142 height 217
type textarea "x"
paste textarea "Golden Light – [PERSON_NAME]; Lotus – [PERSON_NAME]; [DEMOGRAPHIC_DATA] Dancers…"
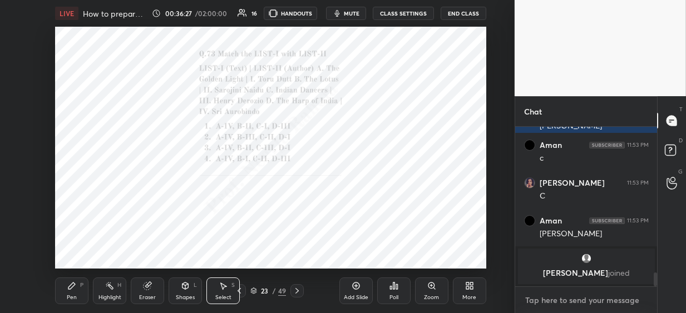
type textarea "Golden Light – [PERSON_NAME]; Lotus – [PERSON_NAME]; [DEMOGRAPHIC_DATA] Dancers…"
type textarea "x"
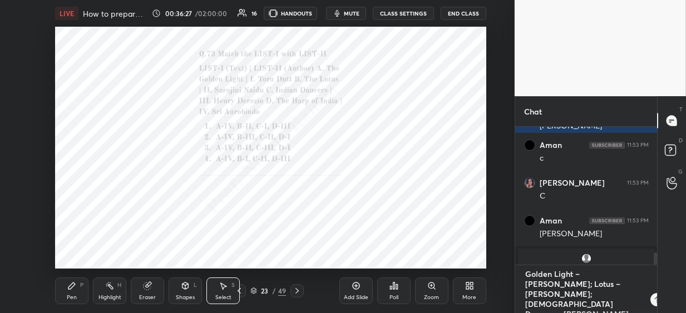
scroll to position [63, 138]
type textarea "x"
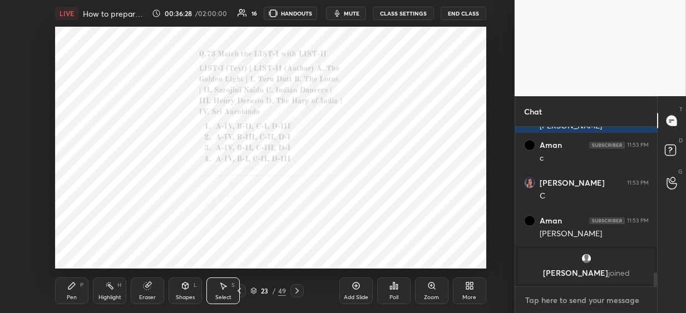
scroll to position [1553, 0]
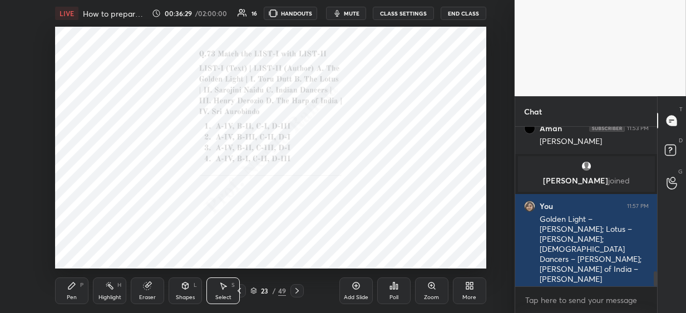
click at [455, 98] on div "0 ° Undo Copy Duplicate Duplicate to new slide Delete" at bounding box center [270, 148] width 430 height 242
drag, startPoint x: 194, startPoint y: 126, endPoint x: 199, endPoint y: 127, distance: 5.6
click at [217, 118] on div "0 ° Undo Copy Duplicate Duplicate to new slide Delete" at bounding box center [270, 148] width 430 height 242
drag, startPoint x: 197, startPoint y: 130, endPoint x: 231, endPoint y: 117, distance: 35.5
click at [231, 117] on div "0 ° Undo Copy Duplicate Duplicate to new slide Delete" at bounding box center [270, 148] width 430 height 242
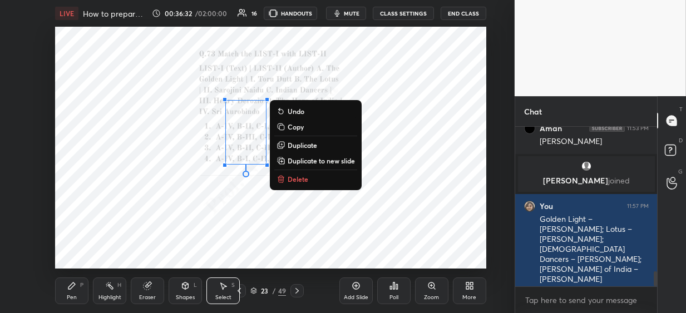
click at [174, 201] on div "0 ° Undo Copy Duplicate Duplicate to new slide Delete" at bounding box center [270, 148] width 430 height 242
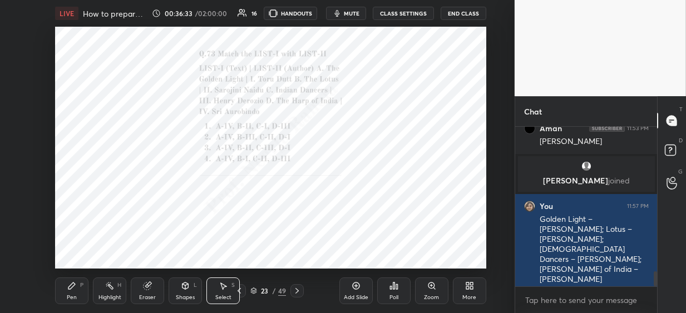
click at [73, 291] on div "Pen P" at bounding box center [71, 290] width 33 height 27
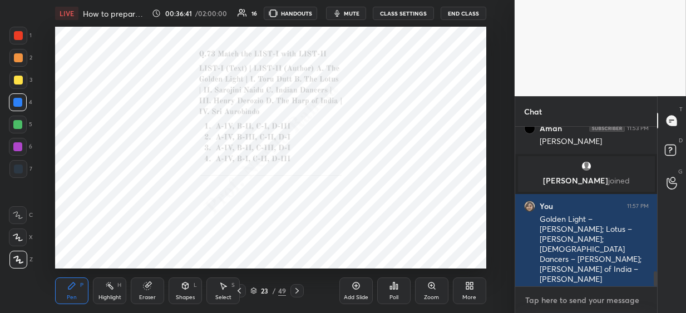
type textarea "x"
click at [528, 300] on textarea at bounding box center [586, 300] width 124 height 18
paste textarea "A-III, B-IV, C-II, D-I"
type textarea "A-III, B-IV, C-II, D-I"
type textarea "x"
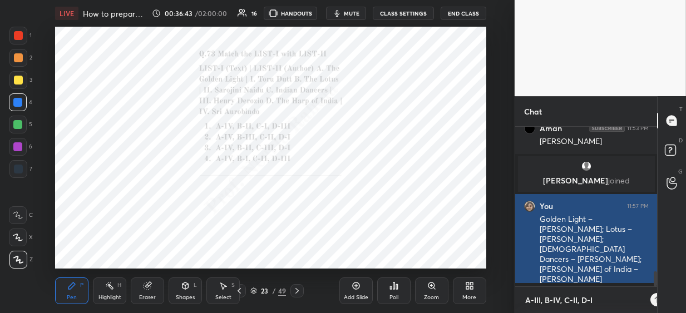
scroll to position [156, 138]
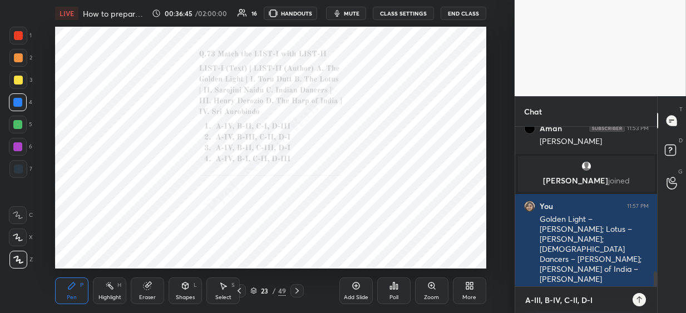
type textarea "A-III, B-IV, C-II, D-I"
click at [297, 292] on icon at bounding box center [296, 290] width 9 height 9
click at [398, 290] on div "Poll" at bounding box center [393, 290] width 33 height 27
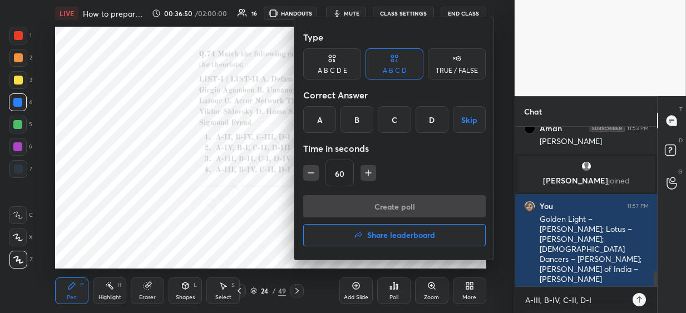
drag, startPoint x: 430, startPoint y: 120, endPoint x: 427, endPoint y: 126, distance: 7.7
click at [429, 120] on div "D" at bounding box center [431, 119] width 33 height 27
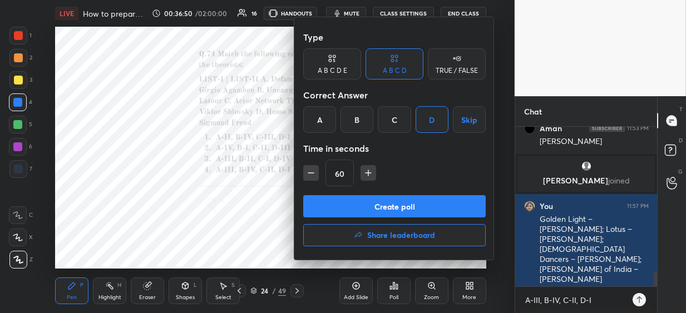
click at [381, 205] on button "Create poll" at bounding box center [394, 206] width 182 height 22
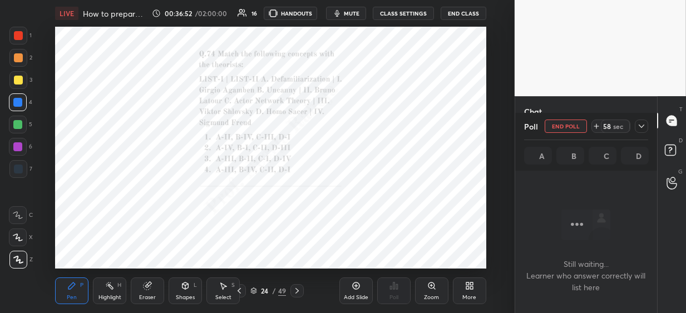
drag, startPoint x: 643, startPoint y: 122, endPoint x: 635, endPoint y: 145, distance: 24.1
click at [641, 123] on icon at bounding box center [641, 126] width 9 height 9
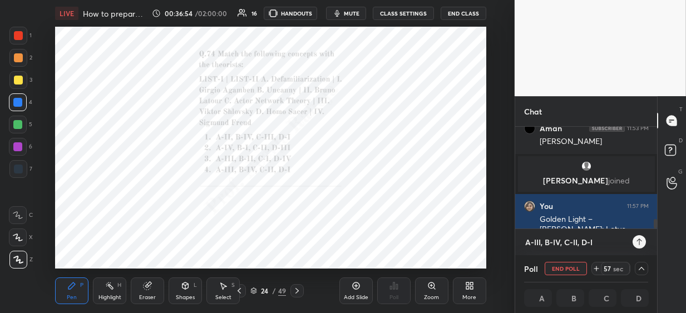
drag, startPoint x: 594, startPoint y: 242, endPoint x: 489, endPoint y: 242, distance: 104.5
click at [490, 243] on div "1 2 3 4 5 6 7 C X Z C X Z E E Erase all H H LIVE How to prepare for [DATE] atte…" at bounding box center [343, 156] width 686 height 313
click at [504, 217] on div "Setting up your live class Poll for secs No correct answer Start poll" at bounding box center [271, 148] width 470 height 242
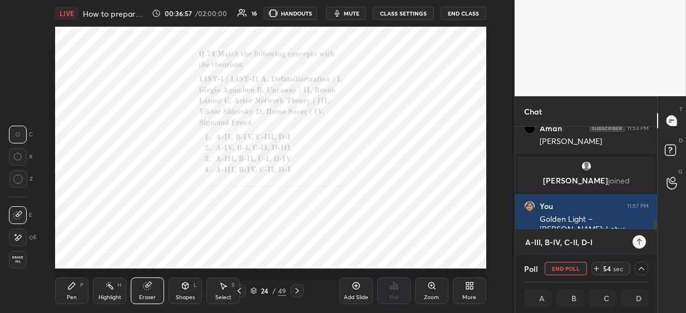
type textarea "x"
click at [596, 243] on textarea "A-III, B-IV, C-II, D-I" at bounding box center [575, 243] width 102 height 18
click at [596, 242] on textarea "A-III, B-IV, C-II, D-I" at bounding box center [575, 243] width 102 height 18
click at [582, 238] on textarea "A-III, B-IV, C-II, D-I" at bounding box center [575, 243] width 102 height 18
type textarea "A-III, B-IV, C-II,D-I"
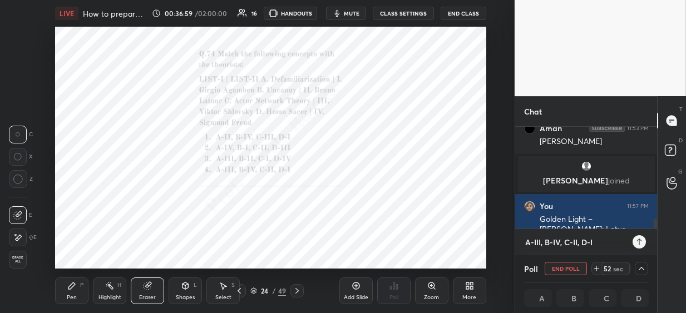
type textarea "x"
click at [593, 245] on textarea "A-III, B-IV, C-II,D-I" at bounding box center [575, 243] width 102 height 18
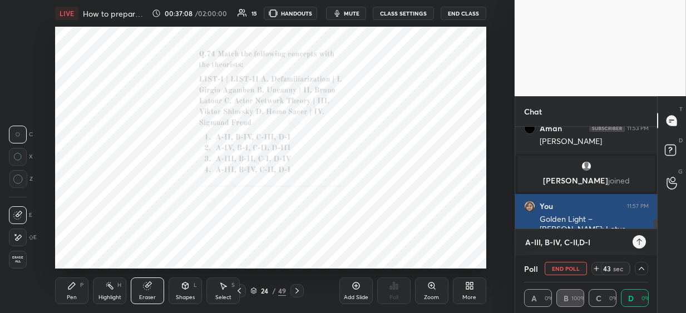
type textarea "A-III, B-IV, C-II,D-"
type textarea "x"
type textarea "A-III, B-IV, C-II,D"
type textarea "x"
type textarea "A-III, B-IV, C-II,"
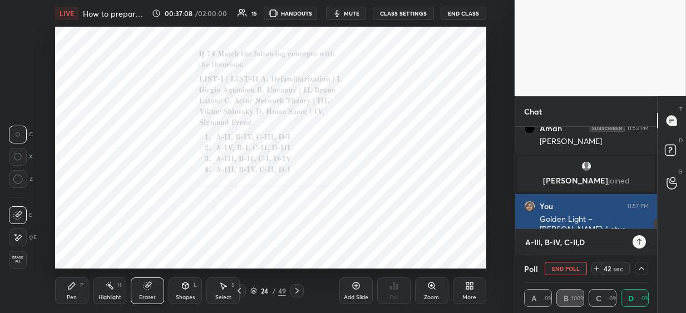
type textarea "x"
type textarea "A-III, B-IV, C-II"
type textarea "x"
type textarea "A-III, B-IV, C-I"
type textarea "x"
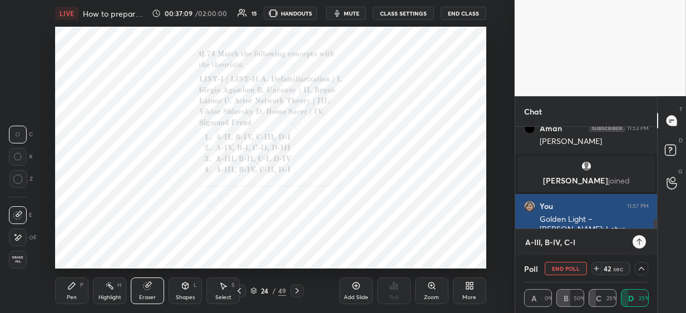
type textarea "A-III, B-IV, C-"
type textarea "x"
type textarea "A-III, B-IV, C"
type textarea "x"
type textarea "A-III, B-IV,"
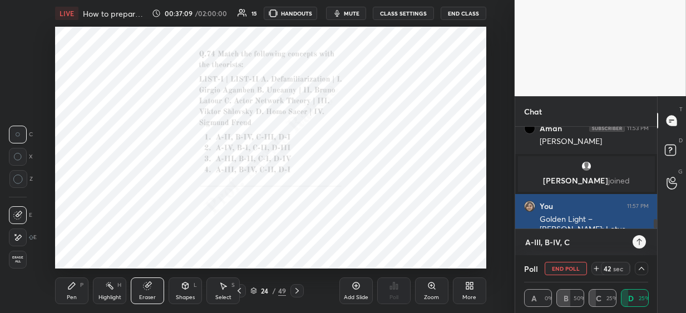
type textarea "x"
type textarea "A-III, B-IV,"
type textarea "x"
type textarea "A-III, B-IV"
type textarea "x"
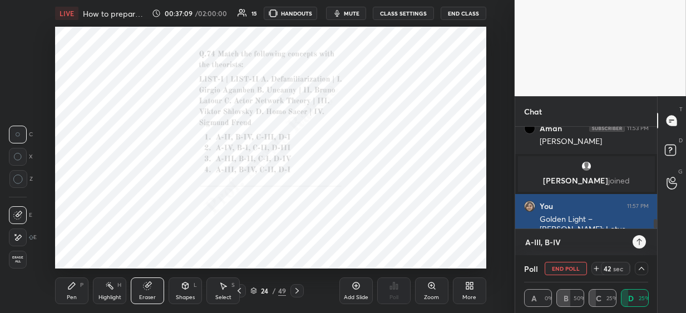
type textarea "A-III, B-I"
type textarea "x"
type textarea "A-III, B-"
type textarea "x"
type textarea "A-III, B"
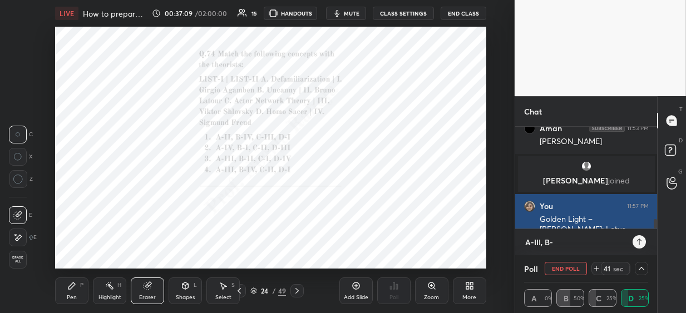
type textarea "x"
type textarea "A-III,"
type textarea "x"
type textarea "A-III,"
type textarea "x"
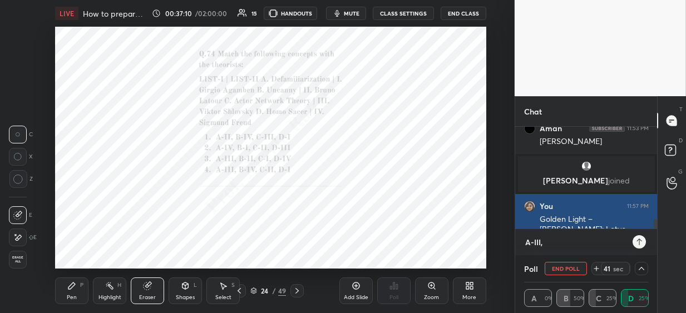
type textarea "A-III"
type textarea "x"
type textarea "A-II"
type textarea "x"
type textarea "A-I"
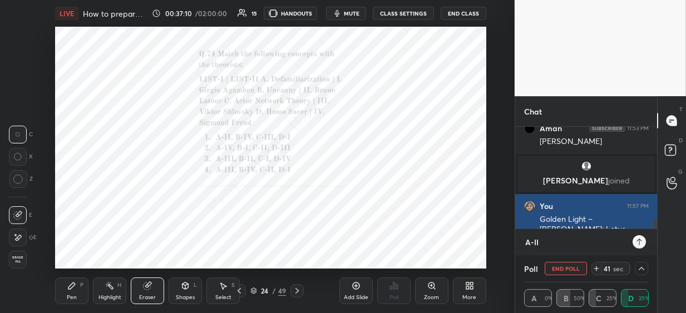
type textarea "x"
type textarea "A-"
type textarea "x"
type textarea "A"
type textarea "x"
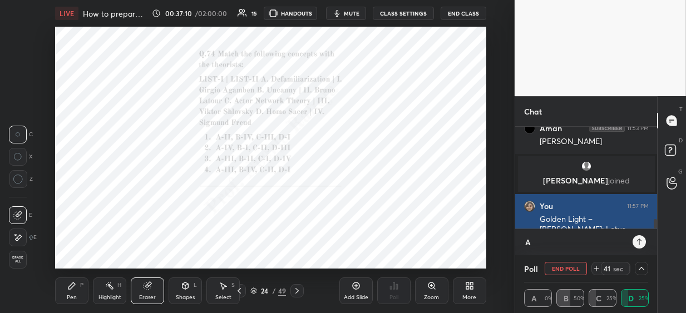
type textarea "x"
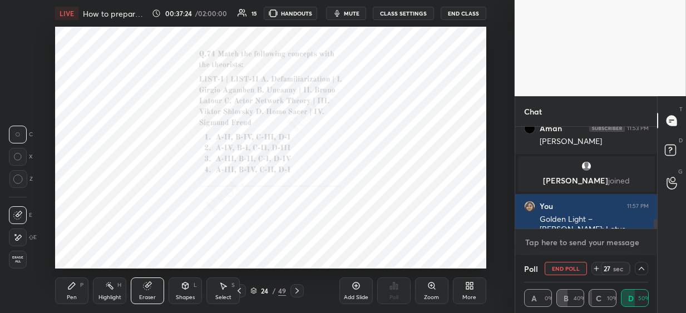
type textarea "x"
click at [589, 243] on textarea at bounding box center [586, 243] width 124 height 18
paste textarea "Defamiliarization – [PERSON_NAME]; Uncanny – [PERSON_NAME]; ANT – [PERSON_NAME]…"
type textarea "Defamiliarization – [PERSON_NAME]; Uncanny – [PERSON_NAME]; ANT – [PERSON_NAME]…"
type textarea "x"
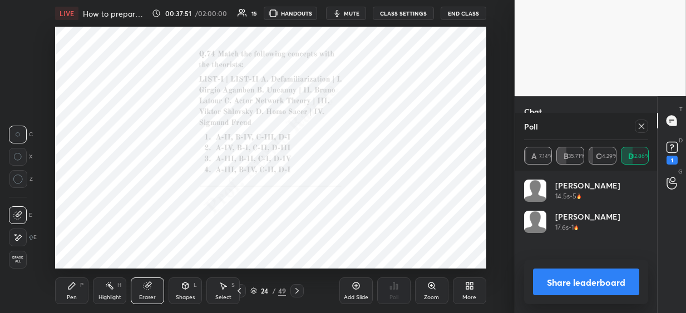
scroll to position [130, 121]
drag, startPoint x: 639, startPoint y: 127, endPoint x: 648, endPoint y: 139, distance: 14.7
click at [641, 129] on icon at bounding box center [641, 126] width 9 height 9
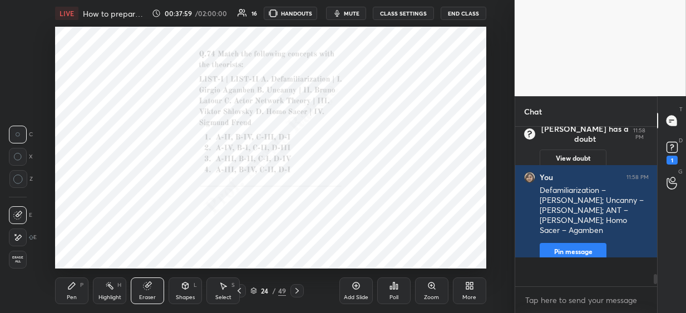
scroll to position [143, 138]
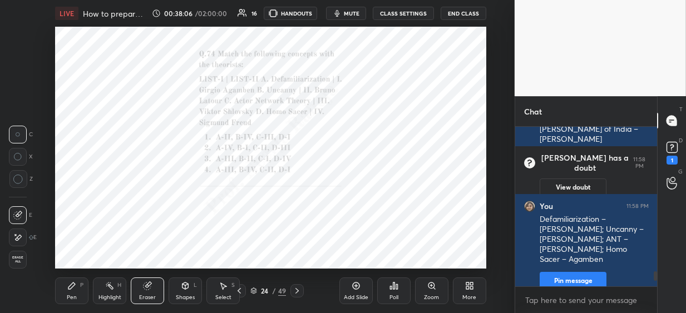
drag, startPoint x: 71, startPoint y: 290, endPoint x: 82, endPoint y: 276, distance: 17.4
click at [74, 286] on icon at bounding box center [71, 285] width 9 height 9
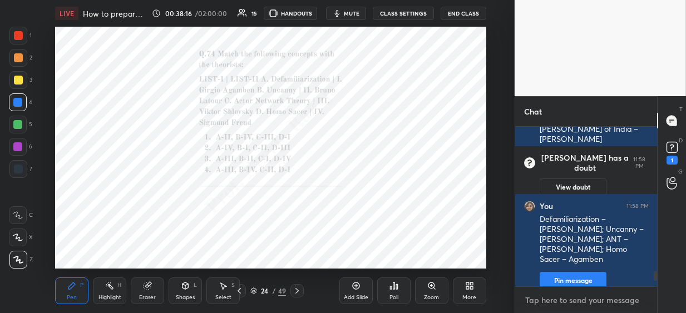
type textarea "x"
drag, startPoint x: 529, startPoint y: 304, endPoint x: 540, endPoint y: 297, distance: 12.8
click at [530, 303] on textarea at bounding box center [586, 300] width 124 height 18
paste textarea "A-III, B-II, C-I, D-IV"
type textarea "A-III, B-II, C-I, D-IV"
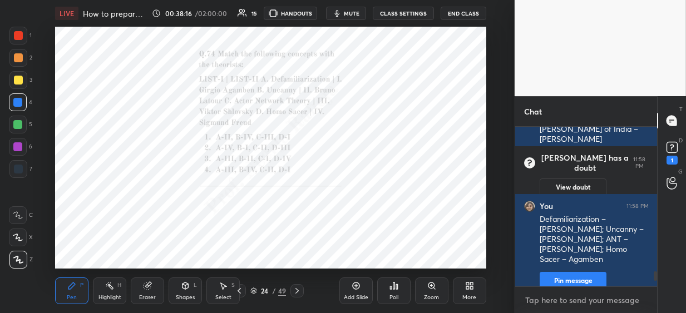
type textarea "x"
type textarea "A-III, B-II, C-I, D-IV"
click at [394, 287] on icon at bounding box center [393, 285] width 9 height 9
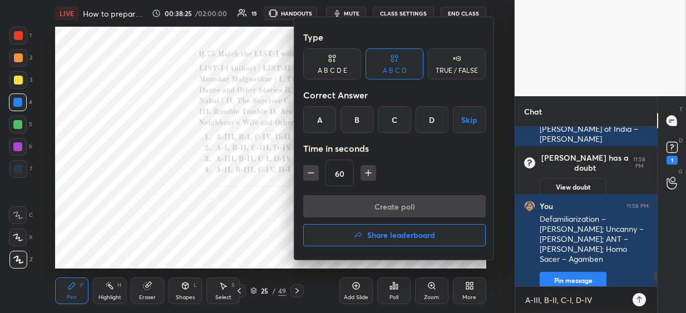
drag, startPoint x: 394, startPoint y: 123, endPoint x: 386, endPoint y: 153, distance: 31.0
click at [393, 125] on div "C" at bounding box center [394, 119] width 33 height 27
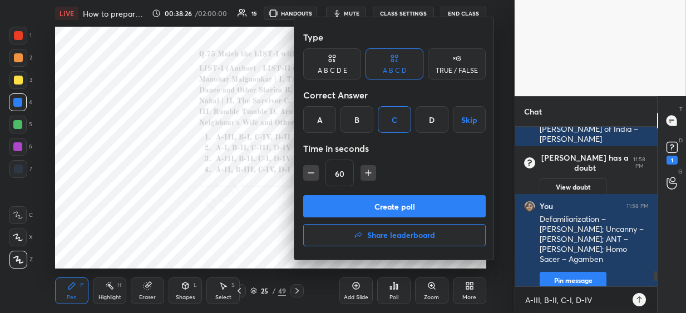
click at [376, 206] on button "Create poll" at bounding box center [394, 206] width 182 height 22
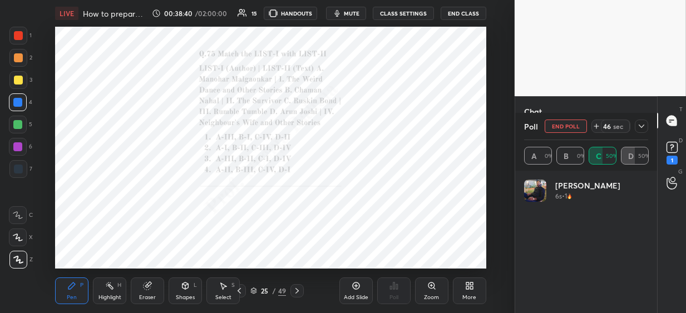
click at [638, 126] on icon at bounding box center [641, 126] width 9 height 9
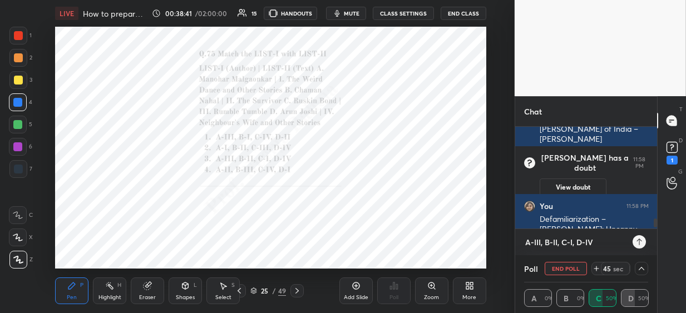
type textarea "x"
drag, startPoint x: 594, startPoint y: 239, endPoint x: 513, endPoint y: 232, distance: 82.0
click at [513, 238] on div "1 2 3 4 5 6 7 C X Z C X Z E E Erase all H H LIVE How to prepare for [DATE] atte…" at bounding box center [343, 156] width 686 height 313
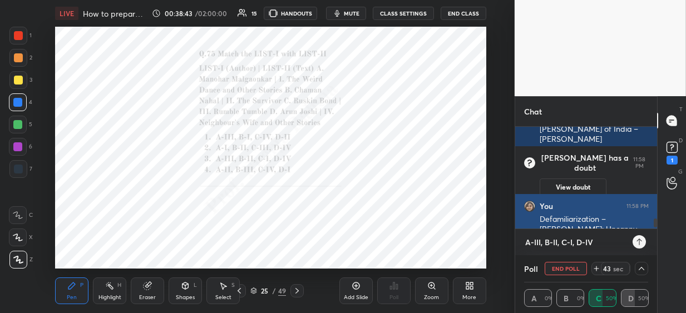
type textarea "x"
paste textarea "[PERSON_NAME] – The Devil’s Wind/Possession → actually Possession; [PERSON_NAME…"
type textarea "[PERSON_NAME] – The Devil’s Wind/Possession → actually Possession; [PERSON_NAME…"
type textarea "x"
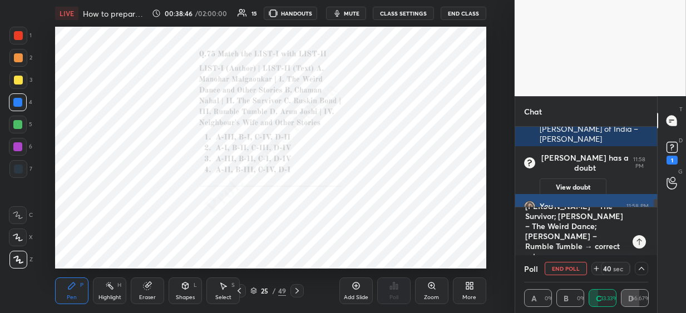
type textarea "[PERSON_NAME] – The Devil’s Wind/Possession → actually Possession; [PERSON_NAME…"
type textarea "x"
type textarea "[PERSON_NAME] – The Devil’s Wind/Possession → actually Possession; [PERSON_NAME…"
type textarea "x"
type textarea "[PERSON_NAME] – The Devil’s Wind/Possession → actually Possession; [PERSON_NAME…"
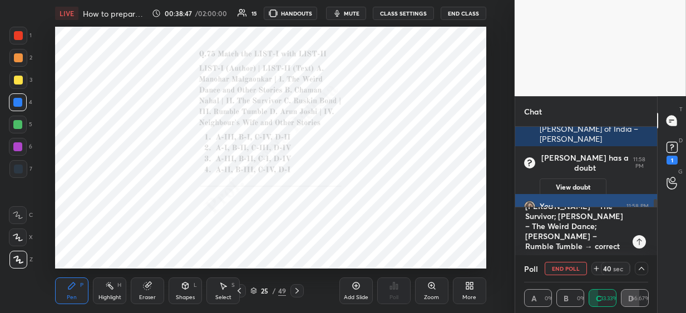
type textarea "x"
type textarea "[PERSON_NAME] – The Devil’s Wind/Possession → actually Possession; [PERSON_NAME…"
type textarea "x"
type textarea "[PERSON_NAME] – The Devil’s Wind/Possession → actually Possession; [PERSON_NAME…"
type textarea "x"
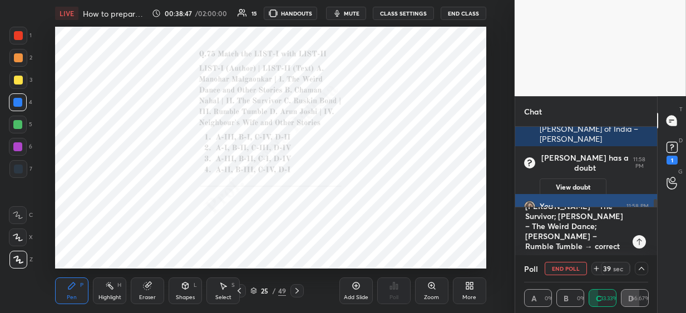
type textarea "[PERSON_NAME] – The Devil’s Wind/Possession → actually Possession; [PERSON_NAME…"
type textarea "x"
type textarea "[PERSON_NAME] – The Devil’s Wind/Possession → actually Possession; [PERSON_NAME…"
type textarea "x"
type textarea "[PERSON_NAME] – The Devil’s Wind/Possession → actually Possession; [PERSON_NAME…"
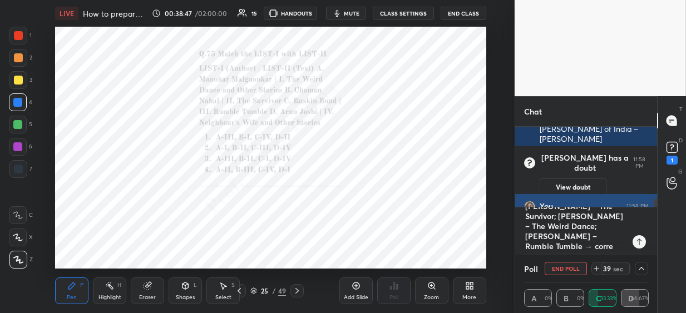
type textarea "x"
type textarea "[PERSON_NAME] – The Devil’s Wind/Possession → actually Possession; [PERSON_NAME…"
type textarea "x"
type textarea "[PERSON_NAME] – The Devil’s Wind/Possession → actually Possession; [PERSON_NAME…"
type textarea "x"
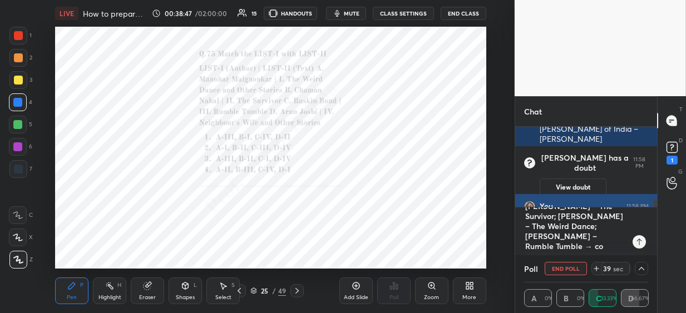
type textarea "[PERSON_NAME] – The Devil’s Wind/Possession → actually Possession; [PERSON_NAME…"
type textarea "x"
type textarea "[PERSON_NAME] – The Devil’s Wind/Possession → actually Possession; [PERSON_NAME…"
type textarea "x"
type textarea "[PERSON_NAME] – The Devil’s Wind/Possession → actually Possession; [PERSON_NAME…"
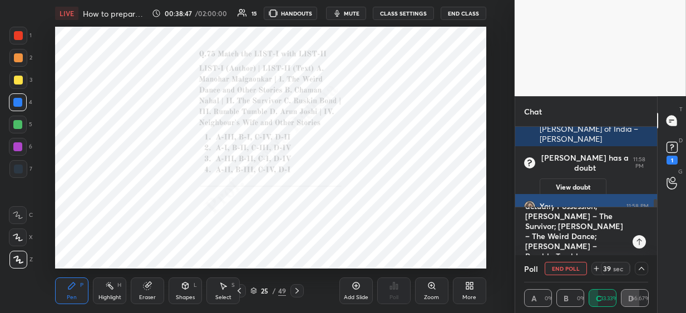
type textarea "x"
type textarea "[PERSON_NAME] – The Devil’s Wind/Possession → actually Possession; [PERSON_NAME…"
type textarea "x"
type textarea "[PERSON_NAME] – The Devil’s Wind/Possession → actually Possession; [PERSON_NAME…"
type textarea "x"
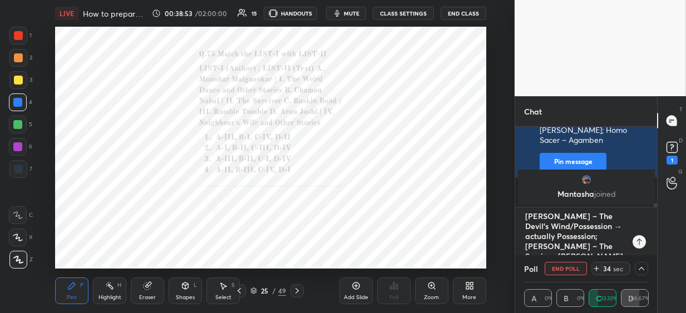
type textarea "[PERSON_NAME] – The Devil’s Wind/Possession → actually Possession; [PERSON_NAME…"
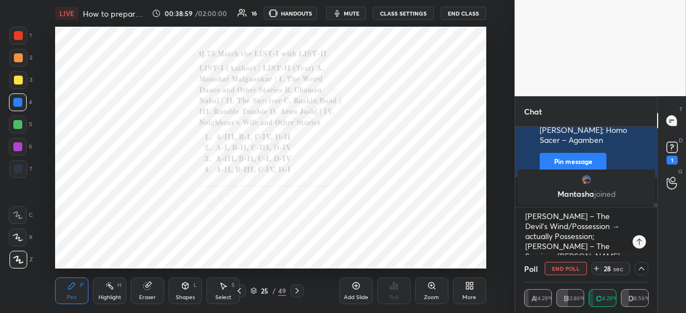
drag, startPoint x: 19, startPoint y: 38, endPoint x: 26, endPoint y: 42, distance: 7.3
click at [19, 39] on div at bounding box center [18, 35] width 9 height 9
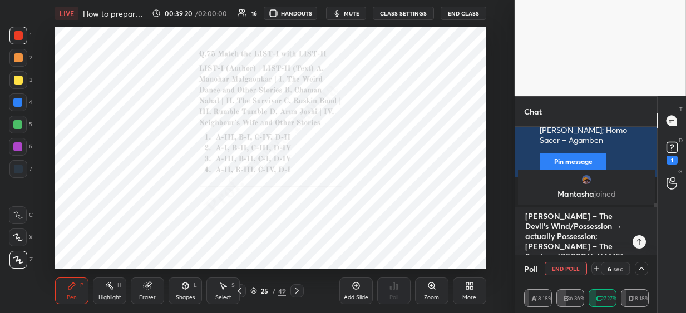
type textarea "x"
click at [552, 235] on textarea "[PERSON_NAME] – The Devil’s Wind/Possession → actually Possession; [PERSON_NAME…" at bounding box center [575, 231] width 102 height 48
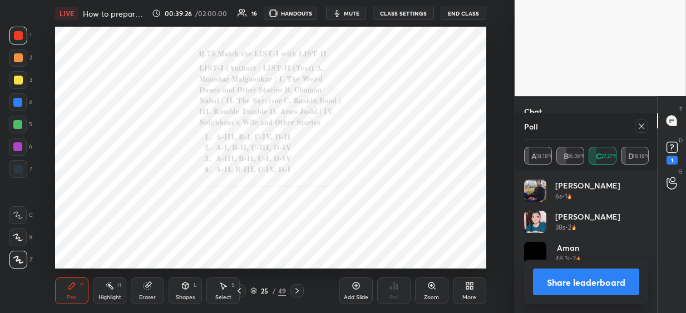
scroll to position [130, 121]
click at [431, 290] on icon at bounding box center [431, 285] width 9 height 9
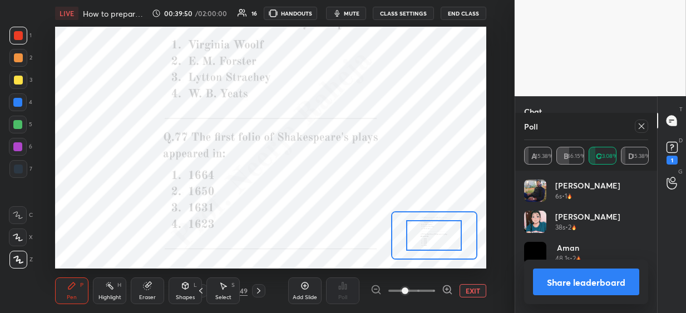
click at [431, 289] on span at bounding box center [411, 290] width 47 height 17
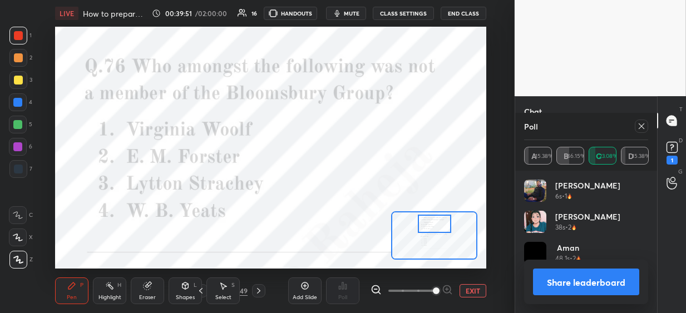
drag, startPoint x: 429, startPoint y: 237, endPoint x: 435, endPoint y: 230, distance: 9.5
click at [428, 226] on div at bounding box center [434, 224] width 33 height 18
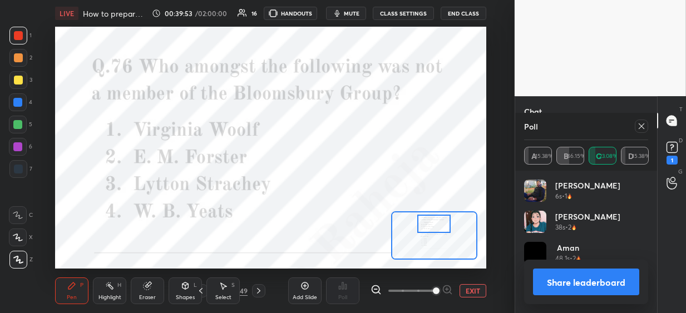
drag, startPoint x: 644, startPoint y: 123, endPoint x: 594, endPoint y: 157, distance: 60.6
click at [643, 124] on icon at bounding box center [641, 126] width 9 height 9
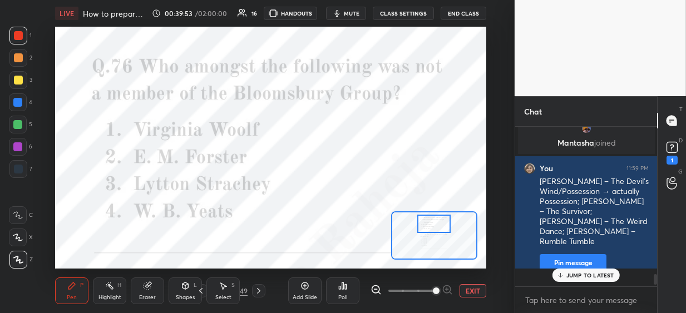
scroll to position [150, 138]
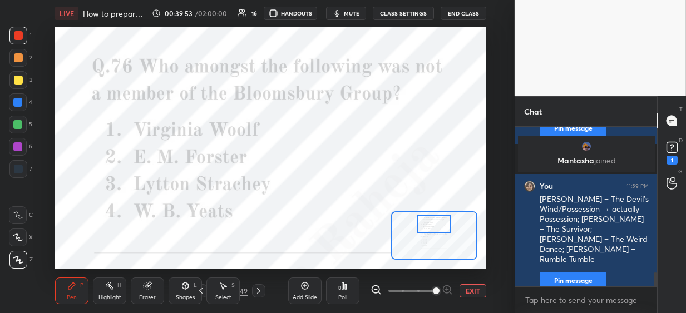
click at [348, 291] on div "Poll" at bounding box center [342, 290] width 33 height 27
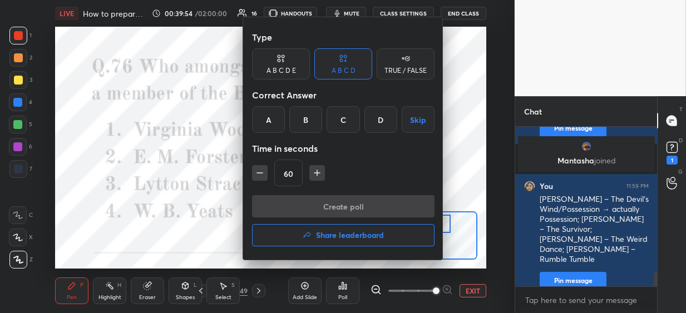
drag, startPoint x: 385, startPoint y: 116, endPoint x: 381, endPoint y: 139, distance: 23.6
click at [385, 117] on div "D" at bounding box center [380, 119] width 33 height 27
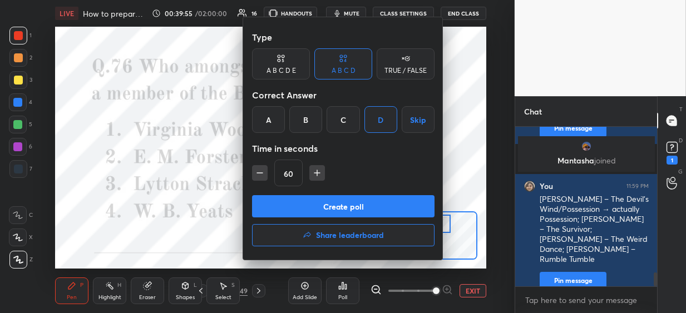
drag, startPoint x: 360, startPoint y: 206, endPoint x: 349, endPoint y: 178, distance: 30.3
click at [359, 206] on button "Create poll" at bounding box center [343, 206] width 182 height 22
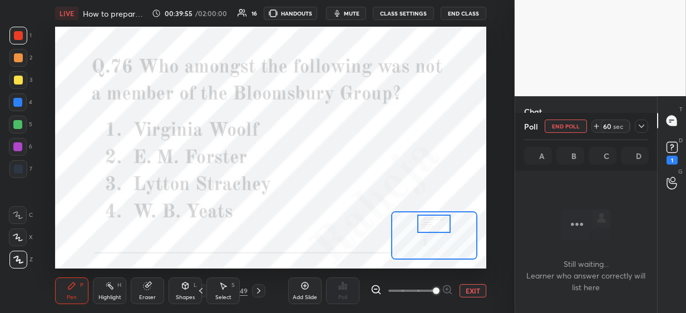
scroll to position [15, 138]
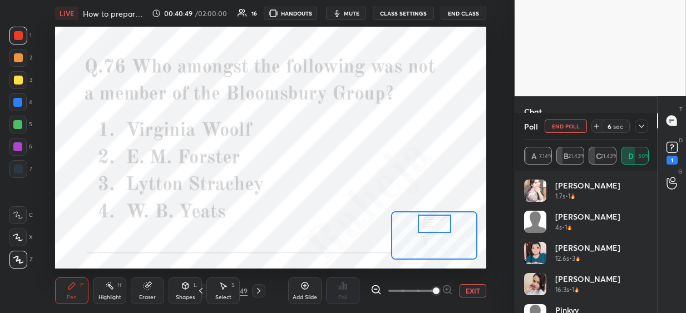
click at [440, 223] on div at bounding box center [434, 224] width 33 height 18
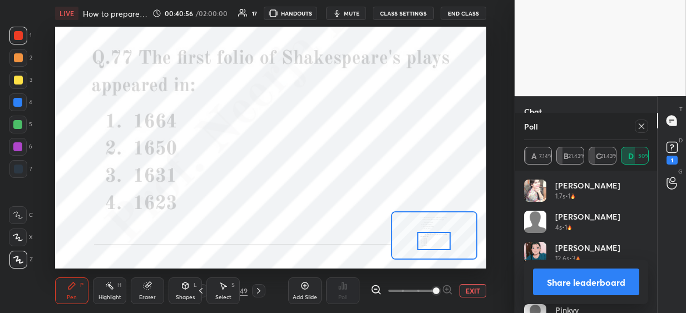
drag, startPoint x: 436, startPoint y: 226, endPoint x: 435, endPoint y: 239, distance: 12.3
click at [435, 240] on div at bounding box center [433, 241] width 33 height 18
drag, startPoint x: 637, startPoint y: 125, endPoint x: 622, endPoint y: 135, distance: 18.8
click at [636, 125] on div at bounding box center [640, 126] width 13 height 13
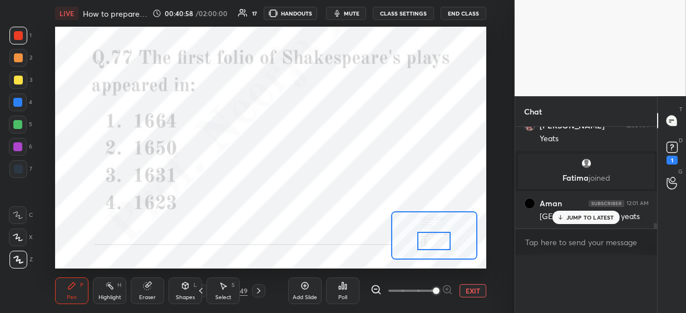
scroll to position [1810, 0]
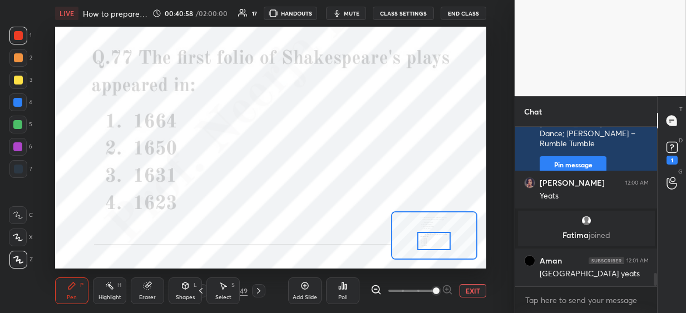
click at [345, 286] on icon at bounding box center [346, 286] width 2 height 5
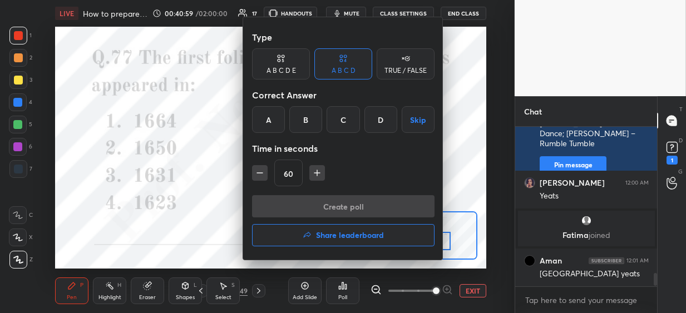
click at [374, 109] on div "D" at bounding box center [380, 119] width 33 height 27
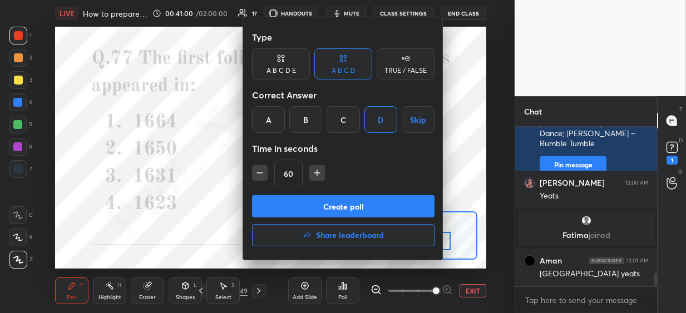
click at [318, 206] on button "Create poll" at bounding box center [343, 206] width 182 height 22
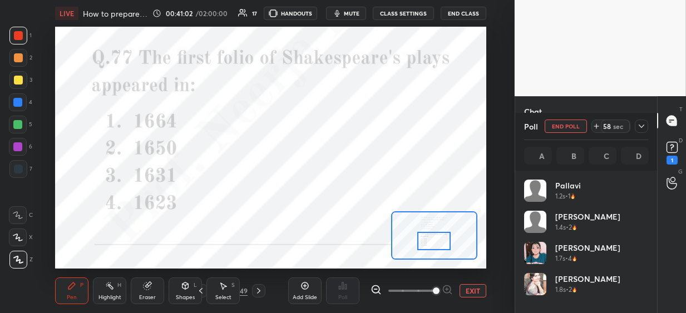
scroll to position [130, 121]
drag, startPoint x: 21, startPoint y: 105, endPoint x: 42, endPoint y: 96, distance: 23.4
click at [22, 105] on div at bounding box center [17, 102] width 9 height 9
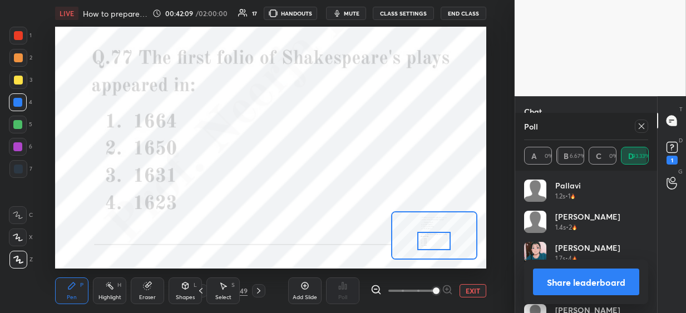
click at [637, 129] on icon at bounding box center [641, 126] width 9 height 9
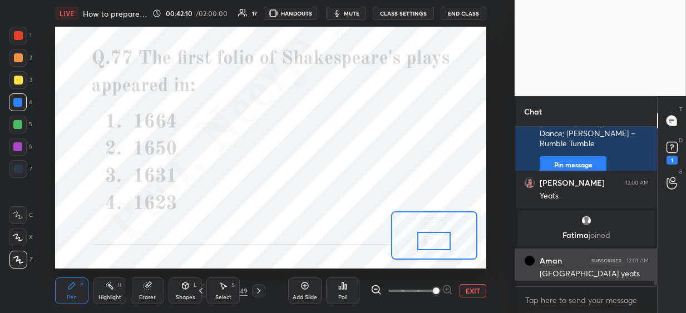
scroll to position [63, 138]
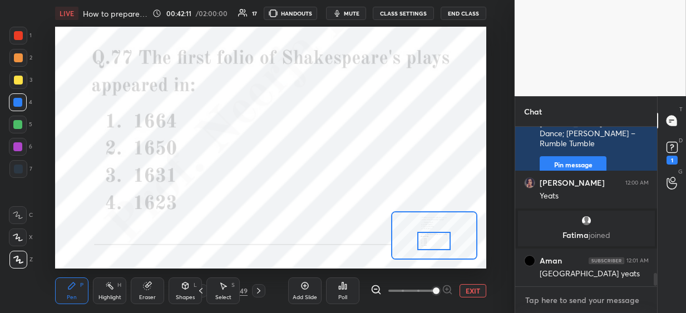
type textarea "x"
click at [534, 300] on textarea at bounding box center [586, 300] width 124 height 18
paste textarea "B, D, A, C, E"
type textarea "B, D, A, C, E"
type textarea "x"
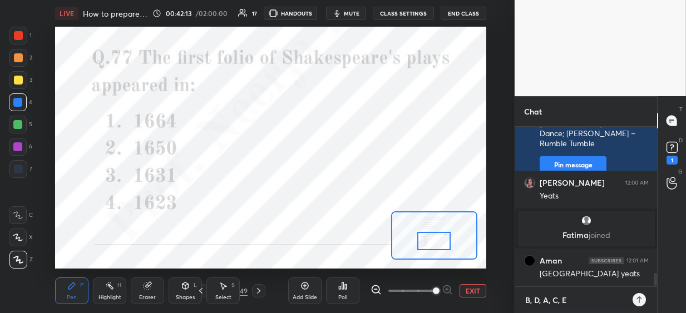
type textarea "B, D, A, C, E"
drag, startPoint x: 259, startPoint y: 291, endPoint x: 273, endPoint y: 282, distance: 17.3
click at [259, 291] on icon at bounding box center [258, 290] width 9 height 9
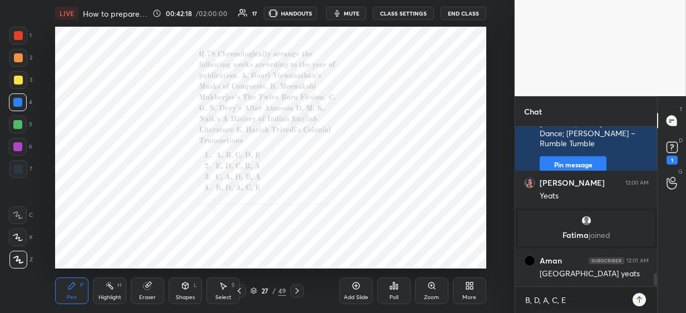
click at [396, 286] on icon at bounding box center [397, 286] width 2 height 5
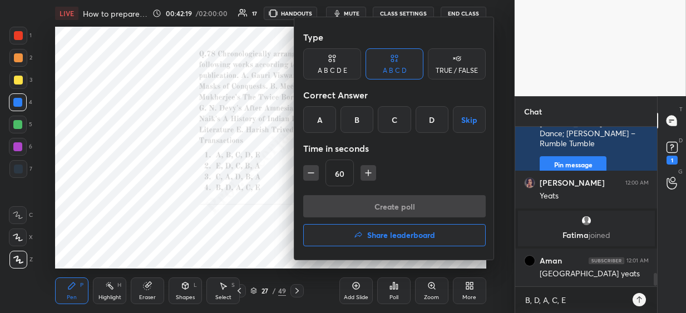
drag, startPoint x: 428, startPoint y: 123, endPoint x: 420, endPoint y: 136, distance: 15.0
click at [426, 124] on div "D" at bounding box center [431, 119] width 33 height 27
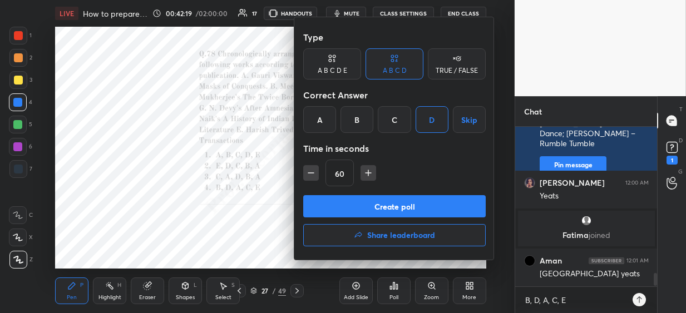
click at [379, 209] on button "Create poll" at bounding box center [394, 206] width 182 height 22
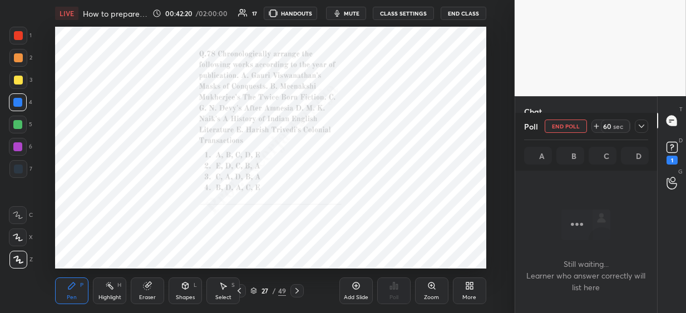
scroll to position [98, 138]
click at [641, 125] on icon at bounding box center [641, 126] width 9 height 9
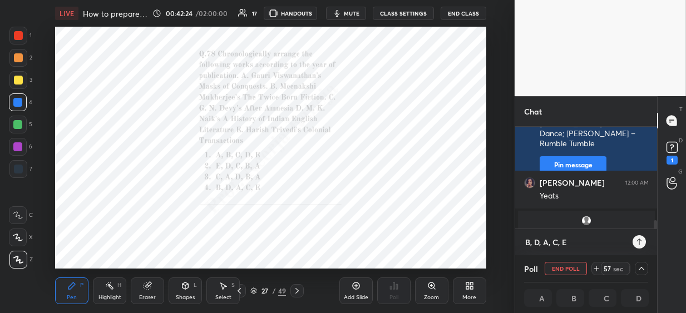
type textarea "x"
drag, startPoint x: 584, startPoint y: 245, endPoint x: 492, endPoint y: 235, distance: 92.4
click at [492, 235] on div "1 2 3 4 5 6 7 C X Z C X Z E E Erase all H H LIVE How to prepare for [DATE] atte…" at bounding box center [343, 156] width 686 height 313
type textarea "x"
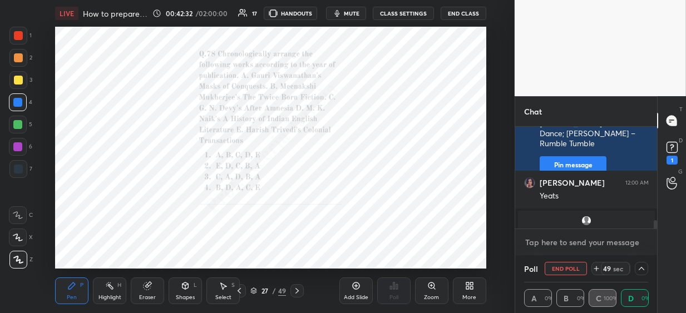
type textarea "x"
click at [532, 239] on textarea at bounding box center [586, 243] width 124 height 18
paste textarea "Twice Born Fiction ([DEMOGRAPHIC_DATA]), History of IEL ([DEMOGRAPHIC_DATA]), M…"
type textarea "Twice Born Fiction ([DEMOGRAPHIC_DATA]), History of IEL ([DEMOGRAPHIC_DATA]), M…"
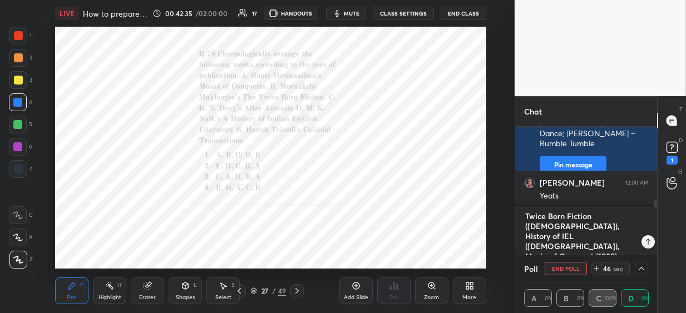
scroll to position [3, 138]
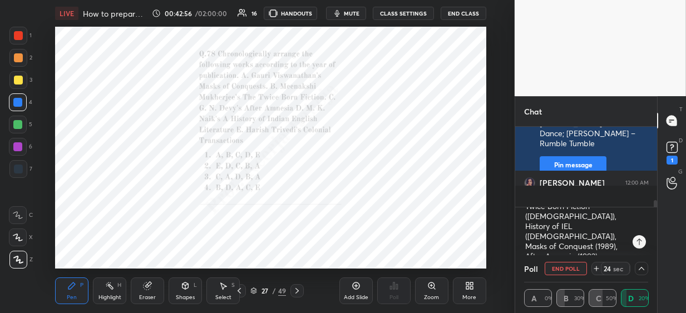
drag, startPoint x: 21, startPoint y: 144, endPoint x: 41, endPoint y: 123, distance: 29.1
click at [22, 142] on div at bounding box center [18, 147] width 18 height 18
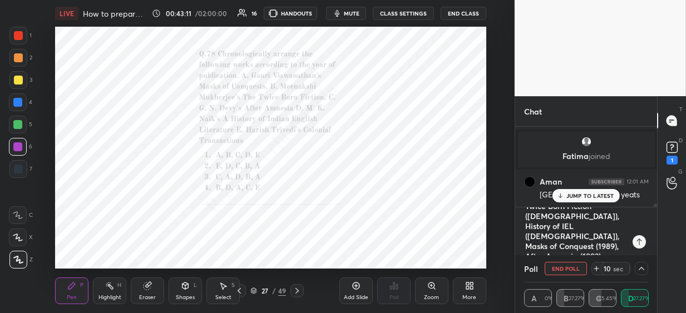
click at [599, 250] on textarea "Twice Born Fiction ([DEMOGRAPHIC_DATA]), History of IEL ([DEMOGRAPHIC_DATA]), M…" at bounding box center [575, 231] width 102 height 48
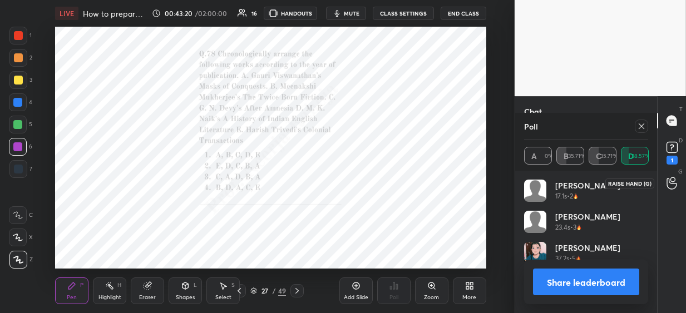
scroll to position [1970, 0]
click at [295, 289] on icon at bounding box center [296, 290] width 9 height 9
click at [431, 286] on icon at bounding box center [431, 285] width 9 height 9
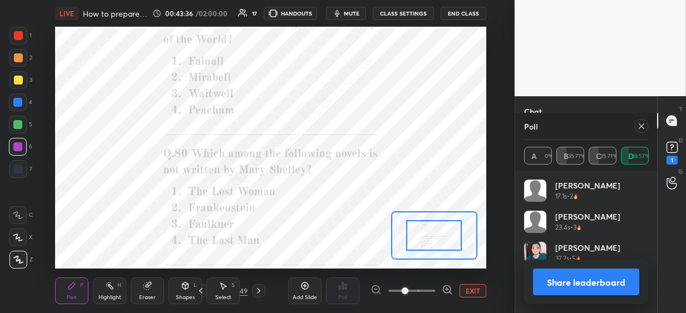
click at [432, 286] on span at bounding box center [411, 290] width 47 height 17
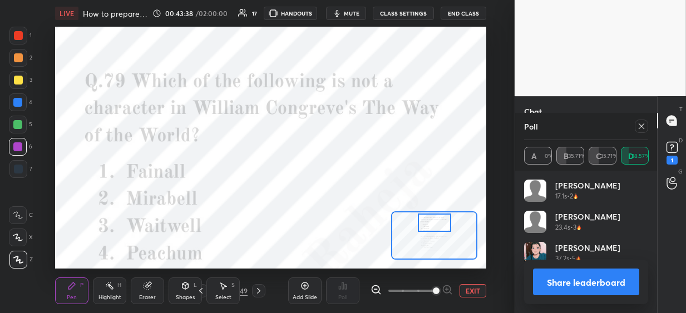
drag, startPoint x: 432, startPoint y: 239, endPoint x: 431, endPoint y: 230, distance: 8.9
click at [432, 227] on div at bounding box center [434, 223] width 33 height 18
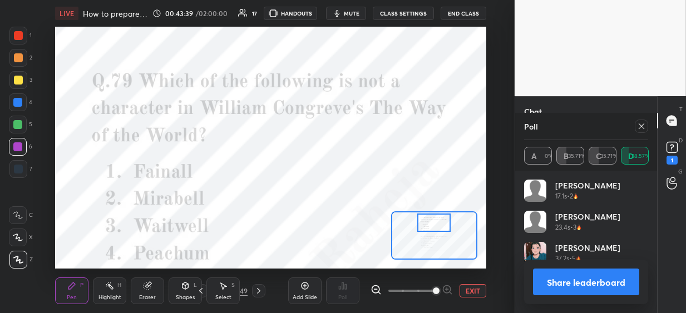
drag, startPoint x: 642, startPoint y: 123, endPoint x: 441, endPoint y: 212, distance: 219.6
click at [640, 123] on icon at bounding box center [641, 126] width 9 height 9
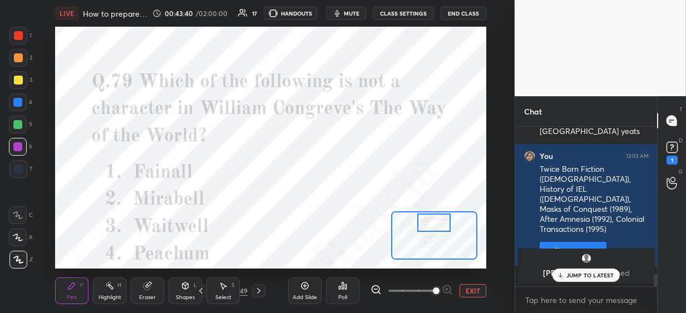
scroll to position [156, 138]
click at [337, 290] on div "Poll" at bounding box center [342, 290] width 33 height 27
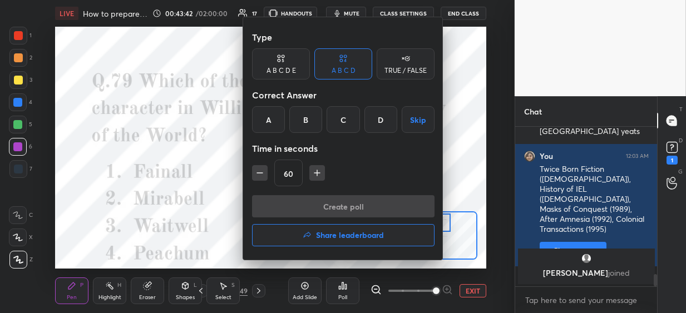
click at [387, 126] on div "D" at bounding box center [380, 119] width 33 height 27
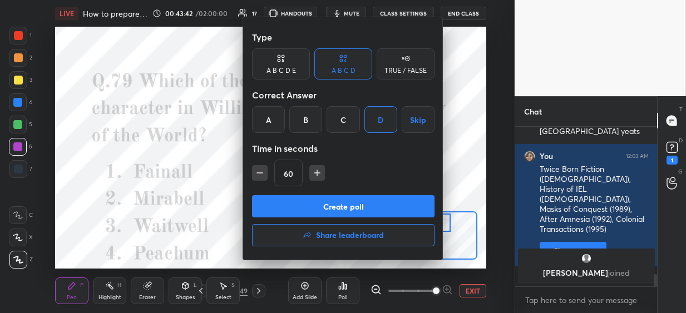
drag, startPoint x: 355, startPoint y: 206, endPoint x: 355, endPoint y: 184, distance: 22.2
click at [355, 204] on button "Create poll" at bounding box center [343, 206] width 182 height 22
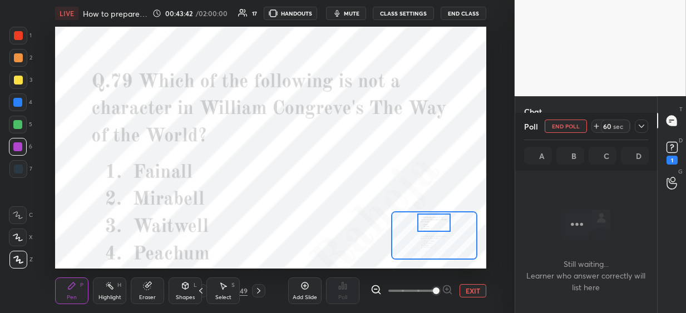
scroll to position [45, 138]
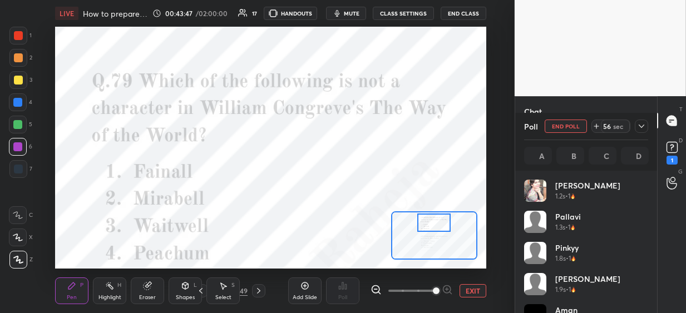
click at [21, 104] on div at bounding box center [17, 102] width 9 height 9
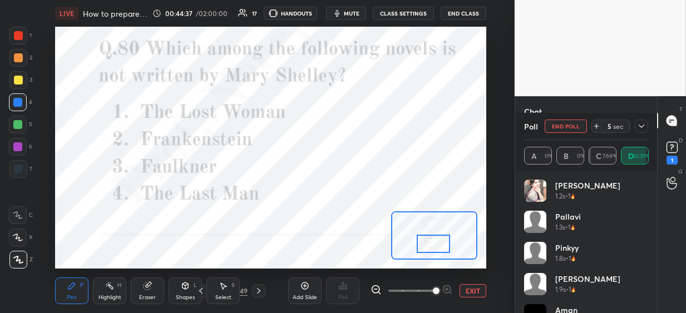
drag, startPoint x: 429, startPoint y: 224, endPoint x: 428, endPoint y: 245, distance: 20.6
click at [428, 245] on div at bounding box center [432, 244] width 33 height 18
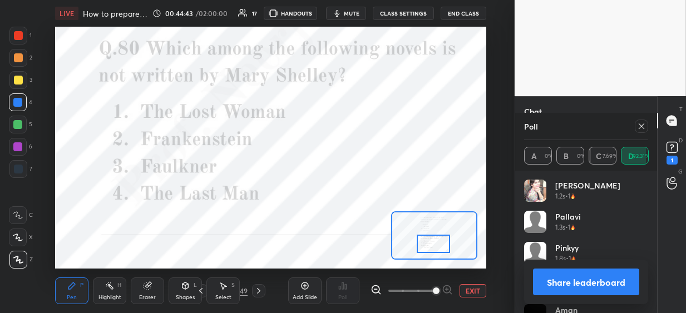
drag, startPoint x: 641, startPoint y: 126, endPoint x: 607, endPoint y: 141, distance: 37.6
click at [640, 126] on icon at bounding box center [641, 126] width 9 height 9
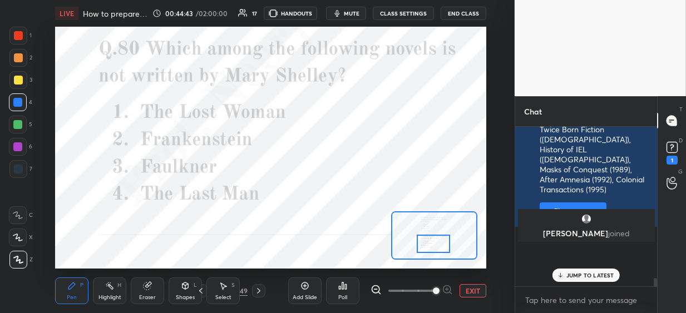
scroll to position [156, 138]
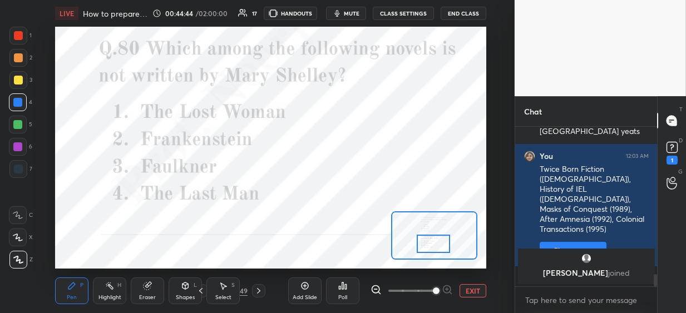
click at [345, 286] on icon at bounding box center [346, 286] width 2 height 5
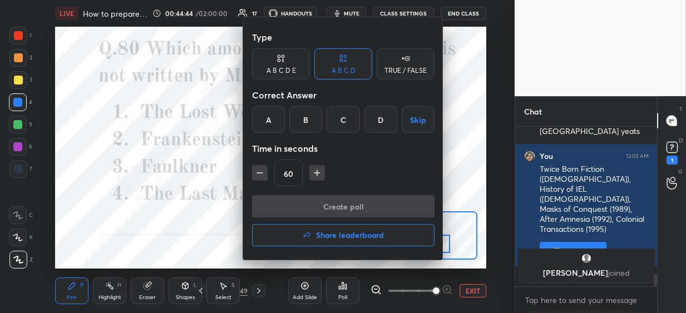
click at [262, 124] on div "A" at bounding box center [268, 119] width 33 height 27
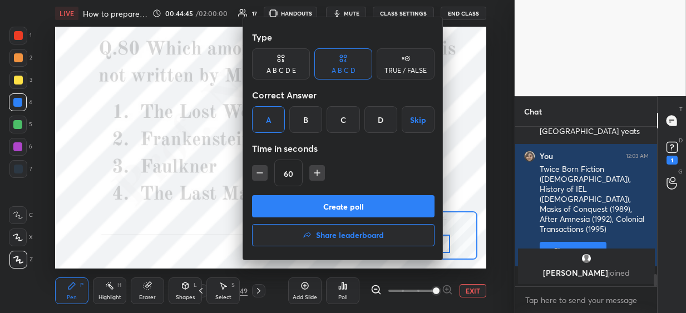
drag, startPoint x: 273, startPoint y: 209, endPoint x: 271, endPoint y: 170, distance: 39.0
click at [273, 208] on button "Create poll" at bounding box center [343, 206] width 182 height 22
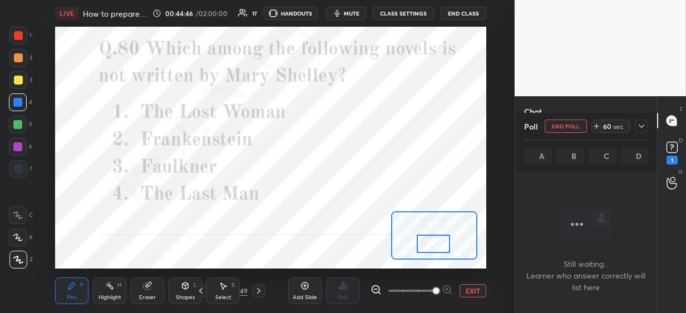
scroll to position [6, 138]
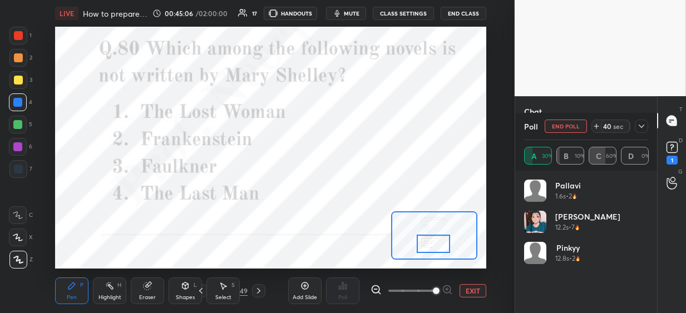
click at [21, 126] on div at bounding box center [17, 124] width 9 height 9
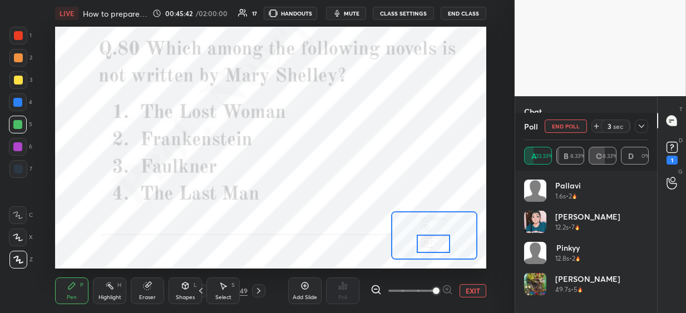
click at [255, 292] on icon at bounding box center [258, 290] width 9 height 9
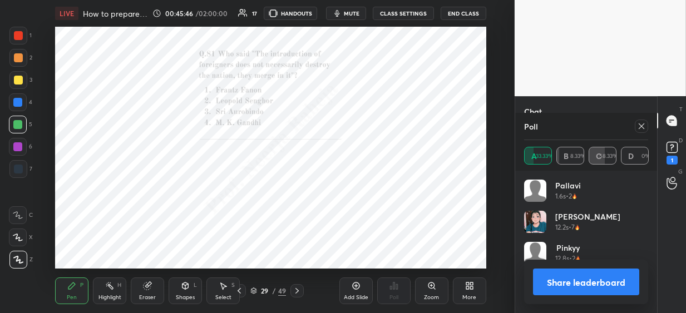
click at [640, 127] on icon at bounding box center [641, 126] width 6 height 6
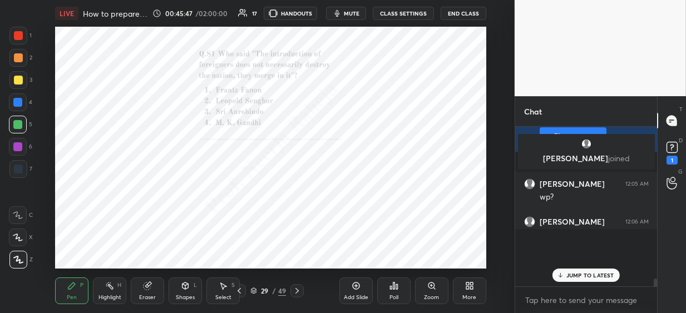
scroll to position [150, 138]
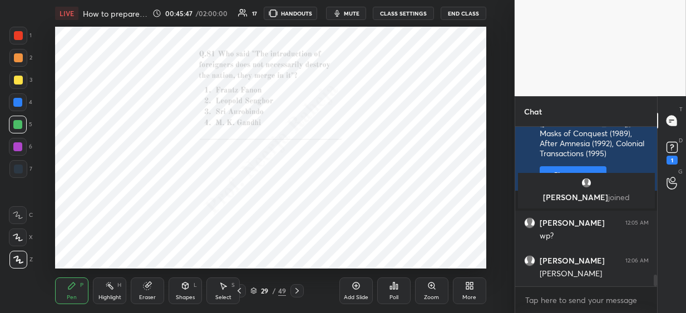
click at [390, 287] on icon at bounding box center [391, 287] width 2 height 3
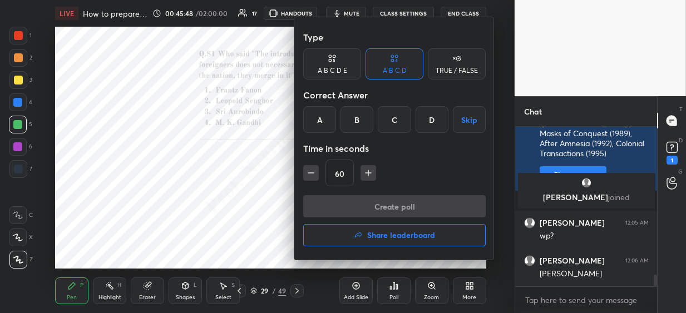
drag, startPoint x: 401, startPoint y: 120, endPoint x: 384, endPoint y: 187, distance: 69.5
click at [401, 120] on div "C" at bounding box center [394, 119] width 33 height 27
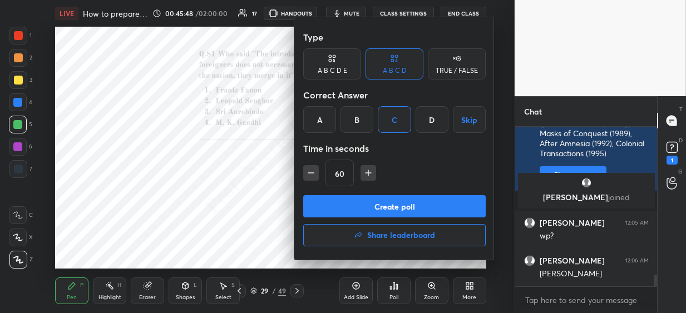
click at [374, 204] on button "Create poll" at bounding box center [394, 206] width 182 height 22
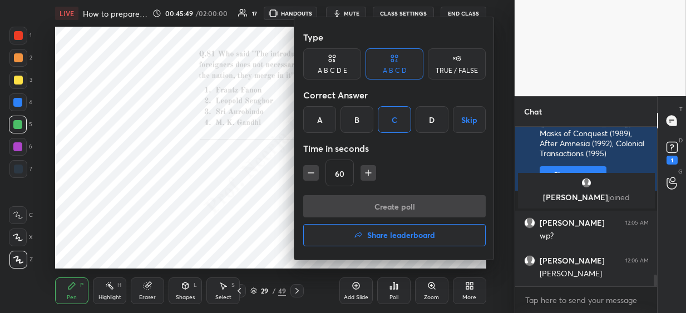
scroll to position [46, 138]
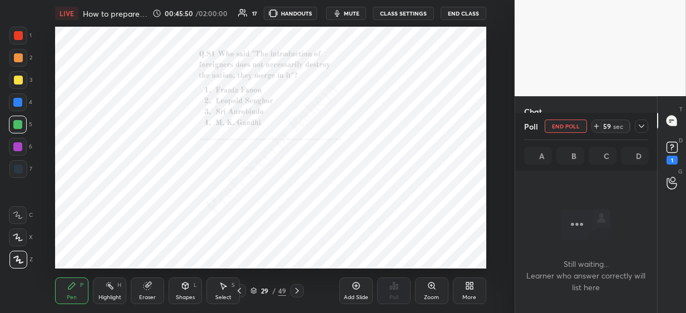
click at [429, 290] on div "Zoom" at bounding box center [431, 290] width 33 height 27
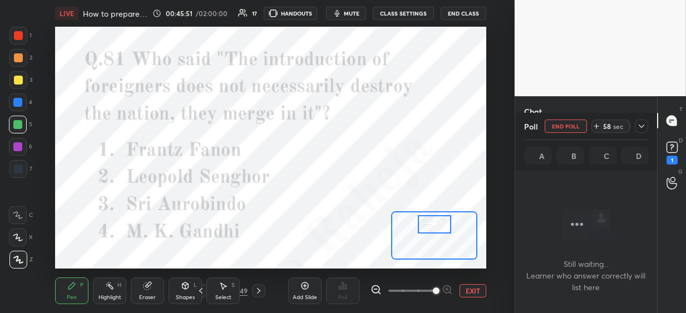
drag, startPoint x: 431, startPoint y: 236, endPoint x: 431, endPoint y: 227, distance: 9.5
click at [432, 227] on div at bounding box center [434, 224] width 33 height 18
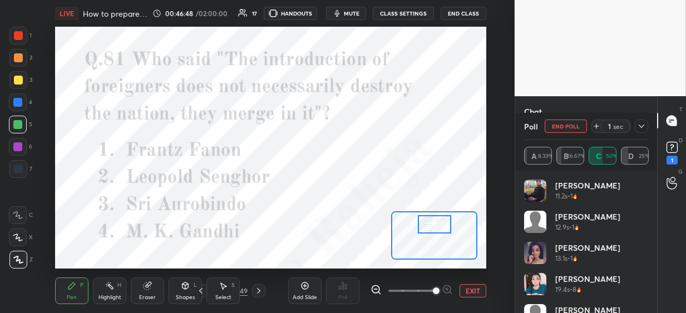
click at [260, 289] on icon at bounding box center [258, 290] width 9 height 9
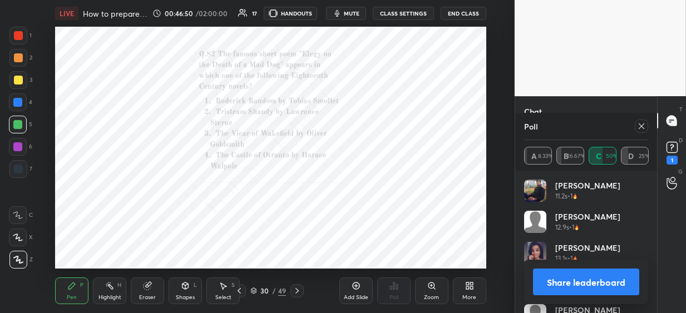
click at [638, 127] on icon at bounding box center [641, 126] width 9 height 9
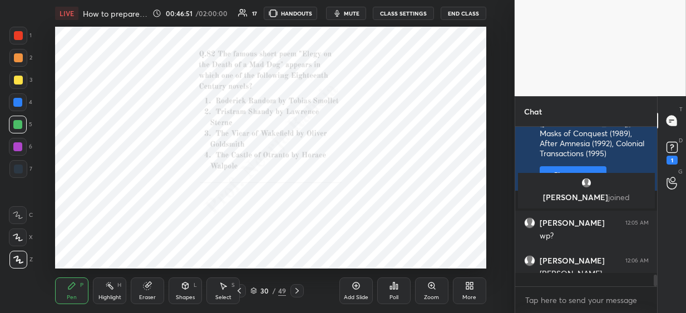
scroll to position [3, 4]
click at [391, 287] on icon at bounding box center [393, 285] width 9 height 9
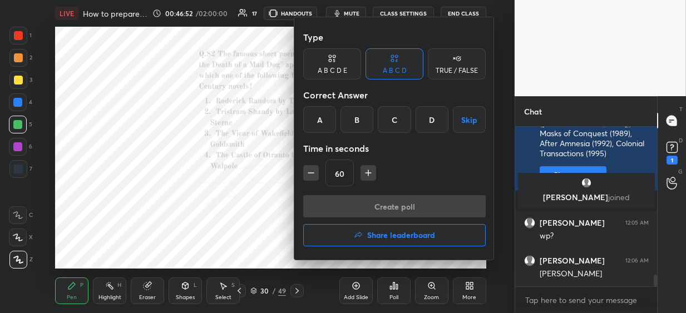
click at [391, 122] on div "C" at bounding box center [394, 119] width 33 height 27
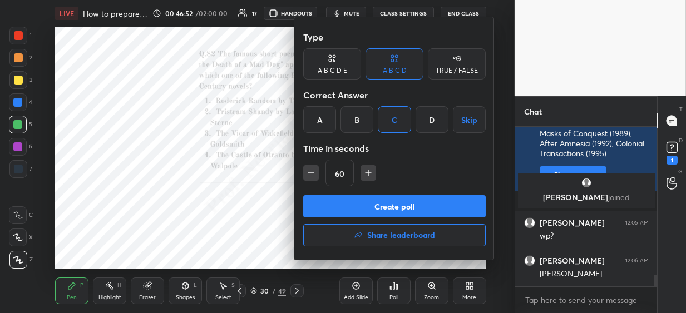
drag, startPoint x: 380, startPoint y: 209, endPoint x: 380, endPoint y: 178, distance: 30.0
click at [379, 208] on button "Create poll" at bounding box center [394, 206] width 182 height 22
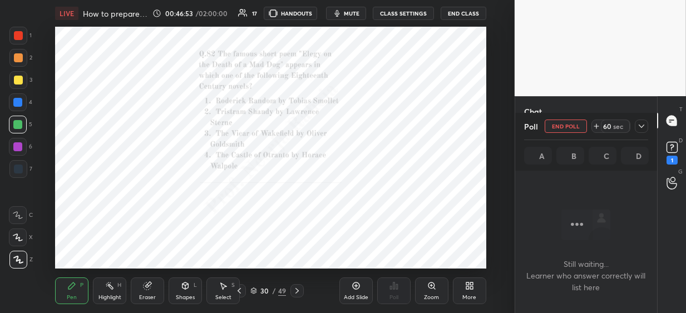
scroll to position [6, 138]
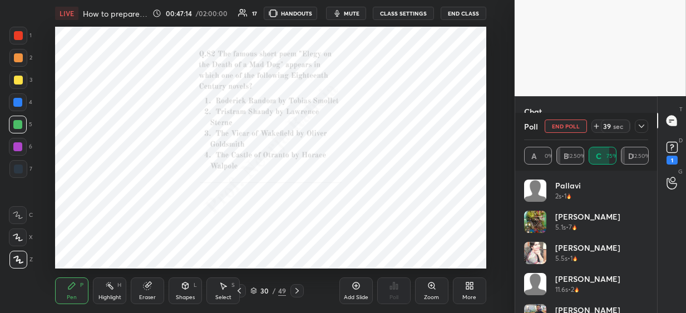
drag, startPoint x: 19, startPoint y: 37, endPoint x: 43, endPoint y: 43, distance: 25.4
click at [19, 38] on div at bounding box center [18, 35] width 9 height 9
click at [642, 126] on icon at bounding box center [641, 126] width 6 height 3
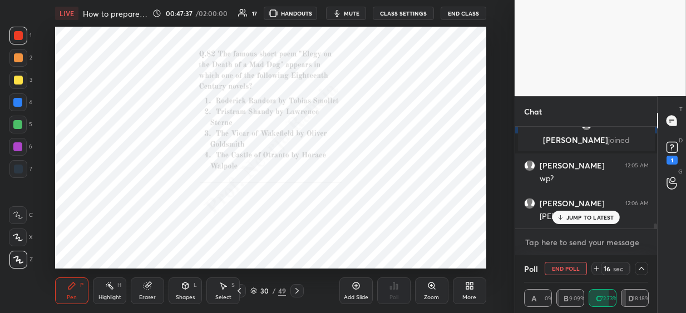
click at [528, 241] on textarea at bounding box center [586, 243] width 124 height 18
paste textarea "B, D, C, A, E"
click at [297, 289] on icon at bounding box center [296, 290] width 9 height 9
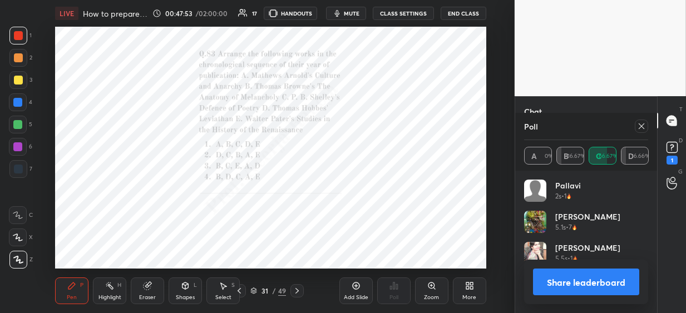
scroll to position [3, 4]
drag, startPoint x: 642, startPoint y: 123, endPoint x: 636, endPoint y: 129, distance: 8.3
click at [639, 125] on icon at bounding box center [641, 126] width 9 height 9
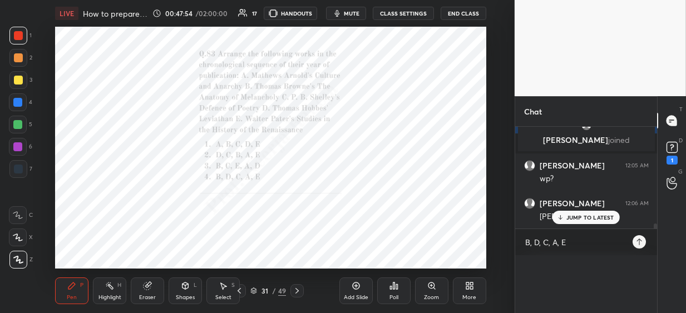
scroll to position [2022, 0]
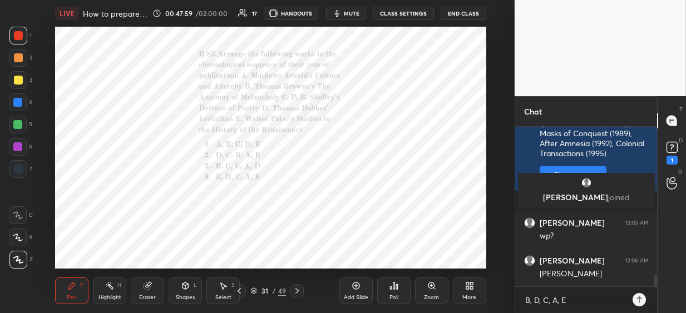
click at [394, 287] on icon at bounding box center [394, 285] width 2 height 7
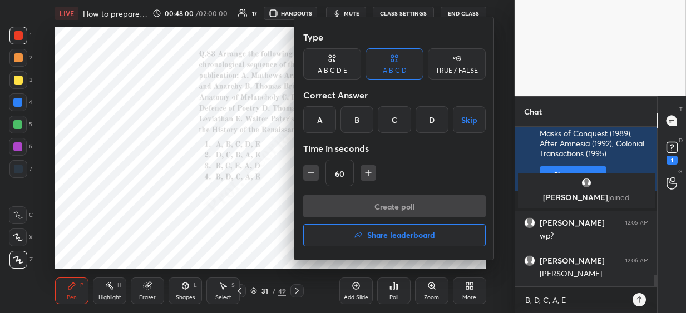
click at [426, 124] on div "D" at bounding box center [431, 119] width 33 height 27
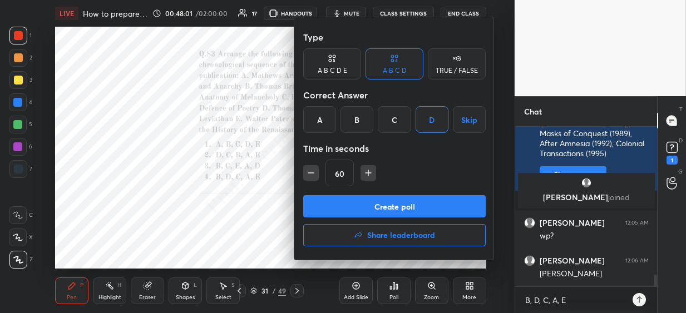
click at [377, 207] on button "Create poll" at bounding box center [394, 206] width 182 height 22
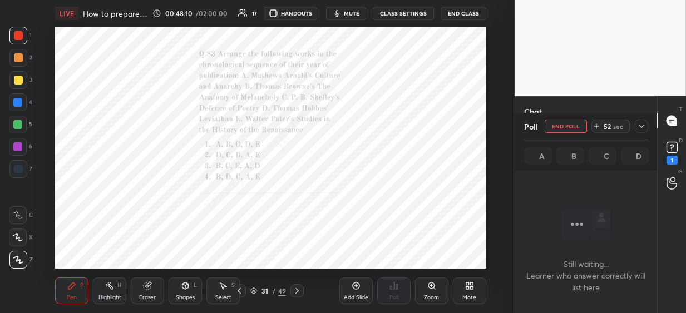
click at [23, 101] on div at bounding box center [18, 102] width 18 height 18
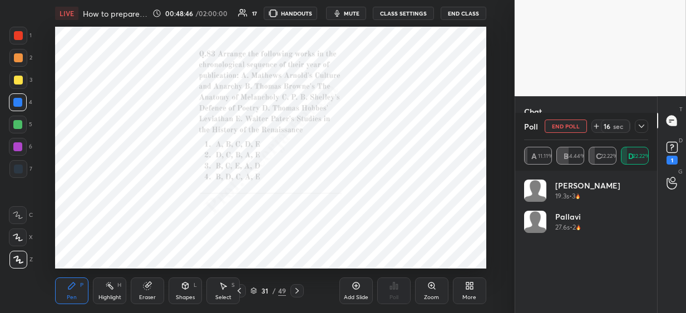
drag, startPoint x: 643, startPoint y: 126, endPoint x: 632, endPoint y: 170, distance: 44.8
click at [643, 127] on icon at bounding box center [641, 126] width 9 height 9
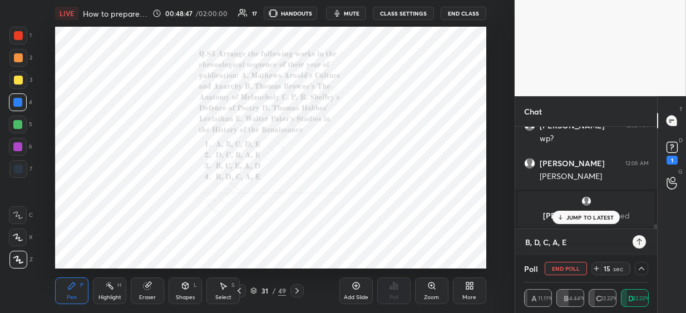
drag, startPoint x: 565, startPoint y: 243, endPoint x: 510, endPoint y: 237, distance: 54.8
click at [502, 242] on div "1 2 3 4 5 6 7 C X Z C X Z E E Erase all H H LIVE How to prepare for [DATE] atte…" at bounding box center [343, 156] width 686 height 313
paste textarea "[PERSON_NAME] (1621), [PERSON_NAME] (1651), [PERSON_NAME] (1821), [PERSON_NAME]…"
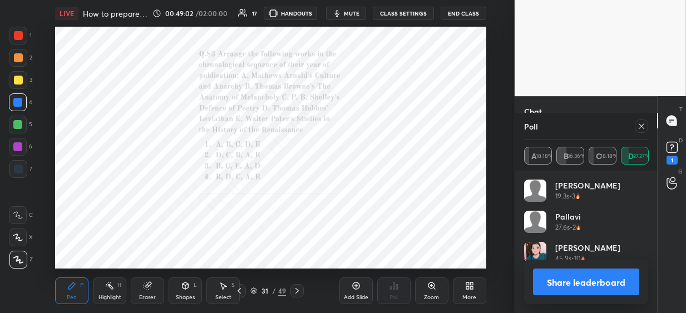
scroll to position [130, 121]
drag, startPoint x: 298, startPoint y: 291, endPoint x: 318, endPoint y: 278, distance: 23.3
click at [298, 291] on icon at bounding box center [296, 290] width 9 height 9
drag, startPoint x: 641, startPoint y: 122, endPoint x: 579, endPoint y: 177, distance: 82.3
click at [641, 122] on icon at bounding box center [641, 126] width 9 height 9
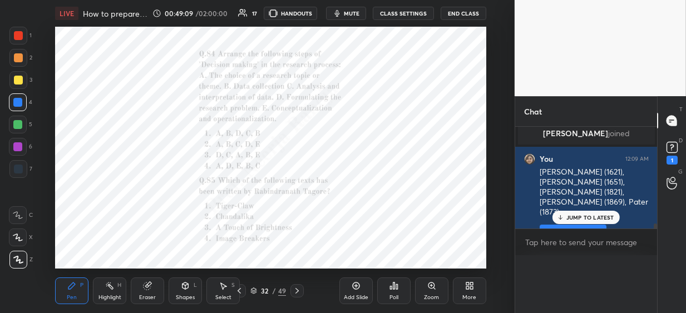
scroll to position [3, 4]
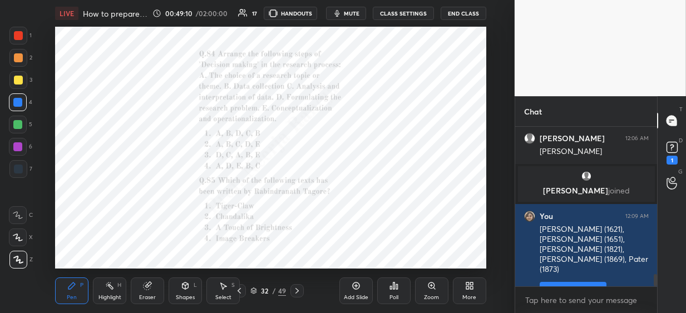
click at [393, 289] on icon at bounding box center [394, 285] width 2 height 7
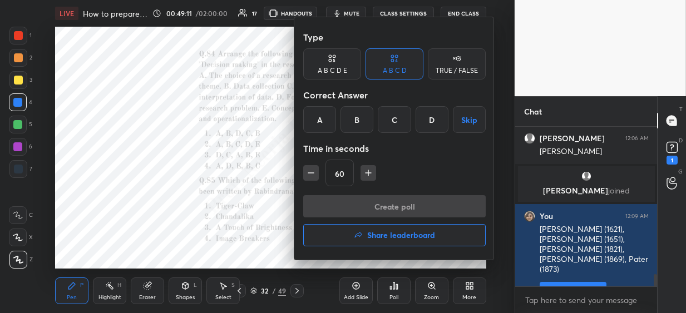
drag, startPoint x: 432, startPoint y: 118, endPoint x: 413, endPoint y: 182, distance: 66.8
click at [431, 121] on div "D" at bounding box center [431, 119] width 33 height 27
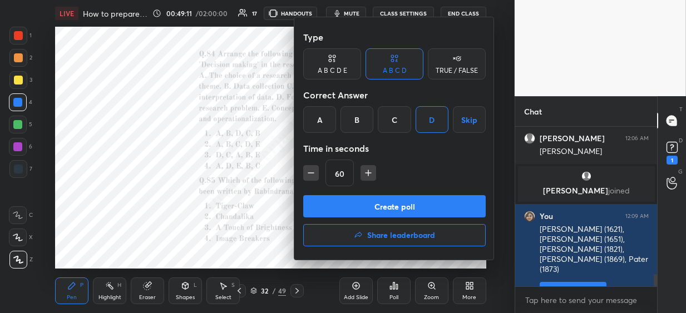
click at [389, 212] on button "Create poll" at bounding box center [394, 206] width 182 height 22
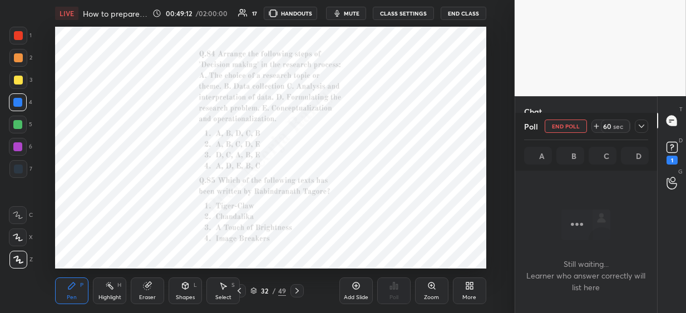
click at [428, 285] on icon at bounding box center [431, 285] width 6 height 6
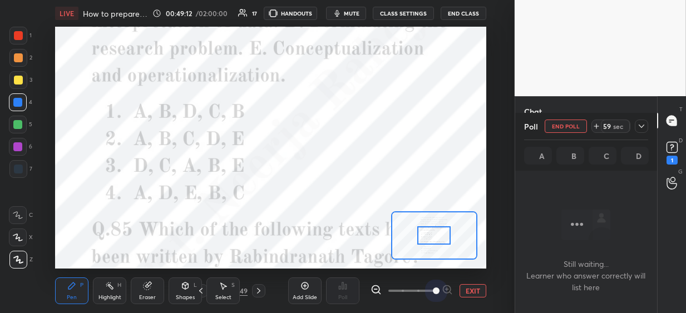
click at [429, 285] on span at bounding box center [411, 290] width 47 height 17
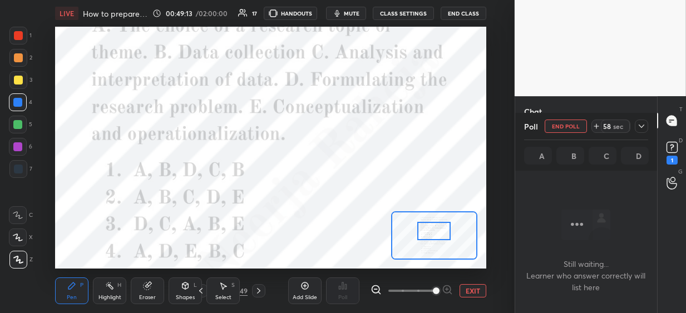
click at [428, 236] on div at bounding box center [433, 231] width 33 height 18
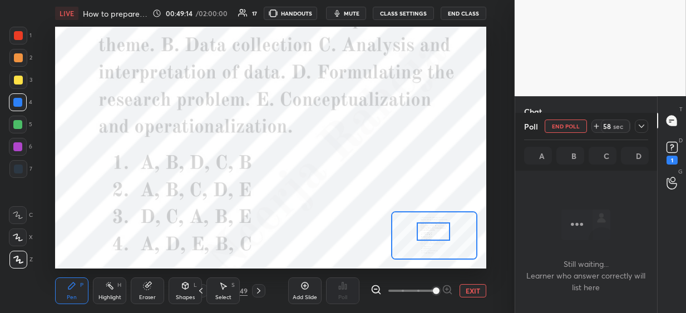
click at [376, 287] on icon at bounding box center [375, 289] width 11 height 11
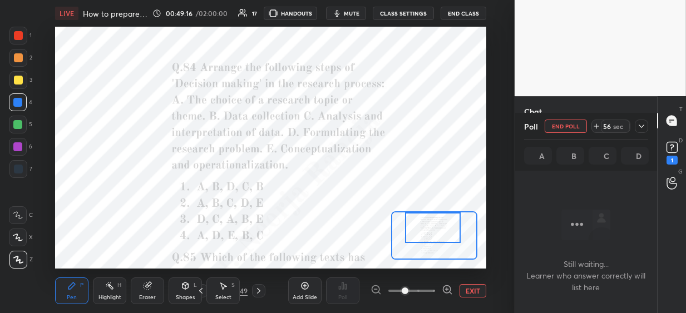
click at [431, 229] on div at bounding box center [433, 227] width 56 height 31
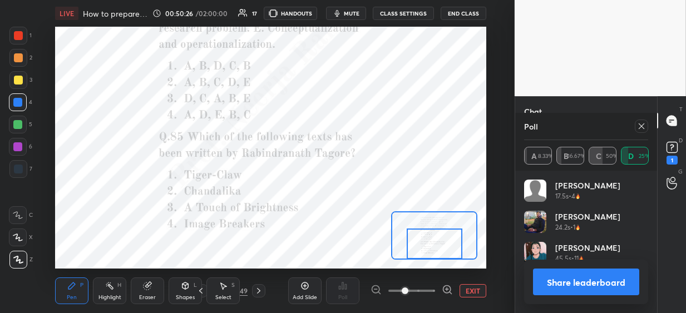
drag, startPoint x: 439, startPoint y: 229, endPoint x: 441, endPoint y: 244, distance: 15.7
click at [441, 245] on div at bounding box center [434, 244] width 56 height 31
click at [638, 126] on icon at bounding box center [641, 126] width 9 height 9
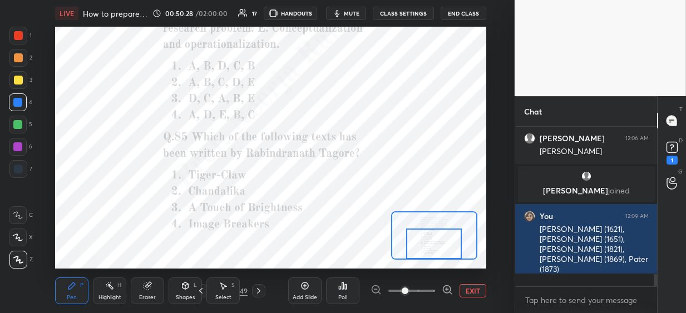
scroll to position [0, 1]
click at [342, 287] on icon at bounding box center [342, 285] width 9 height 9
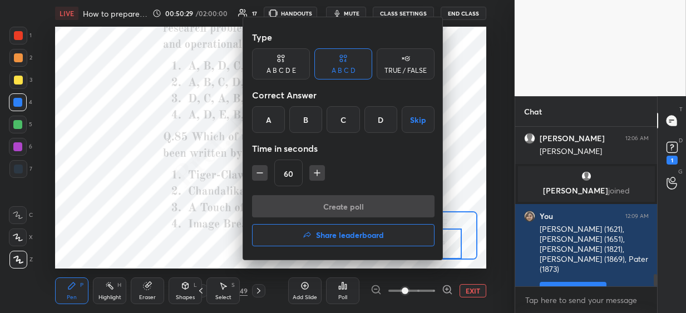
click at [302, 117] on div "B" at bounding box center [305, 119] width 33 height 27
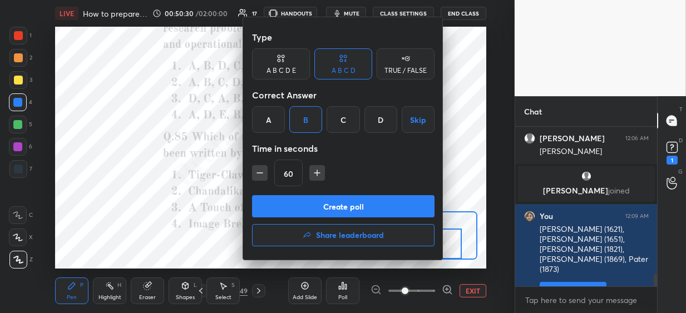
click at [292, 205] on button "Create poll" at bounding box center [343, 206] width 182 height 22
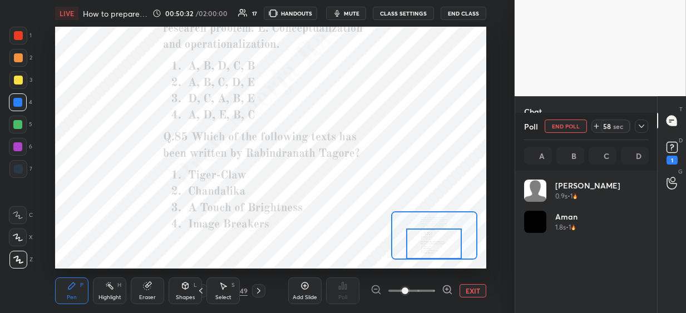
scroll to position [130, 121]
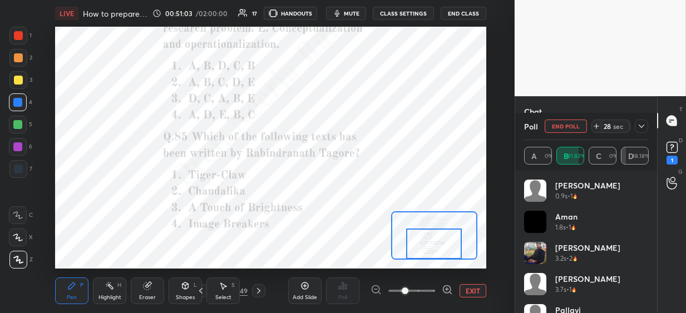
click at [641, 125] on icon at bounding box center [641, 126] width 9 height 9
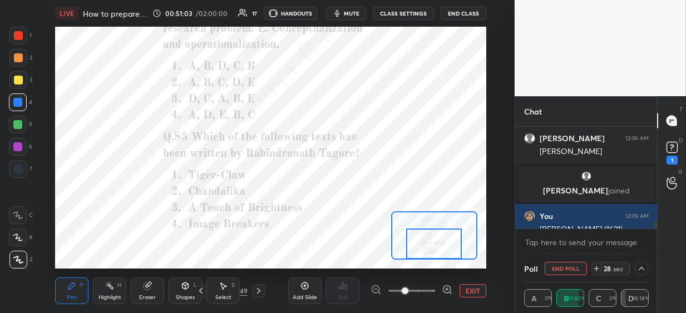
scroll to position [3, 4]
click at [540, 242] on textarea at bounding box center [586, 243] width 124 height 18
paste textarea "A-III, B-IV, C-I, D-II"
click at [261, 290] on icon at bounding box center [258, 290] width 9 height 9
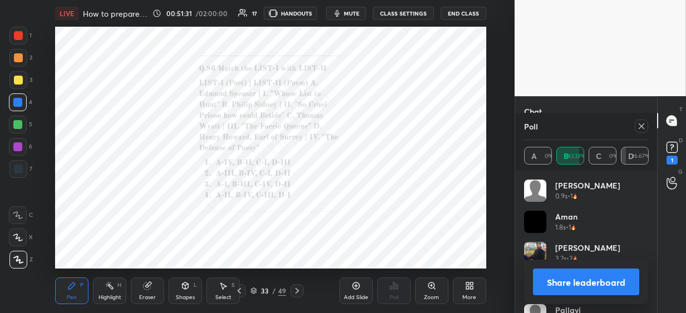
click at [638, 127] on div at bounding box center [640, 126] width 13 height 13
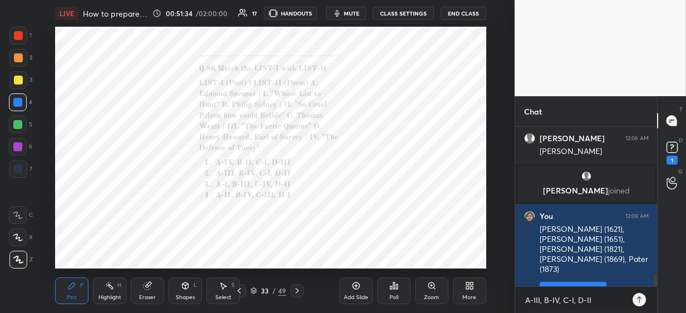
click at [393, 284] on icon at bounding box center [394, 285] width 2 height 7
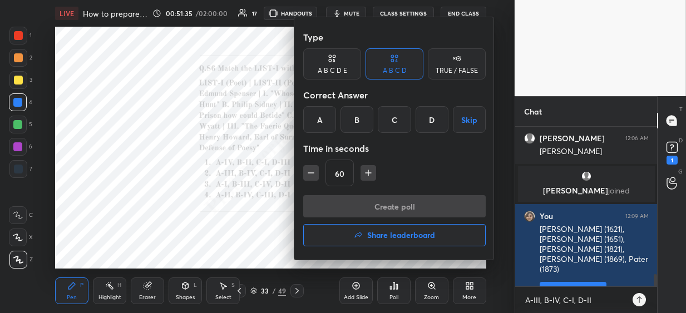
click at [353, 125] on div "B" at bounding box center [356, 119] width 33 height 27
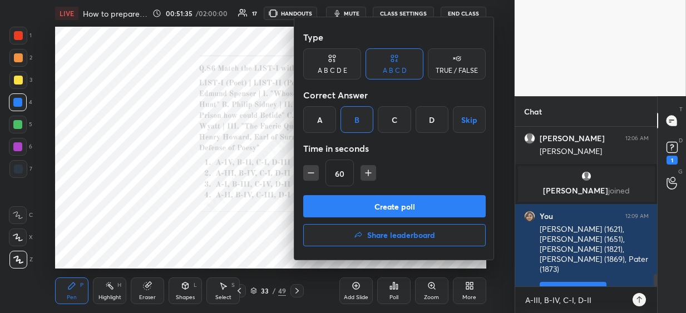
drag, startPoint x: 354, startPoint y: 209, endPoint x: 339, endPoint y: 190, distance: 23.7
click at [353, 207] on button "Create poll" at bounding box center [394, 206] width 182 height 22
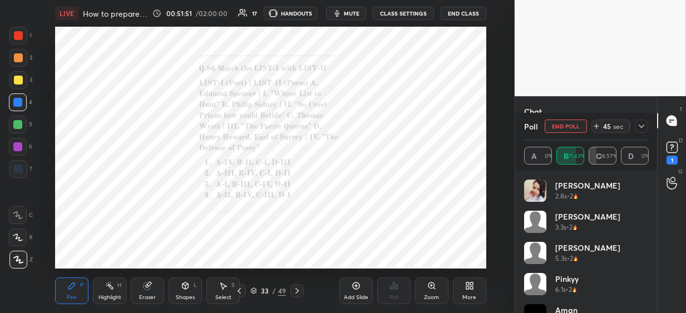
click at [637, 127] on icon at bounding box center [641, 126] width 9 height 9
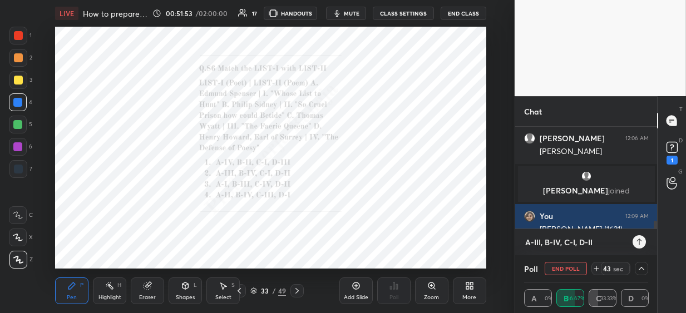
drag, startPoint x: 594, startPoint y: 240, endPoint x: 516, endPoint y: 239, distance: 77.9
click at [515, 241] on div "A-III, B-IV, C-I, D-II x" at bounding box center [586, 242] width 142 height 26
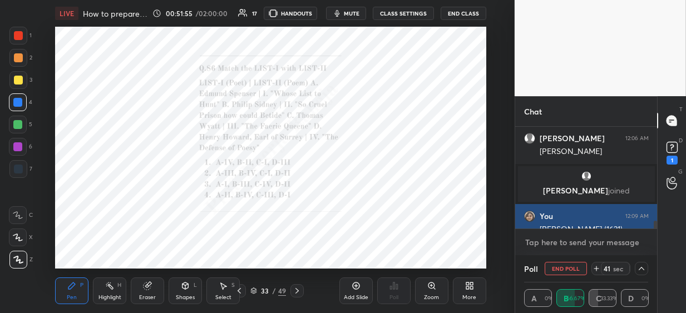
paste textarea "Spenser – Faerie Queene; [PERSON_NAME] – Defence of Poesy; [PERSON_NAME] – Whos…"
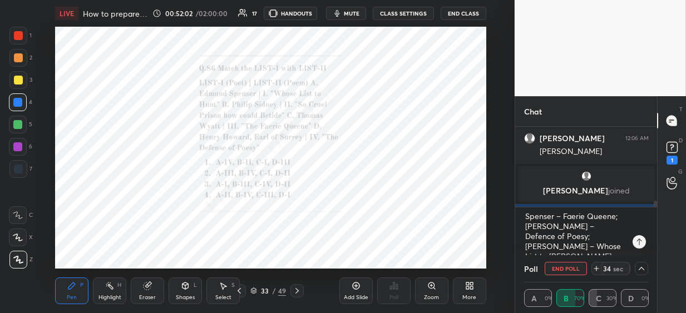
click at [22, 36] on div at bounding box center [18, 35] width 9 height 9
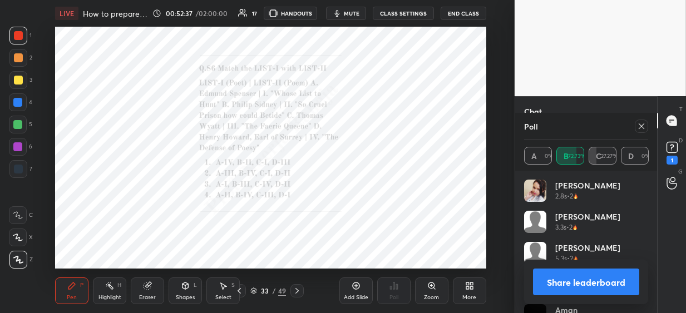
drag, startPoint x: 642, startPoint y: 126, endPoint x: 637, endPoint y: 141, distance: 15.8
click at [641, 125] on icon at bounding box center [641, 126] width 9 height 9
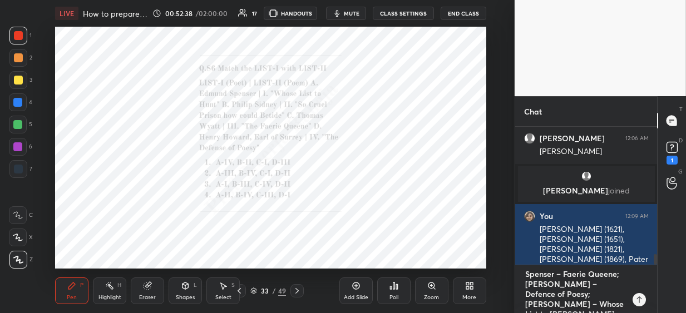
click at [593, 280] on textarea "Spenser – Faerie Queene; [PERSON_NAME] – Defence of Poesy; [PERSON_NAME] – Whos…" at bounding box center [575, 289] width 102 height 48
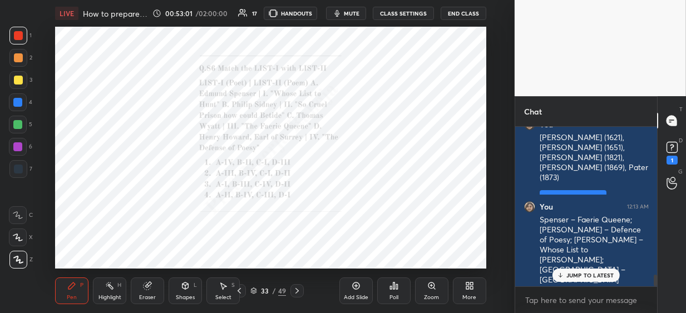
click at [297, 292] on icon at bounding box center [296, 290] width 9 height 9
click at [391, 293] on div "Poll" at bounding box center [393, 290] width 33 height 27
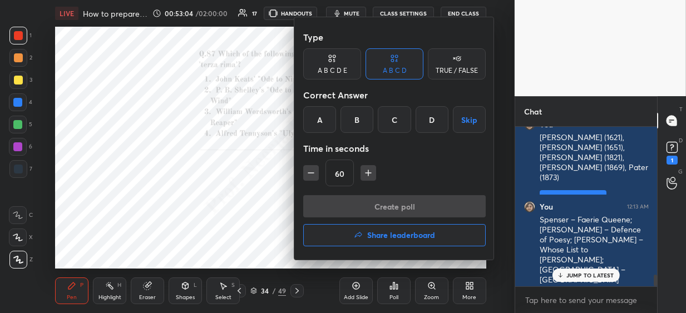
drag, startPoint x: 352, startPoint y: 118, endPoint x: 353, endPoint y: 165, distance: 47.3
click at [351, 121] on div "B" at bounding box center [356, 119] width 33 height 27
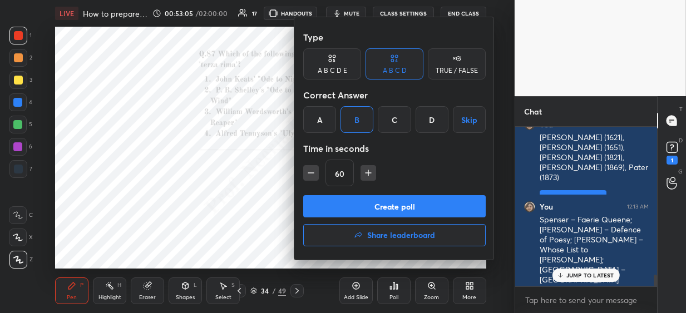
click at [346, 205] on button "Create poll" at bounding box center [394, 206] width 182 height 22
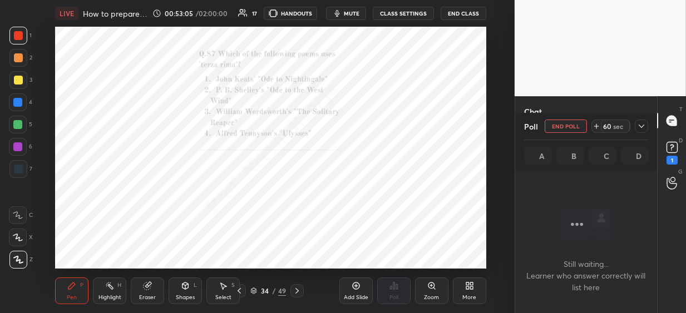
scroll to position [4, 4]
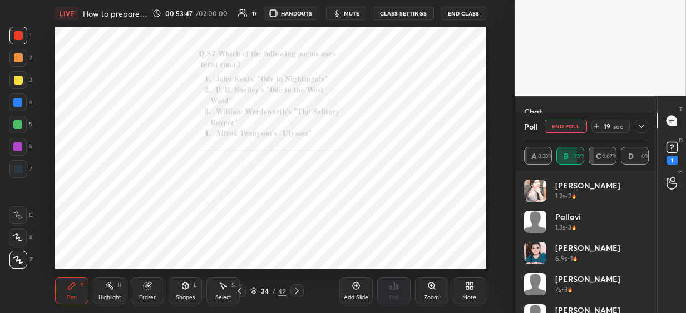
drag, startPoint x: 645, startPoint y: 126, endPoint x: 642, endPoint y: 132, distance: 6.7
click at [644, 127] on icon at bounding box center [641, 126] width 9 height 9
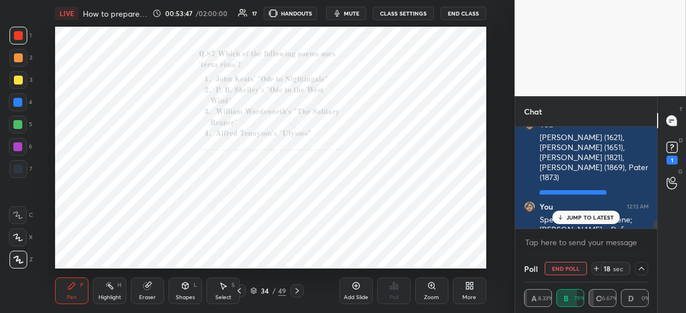
scroll to position [0, 4]
click at [543, 244] on textarea at bounding box center [586, 243] width 124 height 18
paste textarea "A, D, B, E, C"
click at [21, 103] on div at bounding box center [17, 102] width 9 height 9
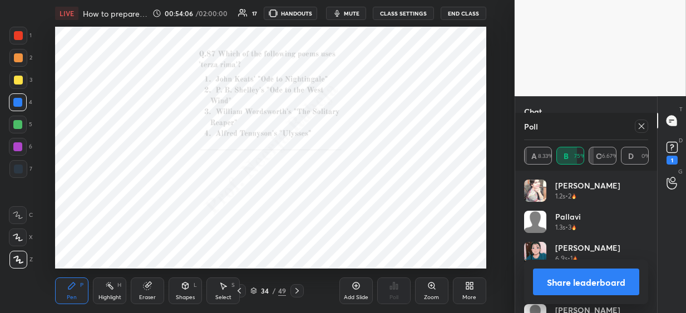
scroll to position [3, 4]
drag, startPoint x: 639, startPoint y: 125, endPoint x: 632, endPoint y: 128, distance: 8.2
click at [638, 125] on icon at bounding box center [641, 126] width 9 height 9
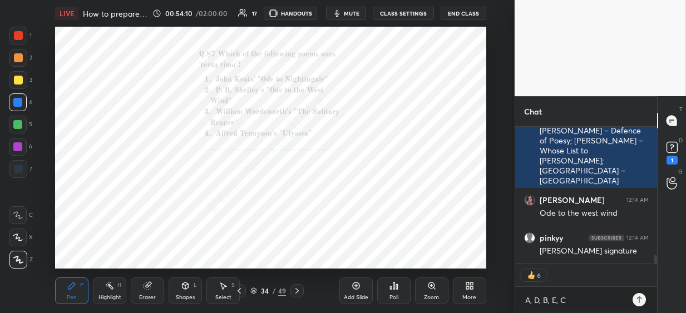
click at [297, 290] on icon at bounding box center [296, 290] width 9 height 9
click at [433, 287] on icon at bounding box center [431, 285] width 9 height 9
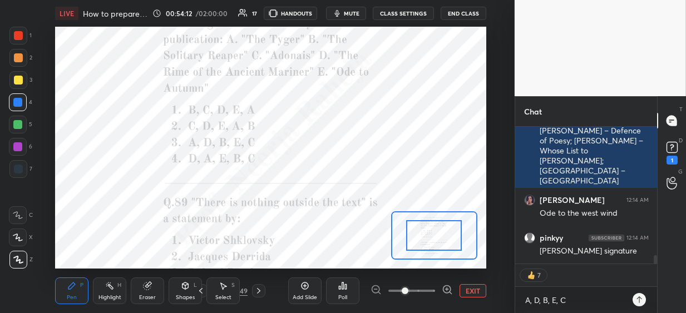
drag, startPoint x: 433, startPoint y: 287, endPoint x: 435, endPoint y: 278, distance: 9.7
click at [433, 287] on span at bounding box center [411, 290] width 47 height 17
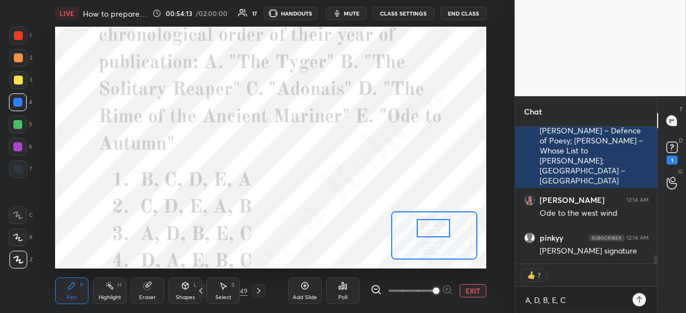
click at [433, 234] on div at bounding box center [432, 228] width 33 height 18
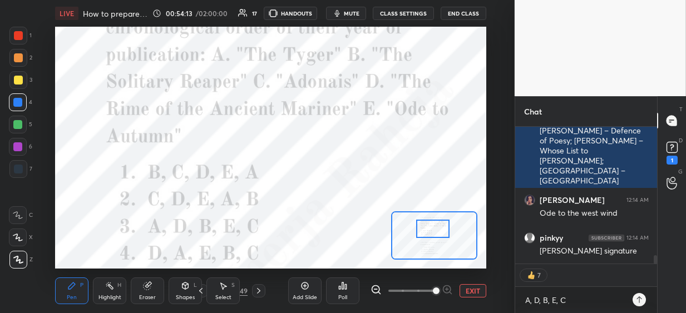
click at [374, 291] on icon at bounding box center [375, 289] width 11 height 11
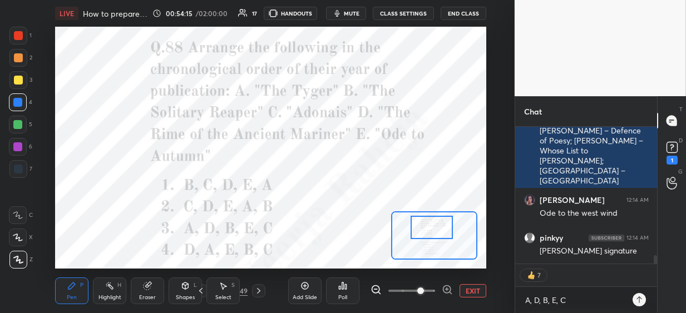
click at [430, 230] on div at bounding box center [431, 227] width 42 height 23
click at [343, 291] on div "Poll" at bounding box center [342, 290] width 33 height 27
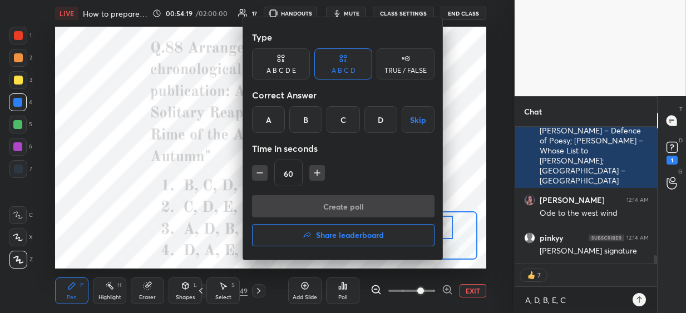
click at [340, 119] on div "C" at bounding box center [342, 119] width 33 height 27
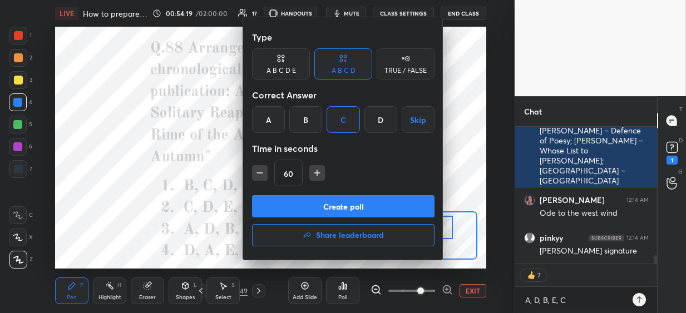
click at [316, 203] on button "Create poll" at bounding box center [343, 206] width 182 height 22
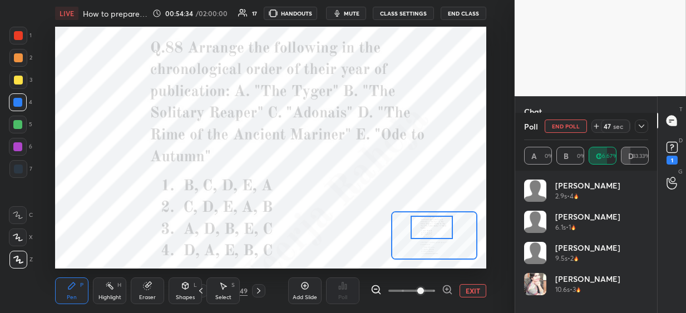
drag, startPoint x: 641, startPoint y: 128, endPoint x: 637, endPoint y: 133, distance: 6.3
click at [641, 129] on icon at bounding box center [641, 126] width 9 height 9
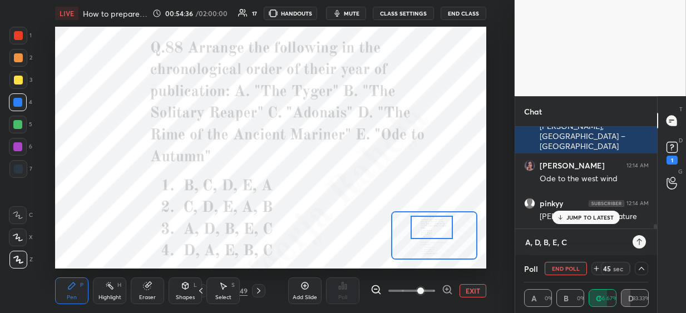
drag, startPoint x: 568, startPoint y: 244, endPoint x: 503, endPoint y: 245, distance: 65.1
click at [503, 246] on div "1 2 3 4 5 6 7 C X Z C X Z E E Erase all H H LIVE How to prepare for [DATE] atte…" at bounding box center [343, 156] width 686 height 313
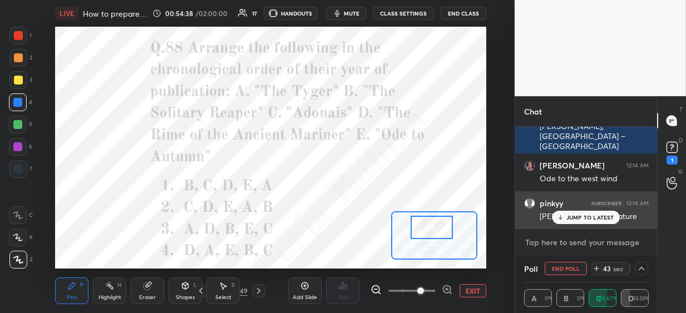
paste textarea "Tyger (1794), Rime (1798), Solitary Reaper (1807), Ode to Autumn (1819), Adonai…"
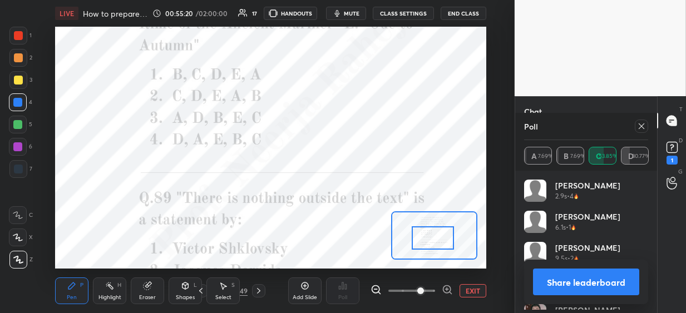
scroll to position [130, 121]
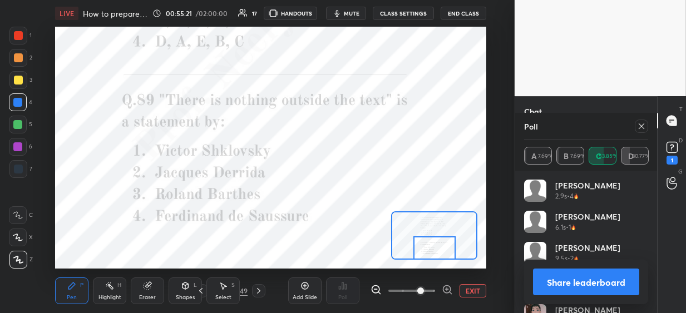
drag, startPoint x: 437, startPoint y: 228, endPoint x: 437, endPoint y: 255, distance: 27.3
click at [439, 255] on div at bounding box center [434, 247] width 42 height 23
drag, startPoint x: 639, startPoint y: 127, endPoint x: 631, endPoint y: 130, distance: 8.6
click at [637, 127] on icon at bounding box center [641, 126] width 9 height 9
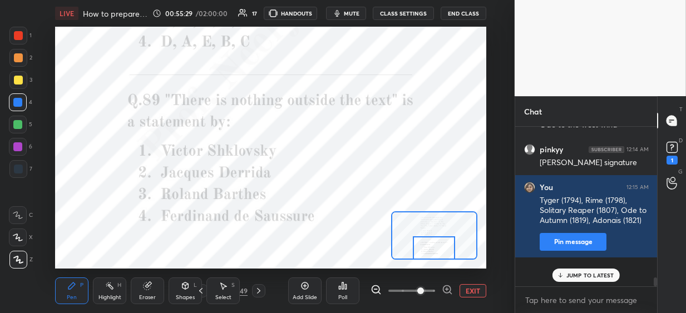
scroll to position [143, 138]
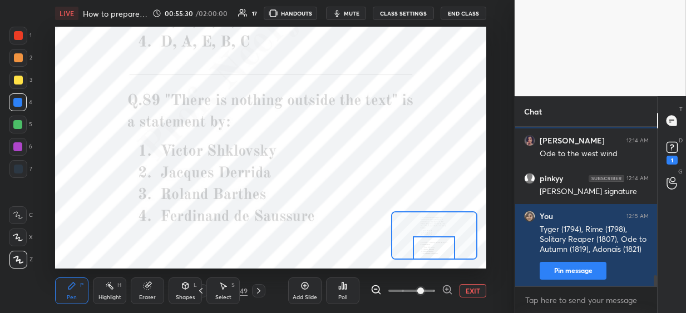
click at [344, 294] on div "Poll" at bounding box center [342, 290] width 33 height 27
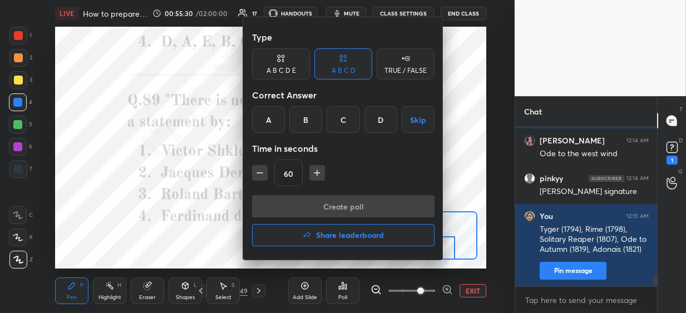
drag, startPoint x: 294, startPoint y: 122, endPoint x: 295, endPoint y: 142, distance: 19.5
click at [293, 125] on div "B" at bounding box center [305, 119] width 33 height 27
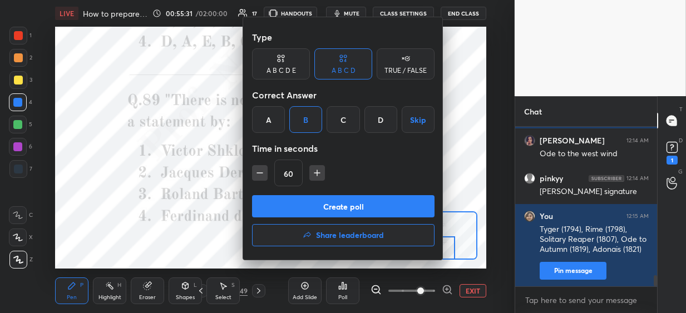
click at [286, 210] on button "Create poll" at bounding box center [343, 206] width 182 height 22
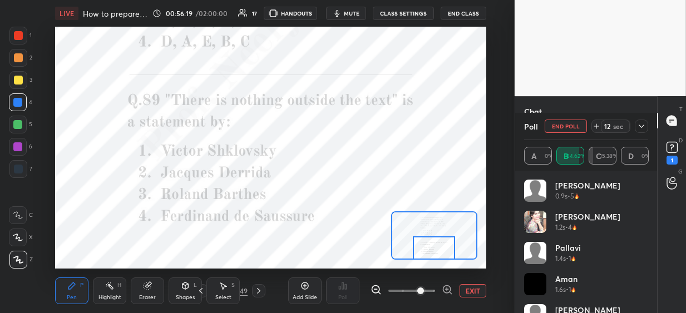
drag, startPoint x: 260, startPoint y: 292, endPoint x: 267, endPoint y: 285, distance: 9.4
click at [260, 292] on icon at bounding box center [258, 290] width 9 height 9
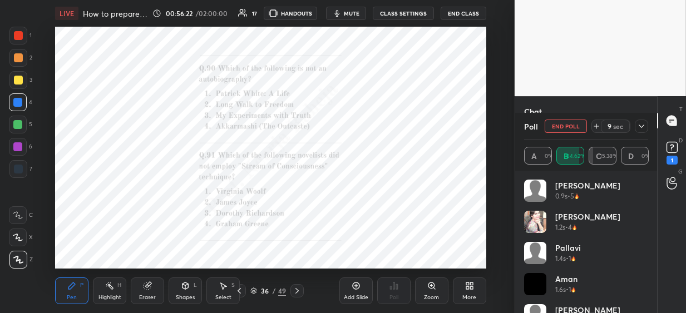
click at [432, 289] on icon at bounding box center [431, 285] width 9 height 9
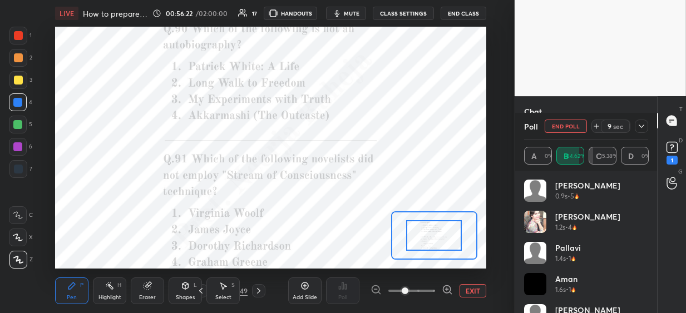
click at [432, 287] on span at bounding box center [411, 290] width 47 height 17
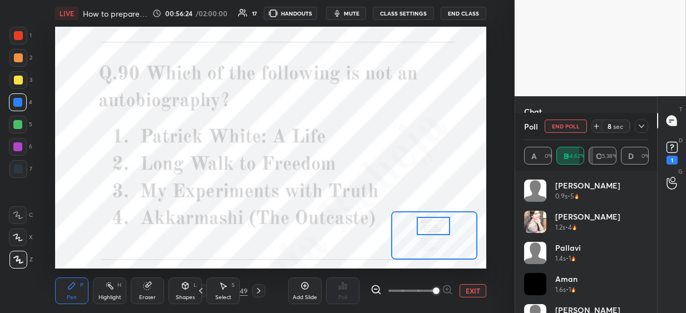
drag, startPoint x: 427, startPoint y: 236, endPoint x: 432, endPoint y: 232, distance: 6.3
click at [427, 228] on div at bounding box center [432, 226] width 33 height 18
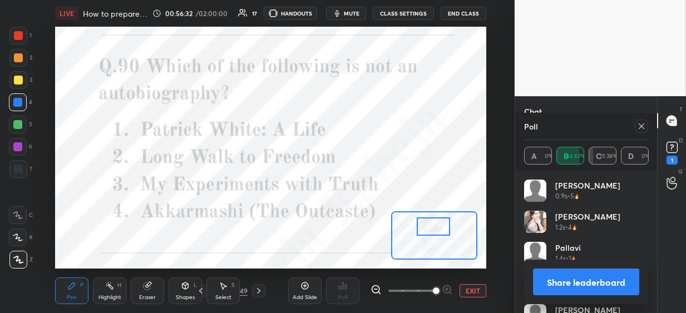
drag, startPoint x: 639, startPoint y: 127, endPoint x: 624, endPoint y: 137, distance: 17.7
click at [639, 128] on icon at bounding box center [641, 126] width 6 height 6
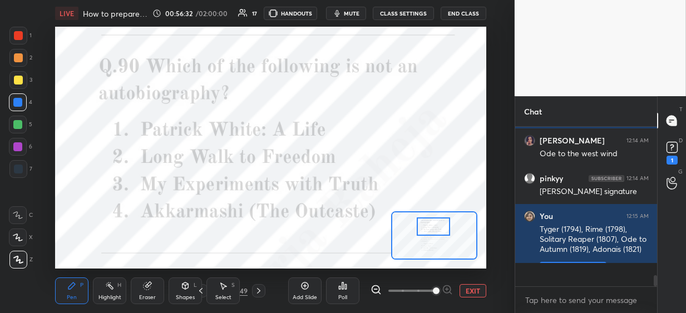
scroll to position [3, 4]
click at [344, 293] on div "Poll" at bounding box center [342, 290] width 33 height 27
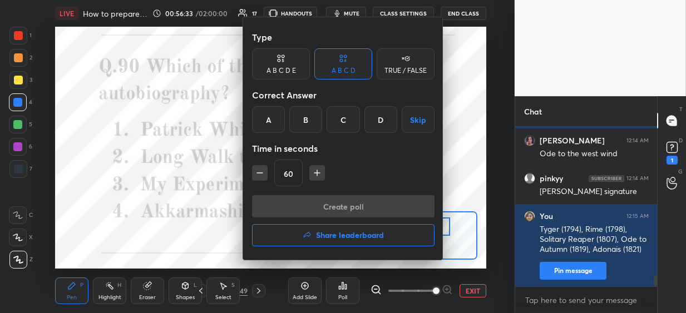
click at [262, 125] on div "A" at bounding box center [268, 119] width 33 height 27
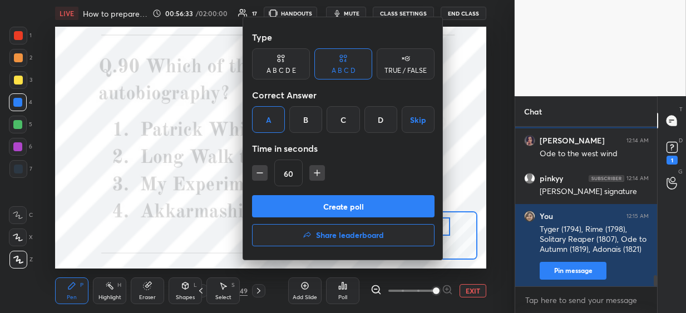
click at [275, 210] on button "Create poll" at bounding box center [343, 206] width 182 height 22
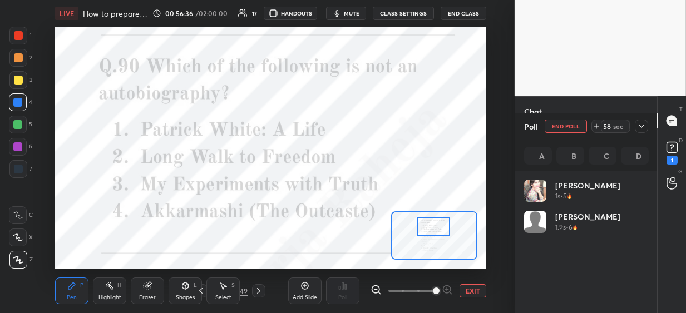
scroll to position [130, 121]
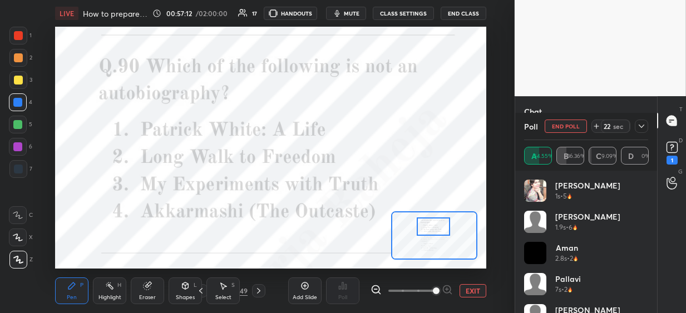
drag, startPoint x: 19, startPoint y: 148, endPoint x: 47, endPoint y: 134, distance: 31.1
click at [21, 147] on div at bounding box center [17, 146] width 9 height 9
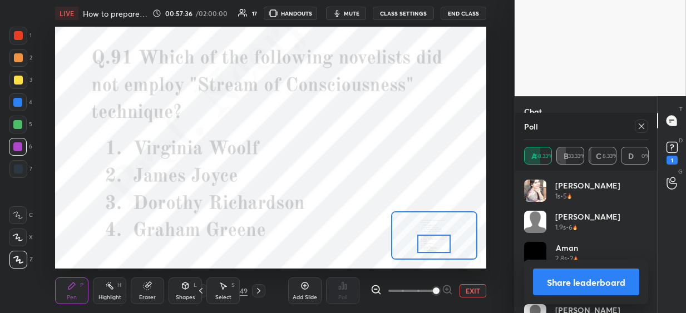
drag, startPoint x: 432, startPoint y: 235, endPoint x: 432, endPoint y: 246, distance: 11.7
click at [432, 247] on div at bounding box center [433, 244] width 33 height 18
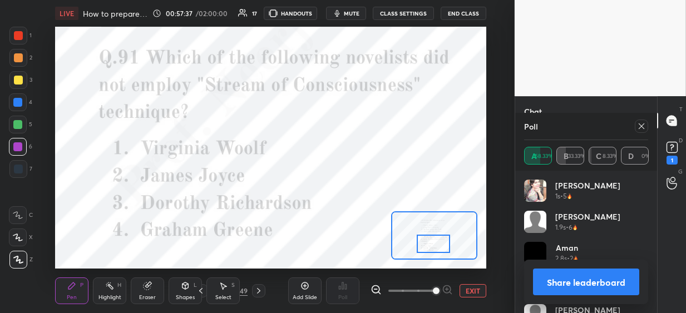
drag, startPoint x: 642, startPoint y: 129, endPoint x: 629, endPoint y: 135, distance: 14.7
click at [640, 130] on icon at bounding box center [641, 126] width 9 height 9
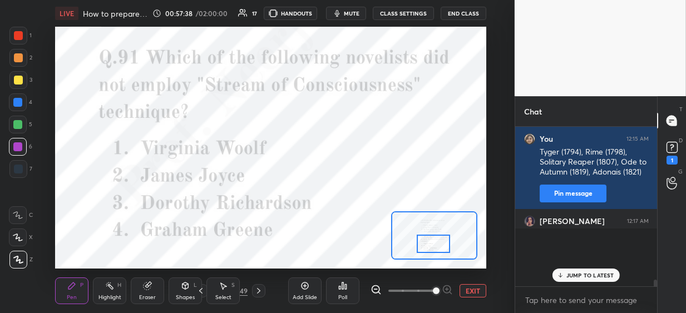
scroll to position [58, 138]
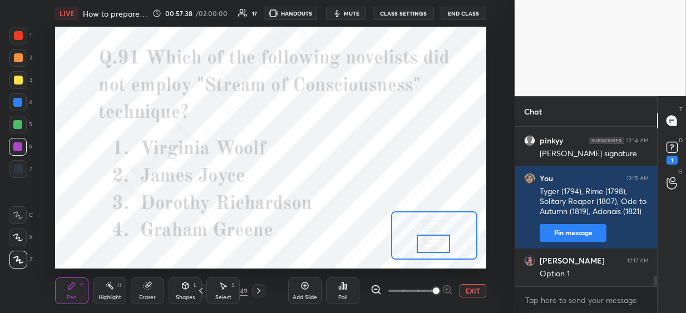
click at [349, 287] on div "Poll" at bounding box center [342, 290] width 33 height 27
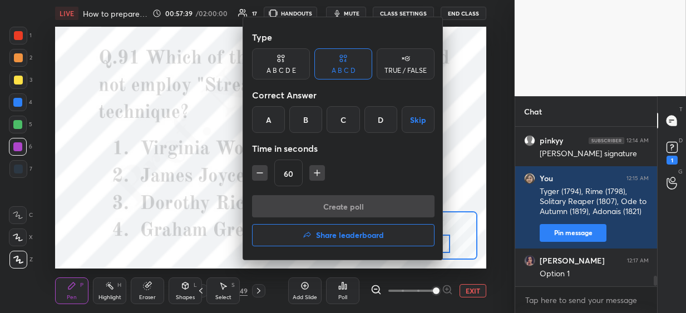
drag, startPoint x: 368, startPoint y: 119, endPoint x: 359, endPoint y: 141, distance: 24.2
click at [367, 120] on div "D" at bounding box center [380, 119] width 33 height 27
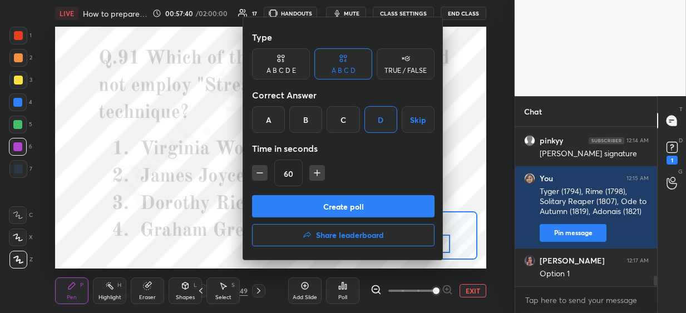
click at [330, 204] on button "Create poll" at bounding box center [343, 206] width 182 height 22
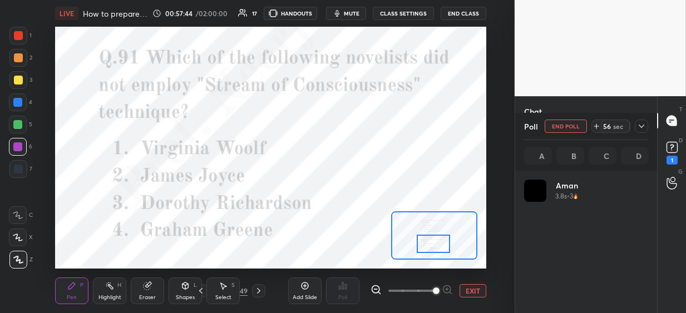
scroll to position [3, 4]
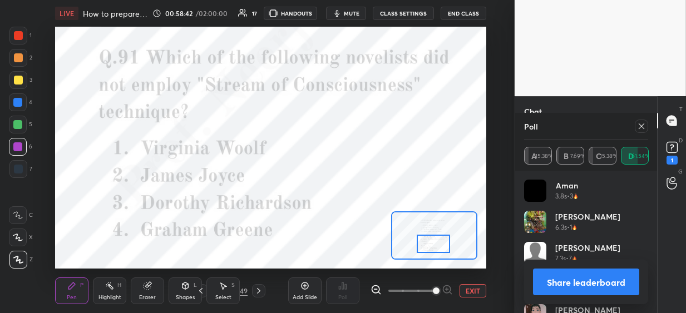
click at [259, 290] on icon at bounding box center [258, 291] width 3 height 6
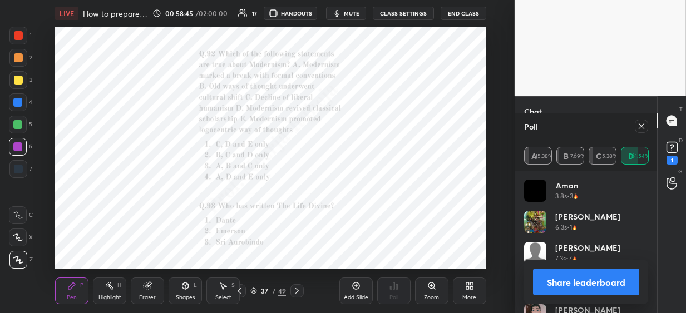
drag, startPoint x: 431, startPoint y: 288, endPoint x: 432, endPoint y: 277, distance: 10.6
click at [431, 287] on icon at bounding box center [431, 285] width 6 height 6
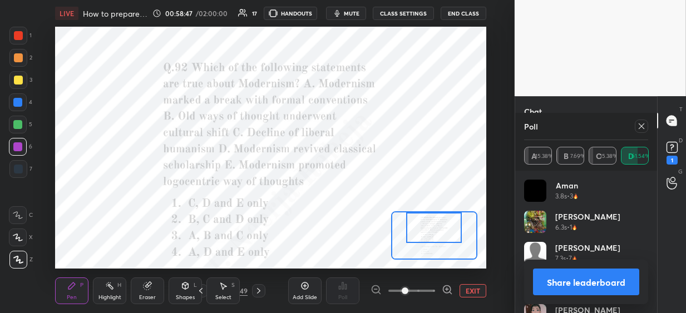
click at [432, 236] on div at bounding box center [434, 227] width 56 height 31
drag, startPoint x: 642, startPoint y: 125, endPoint x: 631, endPoint y: 131, distance: 11.9
click at [639, 126] on icon at bounding box center [641, 126] width 9 height 9
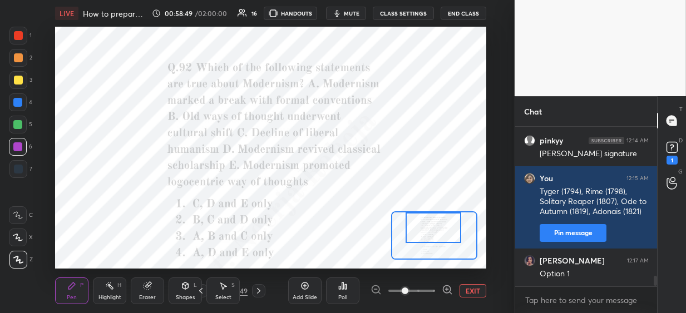
click at [346, 295] on div "Poll" at bounding box center [342, 298] width 9 height 6
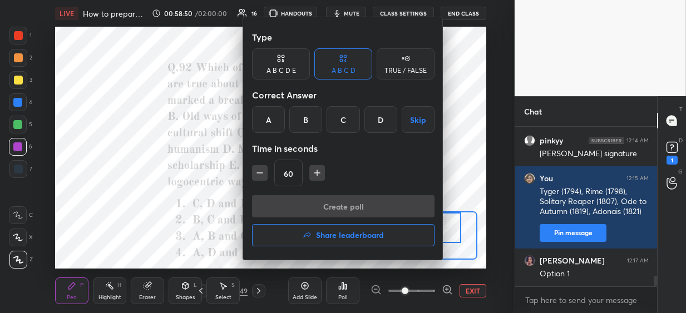
drag, startPoint x: 340, startPoint y: 121, endPoint x: 340, endPoint y: 127, distance: 5.6
click at [341, 123] on div "C" at bounding box center [342, 119] width 33 height 27
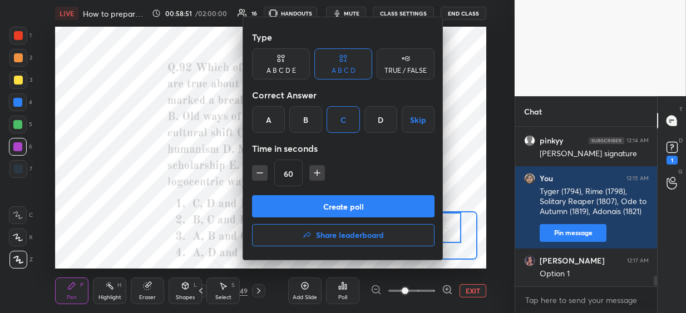
click at [331, 206] on button "Create poll" at bounding box center [343, 206] width 182 height 22
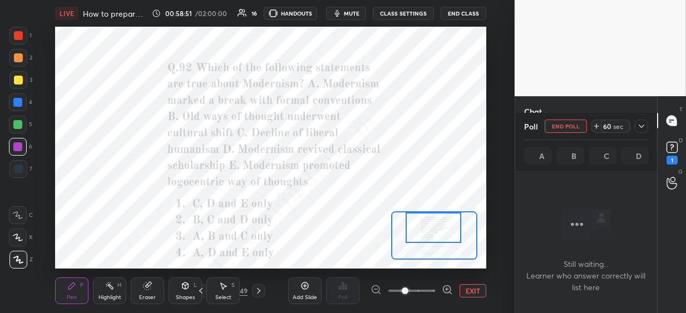
scroll to position [98, 138]
click at [13, 236] on icon at bounding box center [18, 238] width 10 height 8
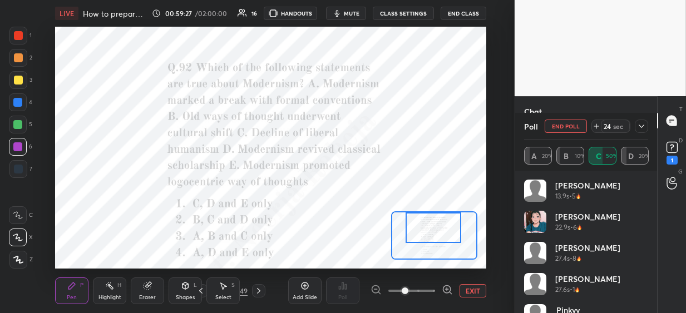
scroll to position [2055, 0]
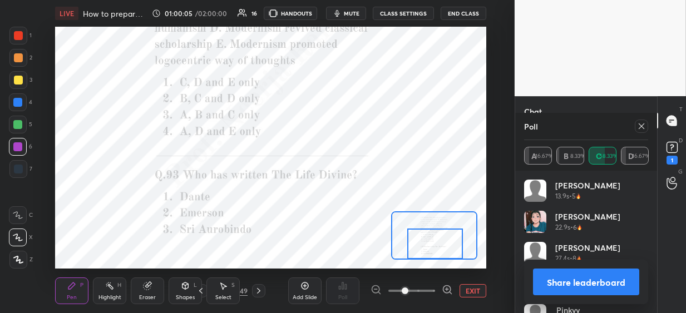
drag, startPoint x: 433, startPoint y: 232, endPoint x: 435, endPoint y: 256, distance: 23.5
click at [435, 256] on div at bounding box center [435, 244] width 56 height 31
drag, startPoint x: 641, startPoint y: 128, endPoint x: 635, endPoint y: 132, distance: 6.8
click at [639, 128] on icon at bounding box center [641, 126] width 9 height 9
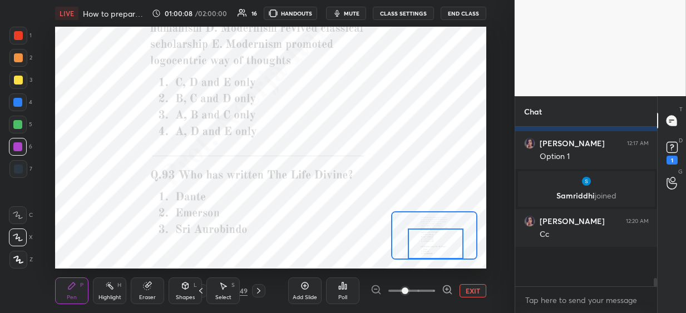
scroll to position [150, 138]
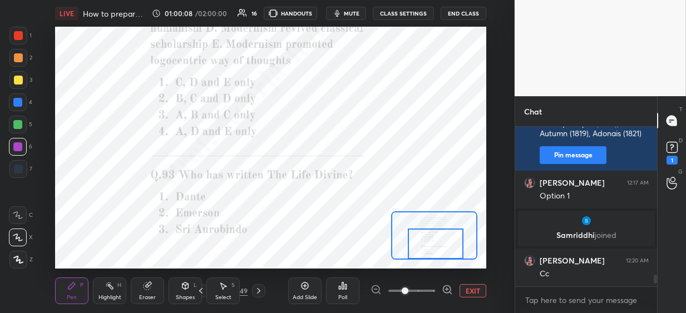
click at [345, 291] on div "Poll" at bounding box center [342, 290] width 33 height 27
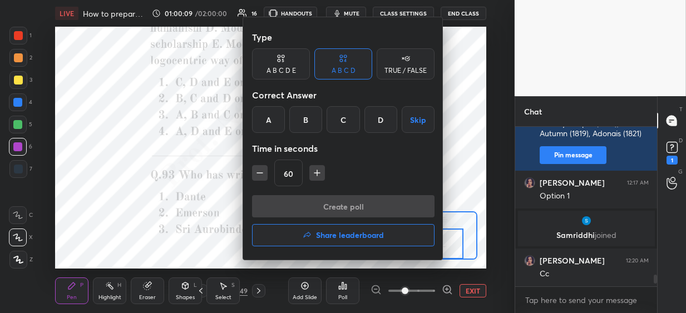
drag, startPoint x: 344, startPoint y: 122, endPoint x: 344, endPoint y: 176, distance: 53.4
click at [344, 125] on div "C" at bounding box center [342, 119] width 33 height 27
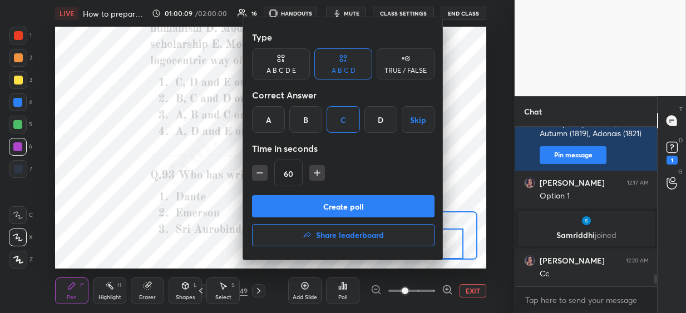
drag, startPoint x: 330, startPoint y: 210, endPoint x: 330, endPoint y: 200, distance: 10.0
click at [330, 210] on button "Create poll" at bounding box center [343, 206] width 182 height 22
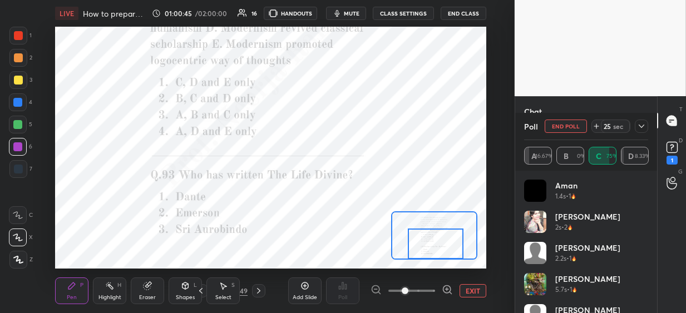
scroll to position [2092, 0]
drag, startPoint x: 259, startPoint y: 291, endPoint x: 264, endPoint y: 288, distance: 5.7
click at [258, 291] on icon at bounding box center [258, 290] width 9 height 9
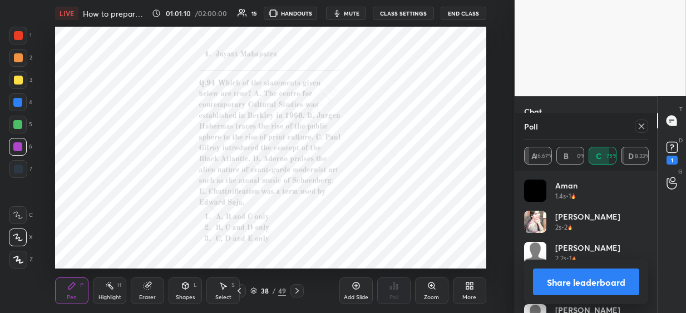
click at [640, 127] on icon at bounding box center [641, 126] width 9 height 9
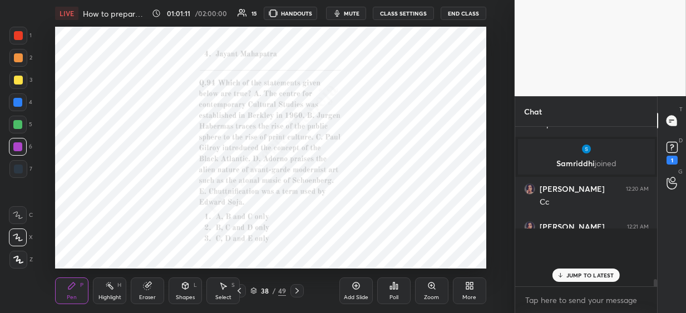
scroll to position [153, 138]
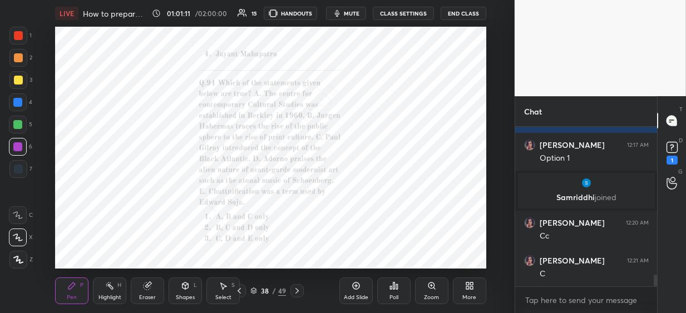
click at [394, 290] on div "Poll" at bounding box center [393, 290] width 33 height 27
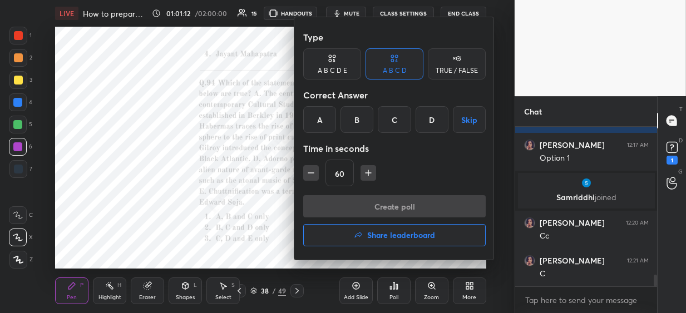
click at [356, 123] on div "B" at bounding box center [356, 119] width 33 height 27
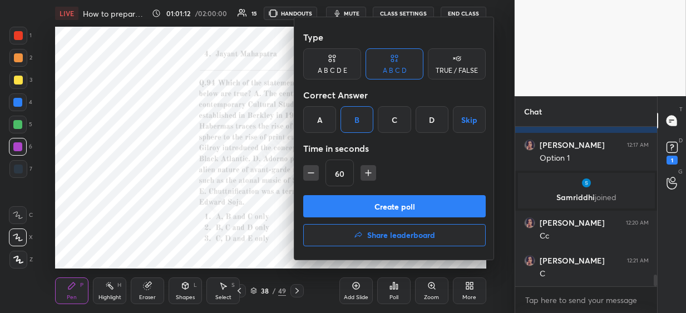
click at [313, 176] on icon "button" at bounding box center [310, 172] width 11 height 11
click at [336, 214] on button "Create poll" at bounding box center [394, 206] width 182 height 22
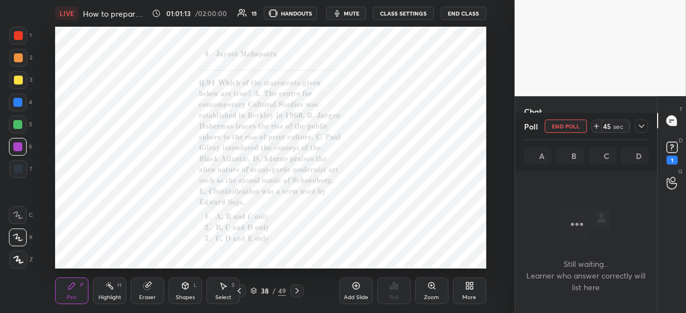
scroll to position [4, 4]
click at [434, 289] on icon at bounding box center [431, 285] width 9 height 9
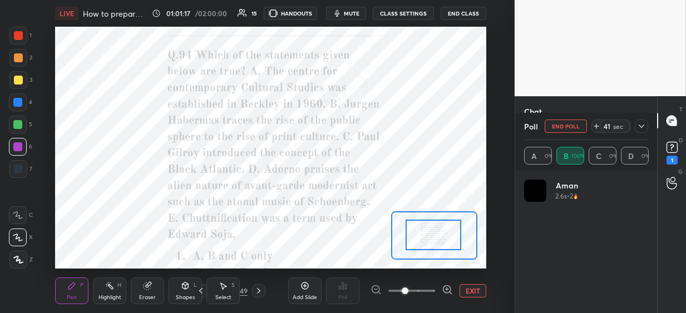
scroll to position [130, 121]
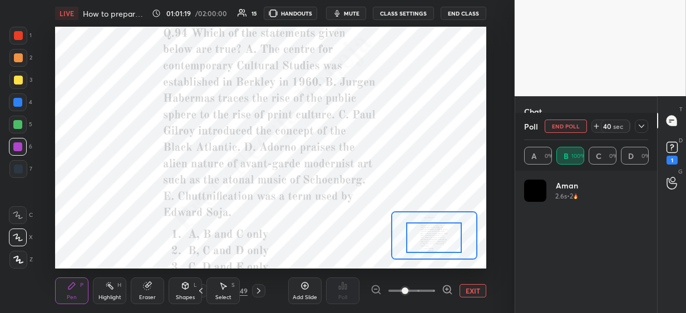
click at [437, 238] on div at bounding box center [434, 237] width 56 height 31
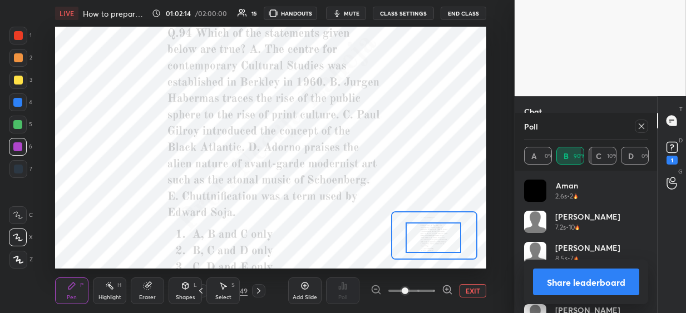
drag, startPoint x: 261, startPoint y: 290, endPoint x: 268, endPoint y: 286, distance: 8.5
click at [261, 290] on icon at bounding box center [258, 290] width 9 height 9
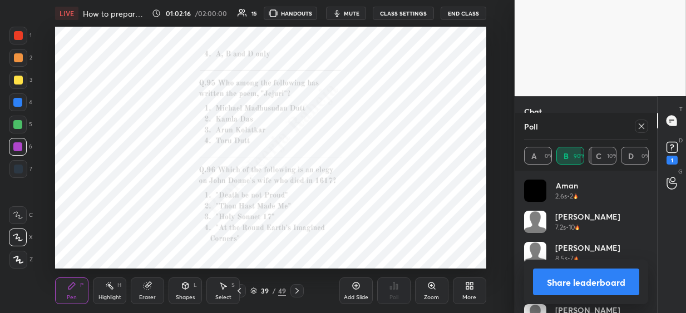
click at [430, 286] on icon at bounding box center [431, 285] width 6 height 6
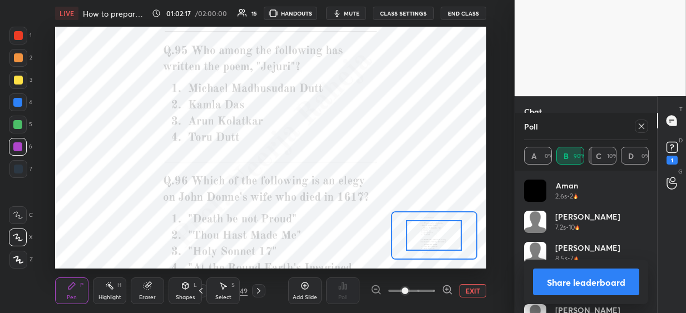
click at [432, 285] on span at bounding box center [411, 290] width 47 height 17
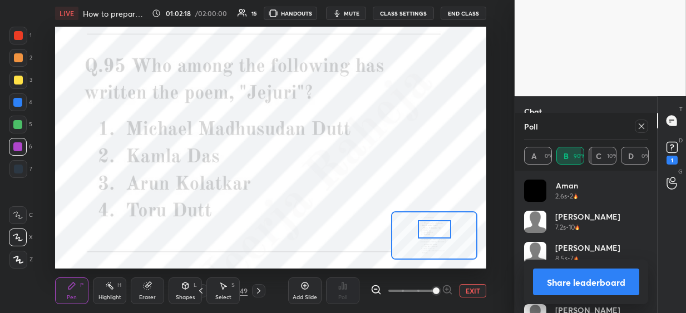
click at [427, 232] on div at bounding box center [434, 229] width 33 height 18
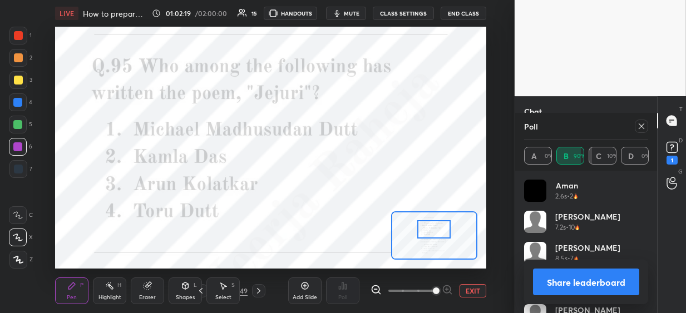
click at [636, 126] on div at bounding box center [640, 126] width 13 height 13
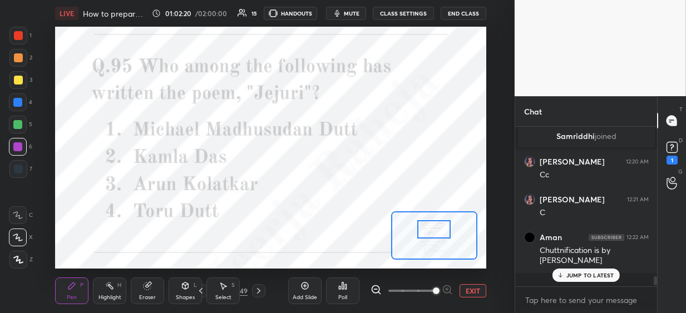
scroll to position [156, 138]
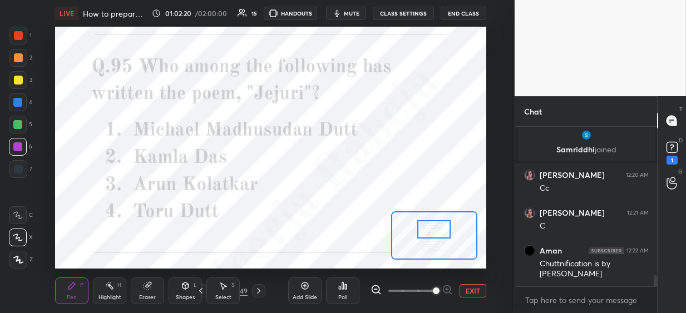
click at [345, 287] on icon at bounding box center [346, 286] width 2 height 5
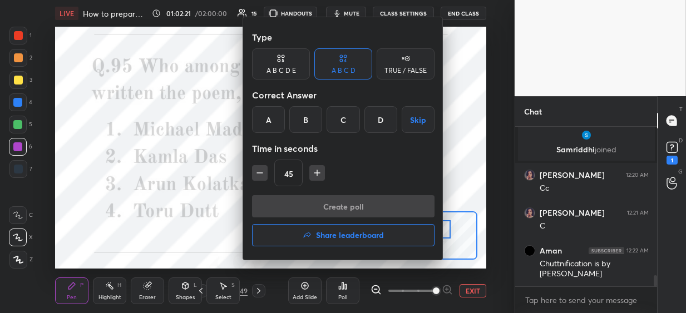
drag, startPoint x: 345, startPoint y: 121, endPoint x: 345, endPoint y: 129, distance: 8.4
click at [344, 122] on div "C" at bounding box center [342, 119] width 33 height 27
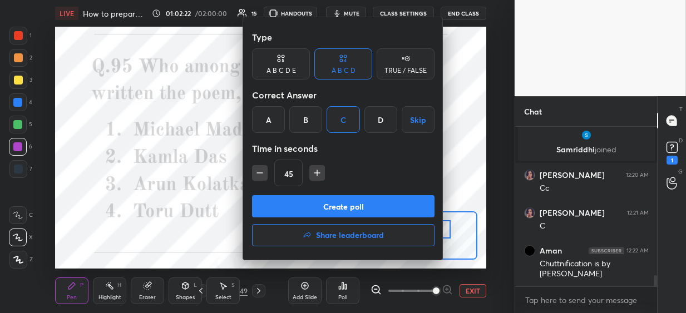
click at [314, 205] on button "Create poll" at bounding box center [343, 206] width 182 height 22
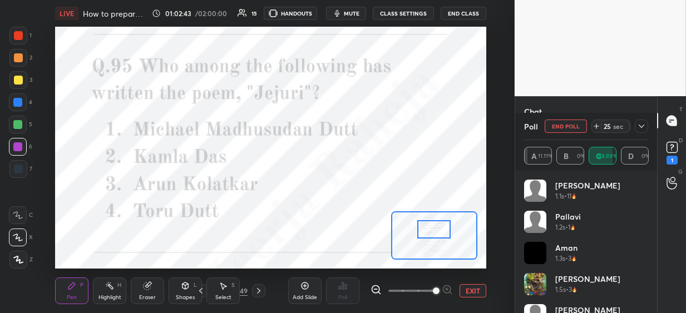
scroll to position [2178, 0]
drag, startPoint x: 301, startPoint y: 292, endPoint x: 300, endPoint y: 277, distance: 15.1
click at [302, 291] on div "Add Slide" at bounding box center [304, 290] width 33 height 27
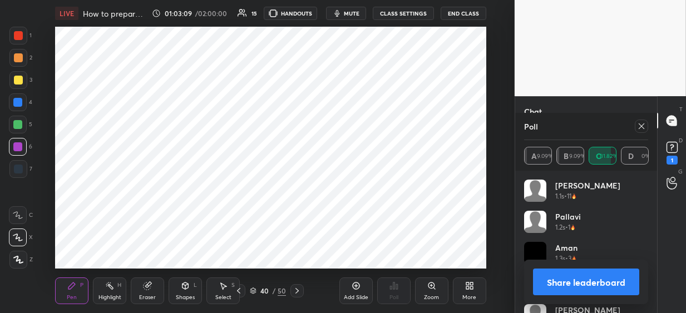
drag, startPoint x: 19, startPoint y: 262, endPoint x: 54, endPoint y: 224, distance: 51.5
click at [21, 260] on icon at bounding box center [18, 260] width 10 height 8
drag, startPoint x: 17, startPoint y: 108, endPoint x: 51, endPoint y: 94, distance: 36.7
click at [17, 108] on div at bounding box center [18, 102] width 18 height 18
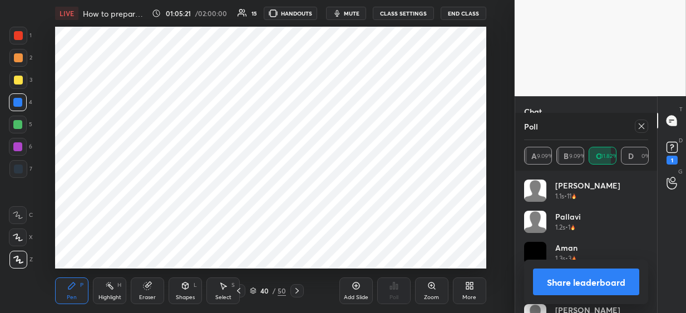
drag, startPoint x: 576, startPoint y: 278, endPoint x: 575, endPoint y: 272, distance: 5.6
click at [576, 277] on button "Share leaderboard" at bounding box center [586, 282] width 106 height 27
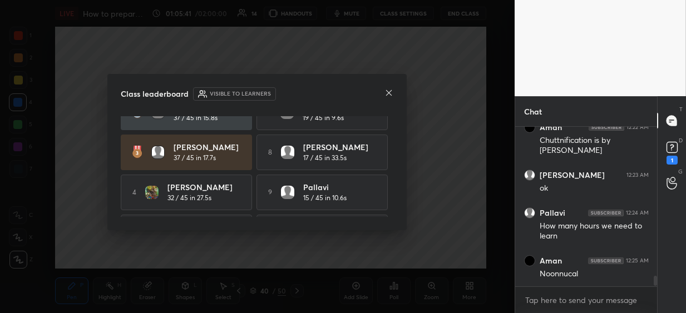
scroll to position [97, 0]
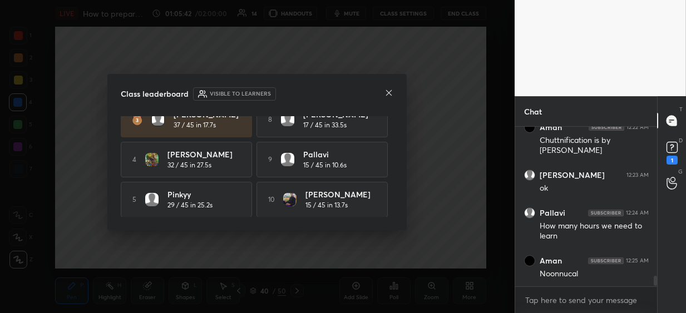
click at [388, 92] on icon at bounding box center [388, 92] width 9 height 9
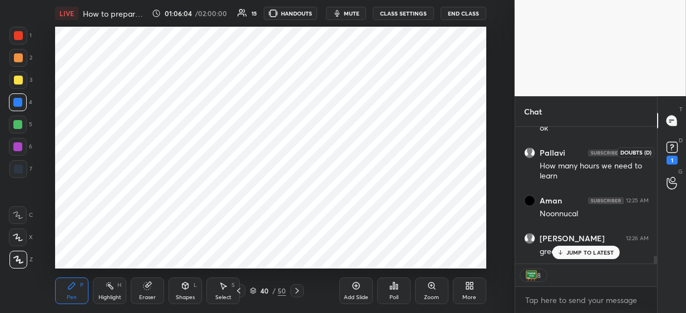
scroll to position [2304, 0]
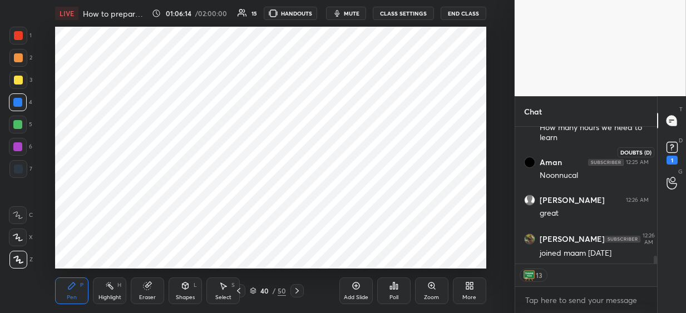
click at [670, 148] on rect at bounding box center [671, 147] width 11 height 11
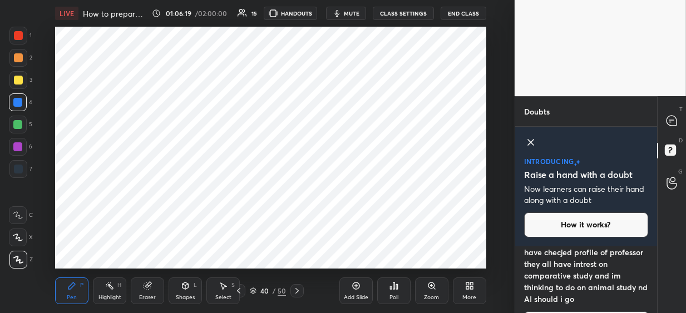
scroll to position [61, 0]
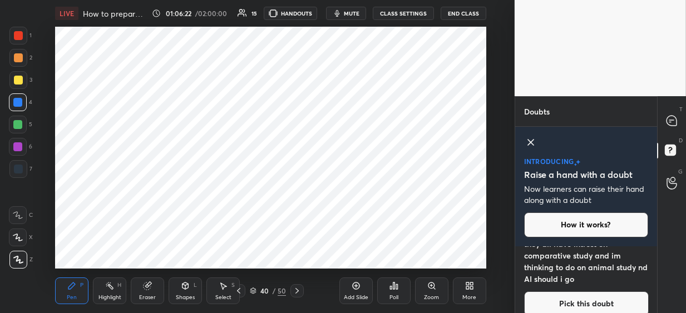
click at [611, 291] on button "Pick this doubt" at bounding box center [586, 303] width 125 height 24
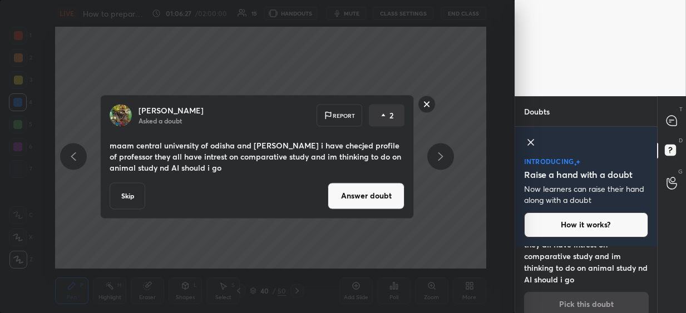
click at [373, 196] on button "Answer doubt" at bounding box center [366, 195] width 77 height 27
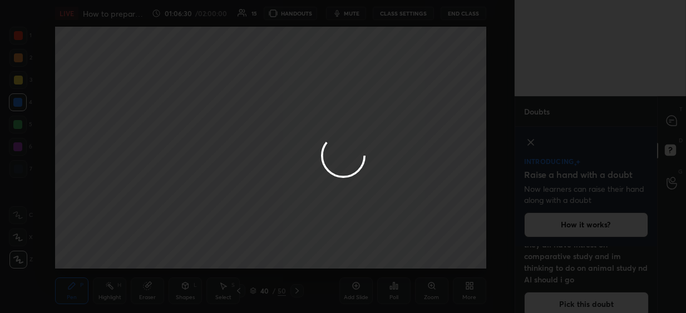
scroll to position [0, 0]
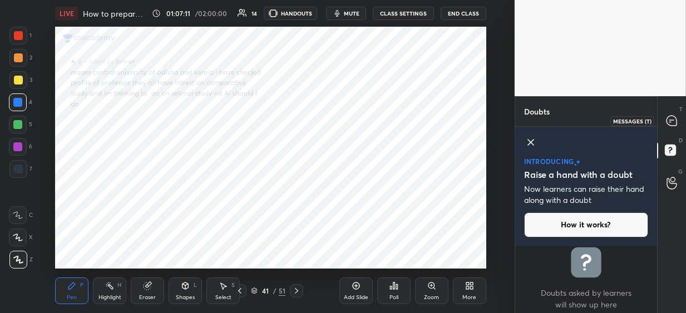
click at [675, 123] on icon at bounding box center [671, 121] width 10 height 10
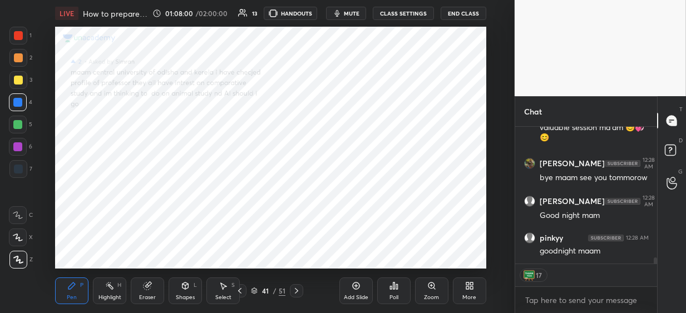
scroll to position [3029, 0]
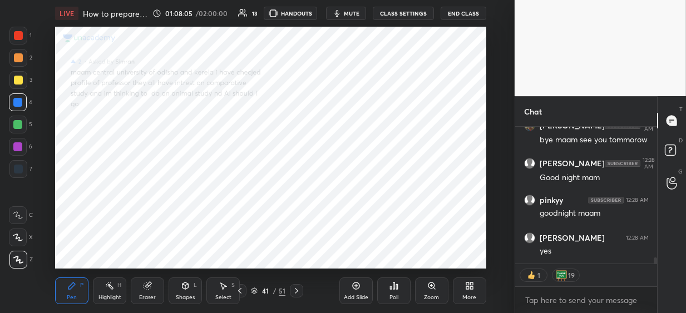
click at [465, 14] on button "End Class" at bounding box center [463, 13] width 46 height 13
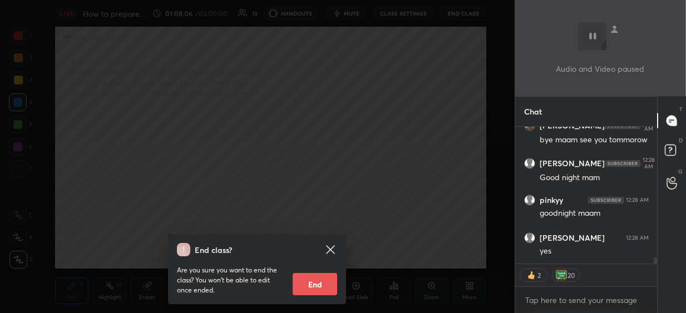
click at [320, 276] on button "End" at bounding box center [314, 284] width 44 height 22
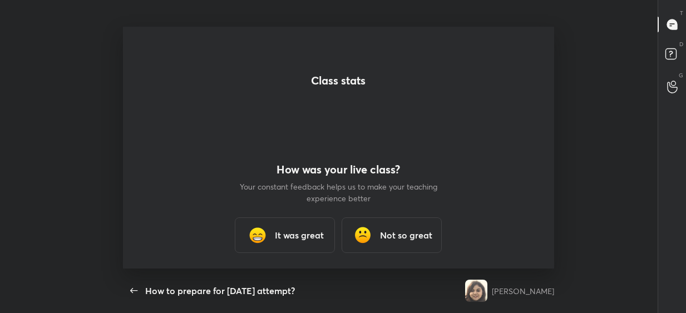
scroll to position [0, 0]
